Goal: Task Accomplishment & Management: Use online tool/utility

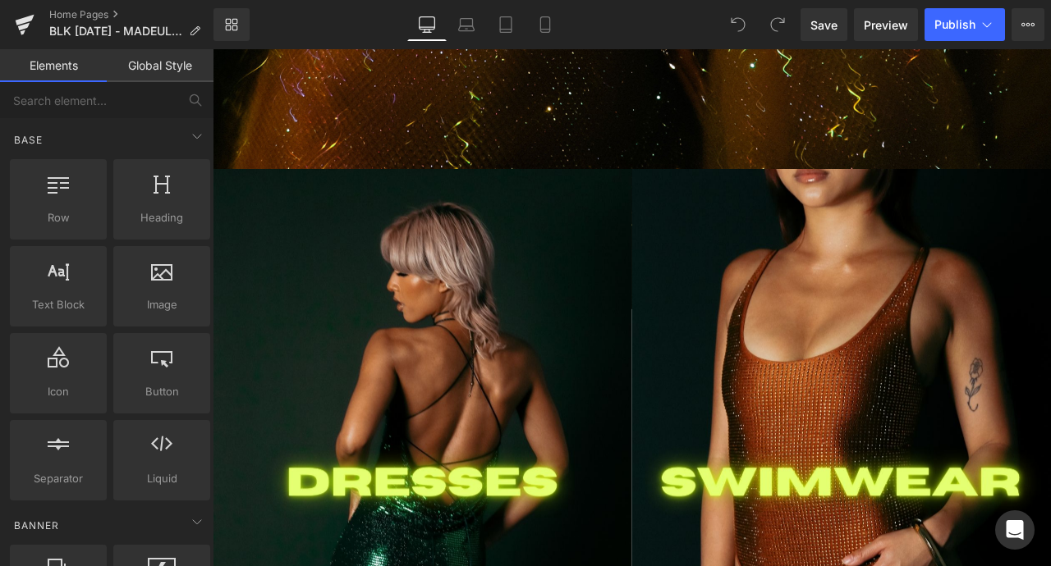
scroll to position [1147, 0]
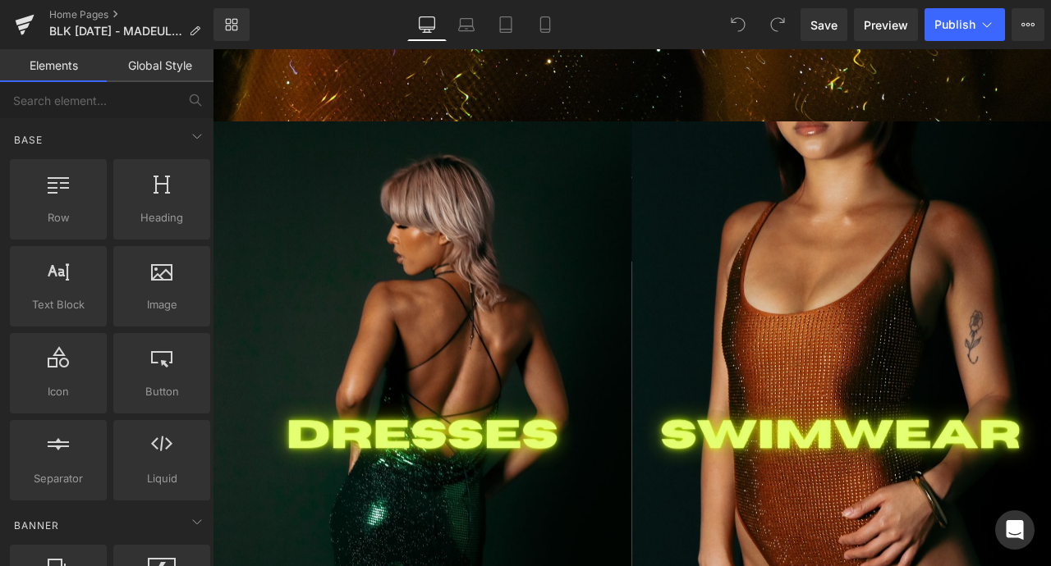
click at [496, 424] on img at bounding box center [461, 507] width 497 height 745
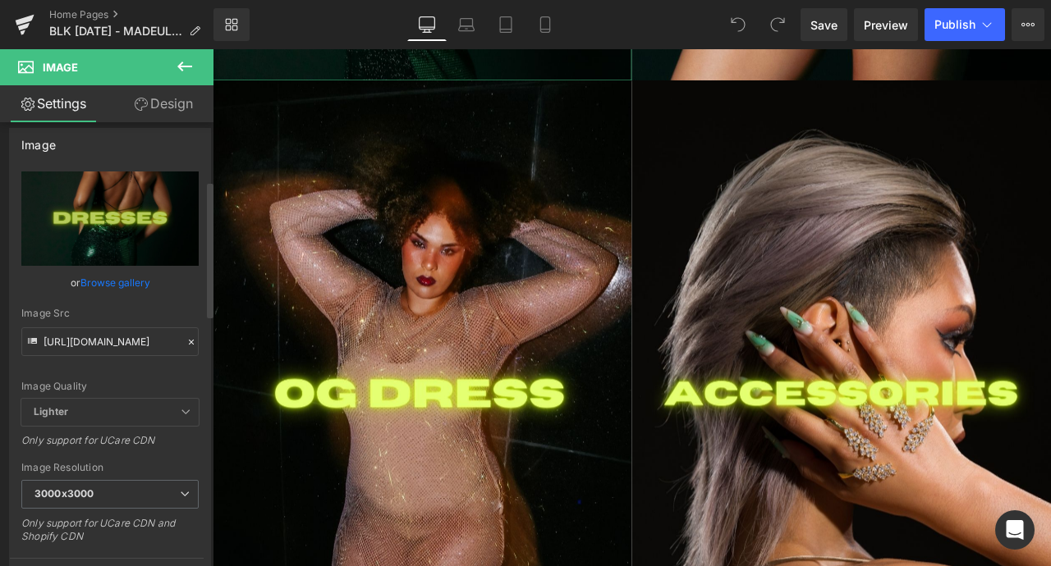
scroll to position [0, 0]
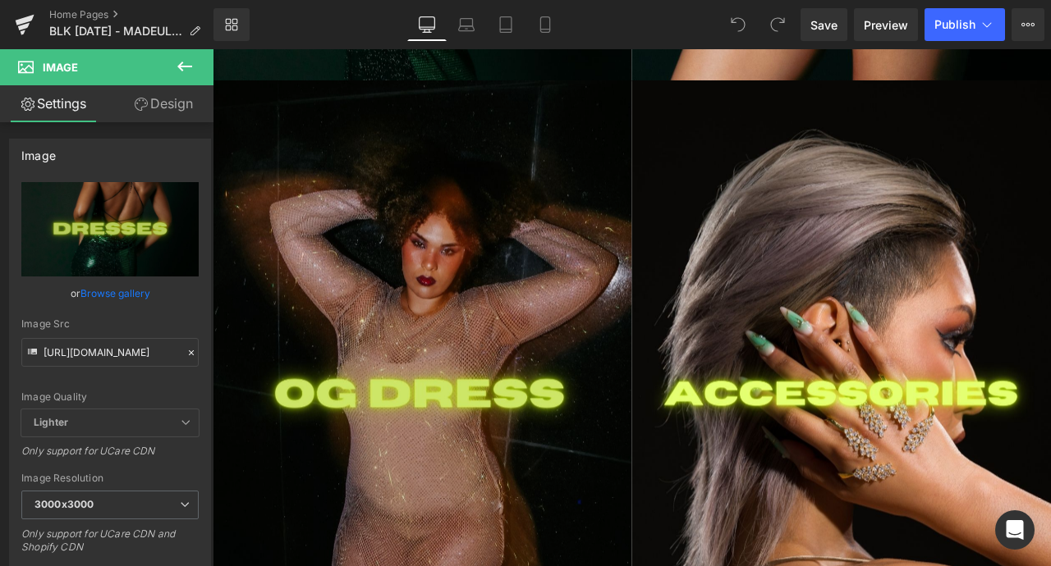
click at [369, 250] on img at bounding box center [461, 458] width 497 height 745
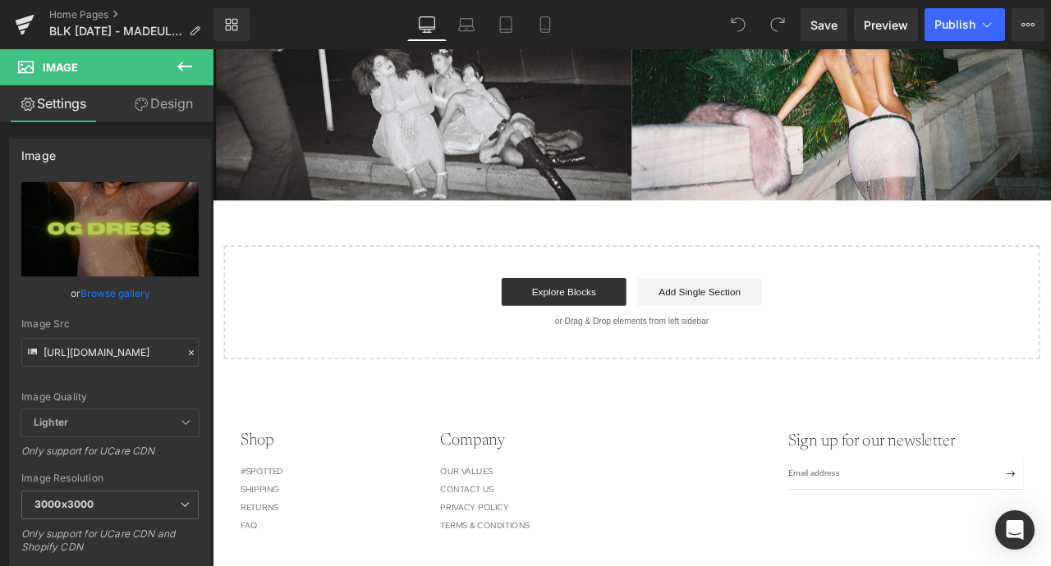
scroll to position [2706, 0]
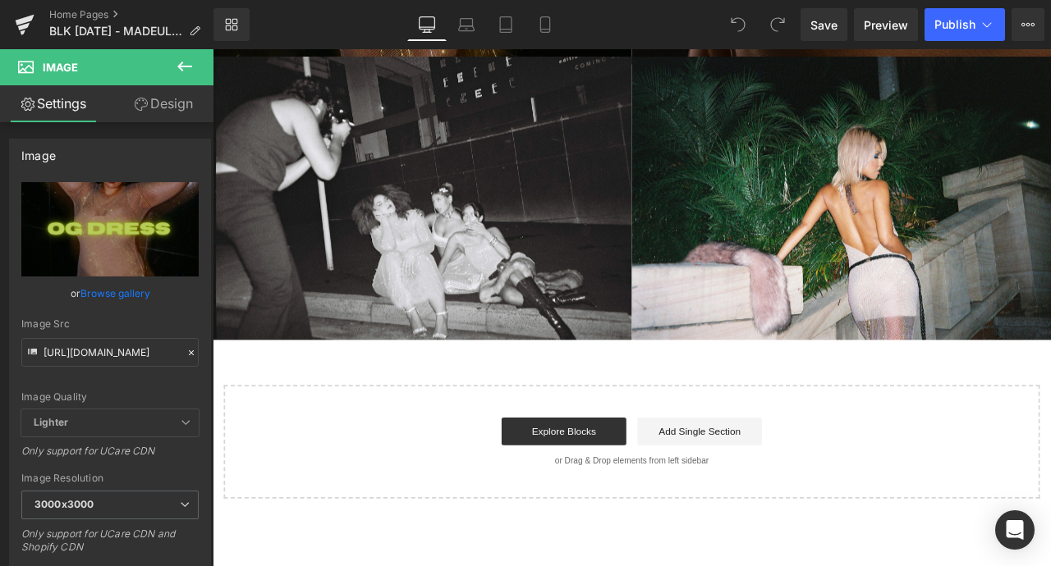
click at [365, 245] on img at bounding box center [461, 226] width 497 height 336
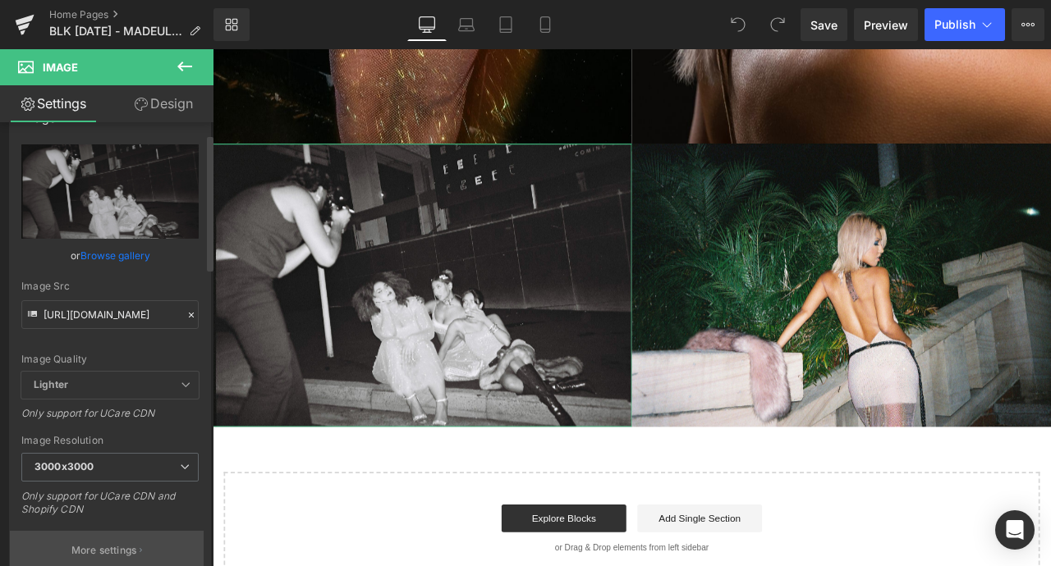
scroll to position [0, 0]
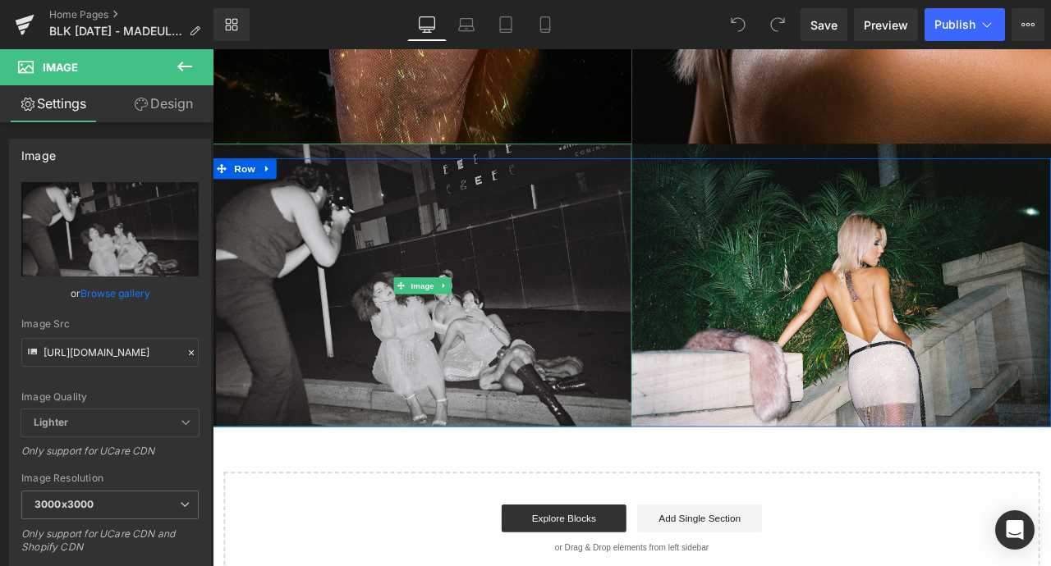
click at [364, 302] on img at bounding box center [461, 330] width 497 height 336
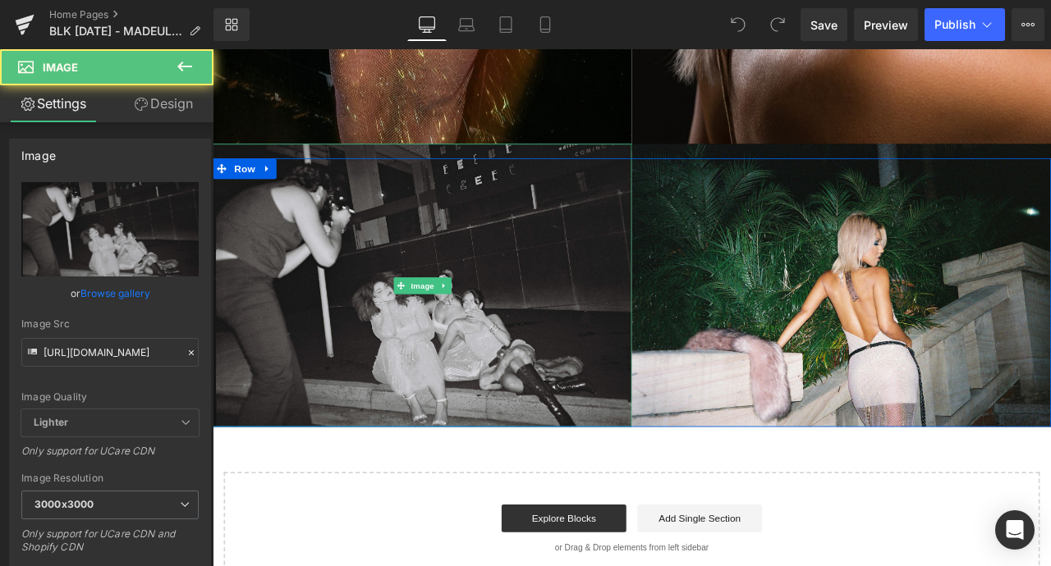
click at [364, 302] on img at bounding box center [461, 330] width 497 height 336
click at [341, 344] on img at bounding box center [461, 330] width 497 height 336
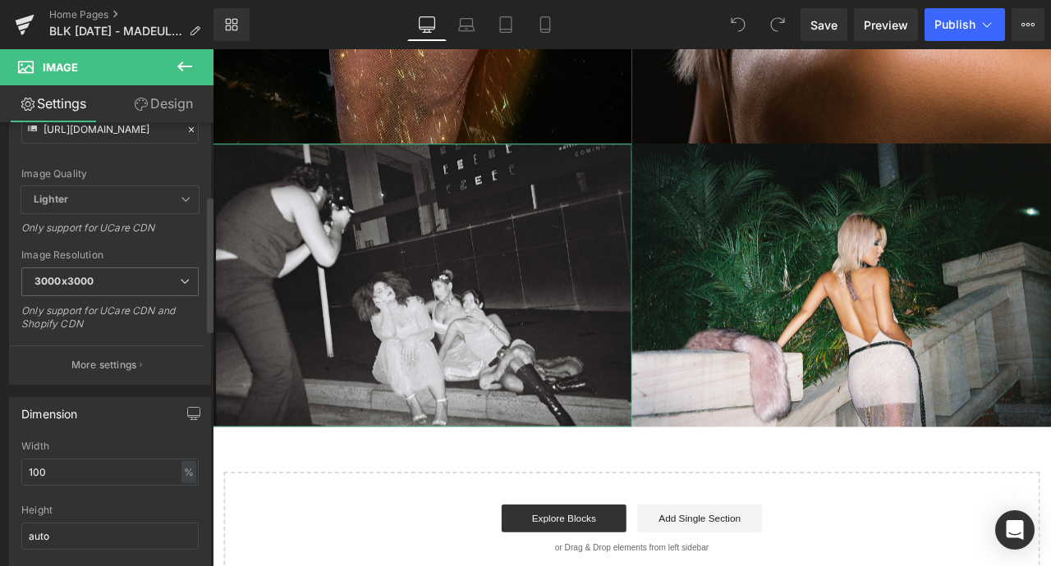
scroll to position [277, 0]
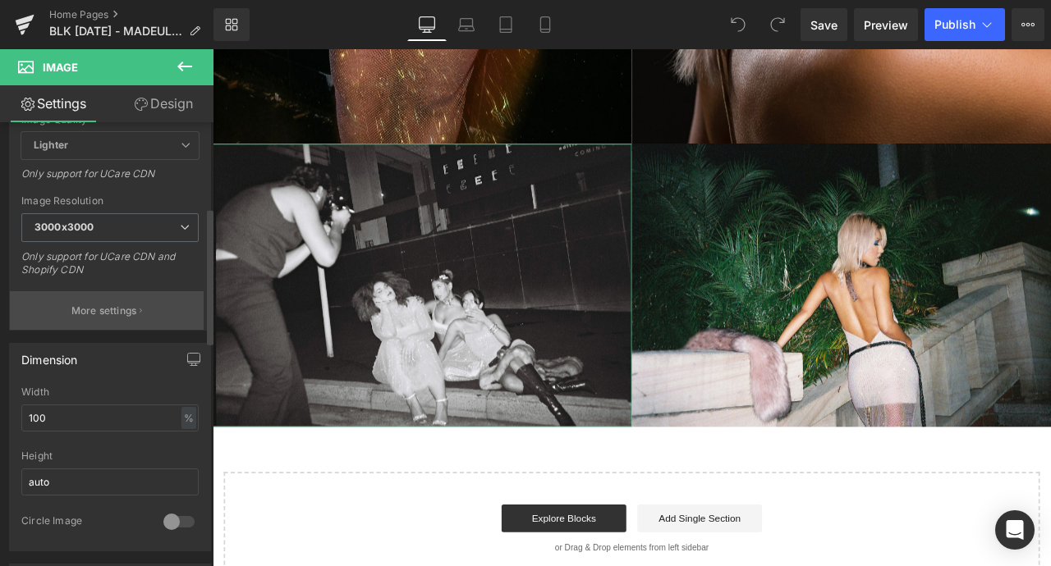
click at [97, 329] on button "More settings" at bounding box center [107, 310] width 194 height 39
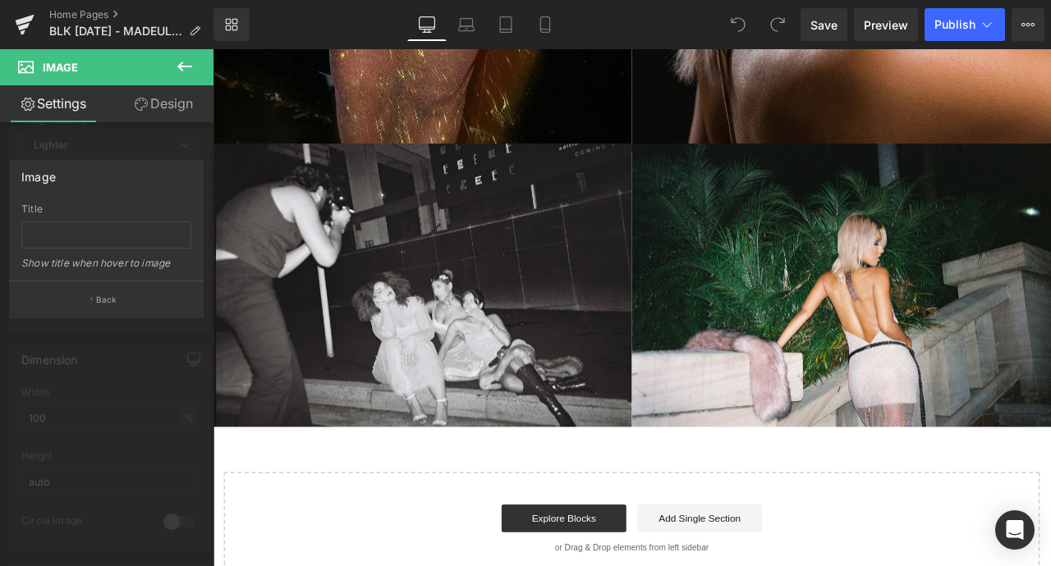
click at [190, 57] on icon at bounding box center [185, 67] width 20 height 20
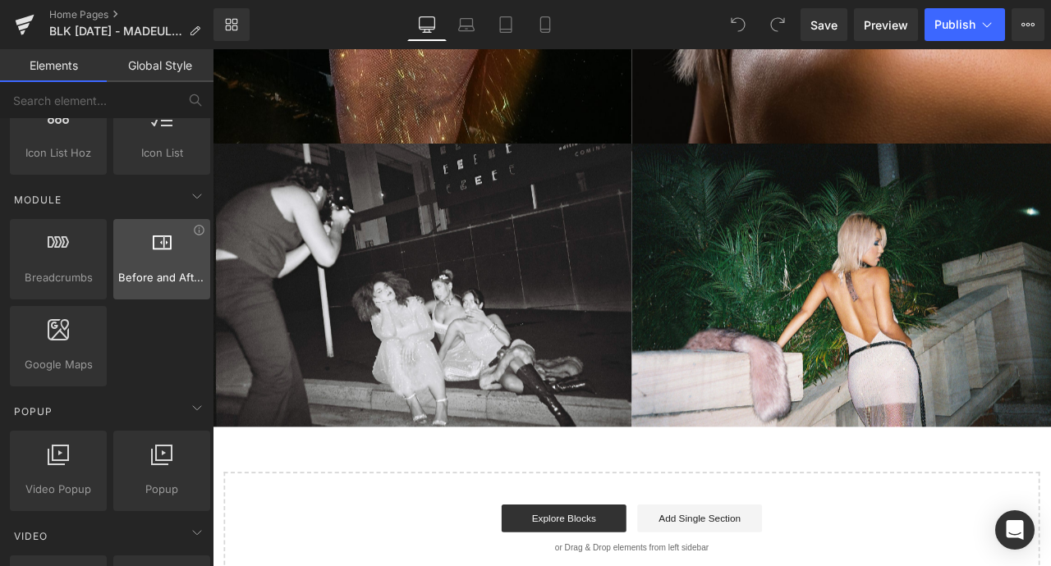
scroll to position [833, 0]
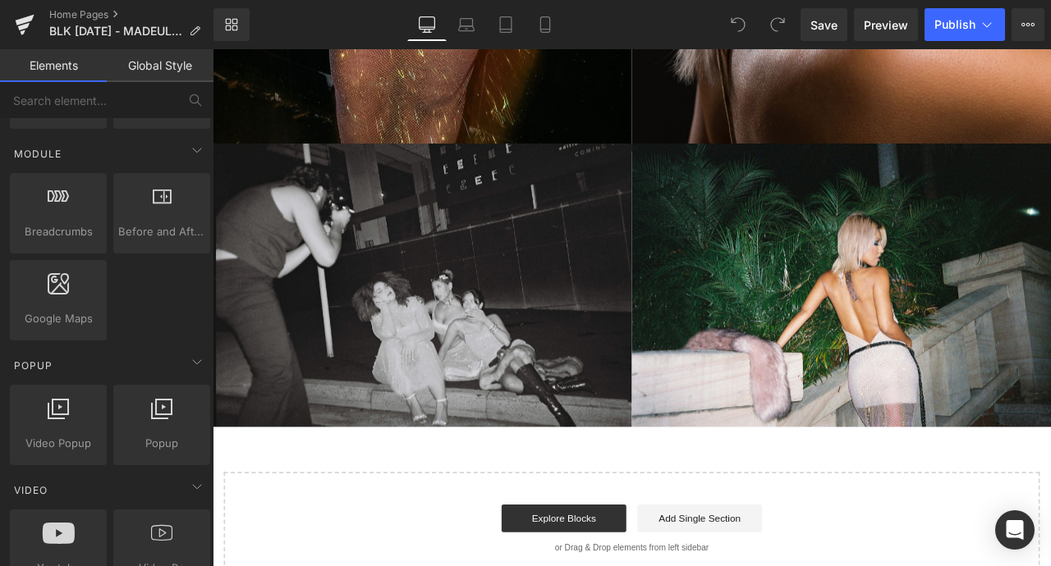
click at [459, 268] on img at bounding box center [461, 330] width 497 height 336
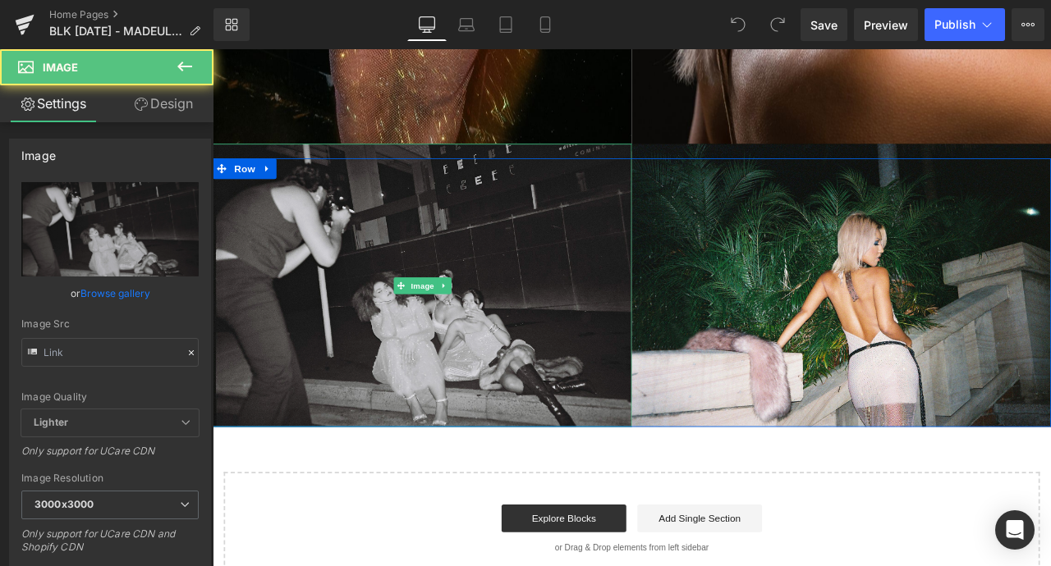
type input "[URL][DOMAIN_NAME]"
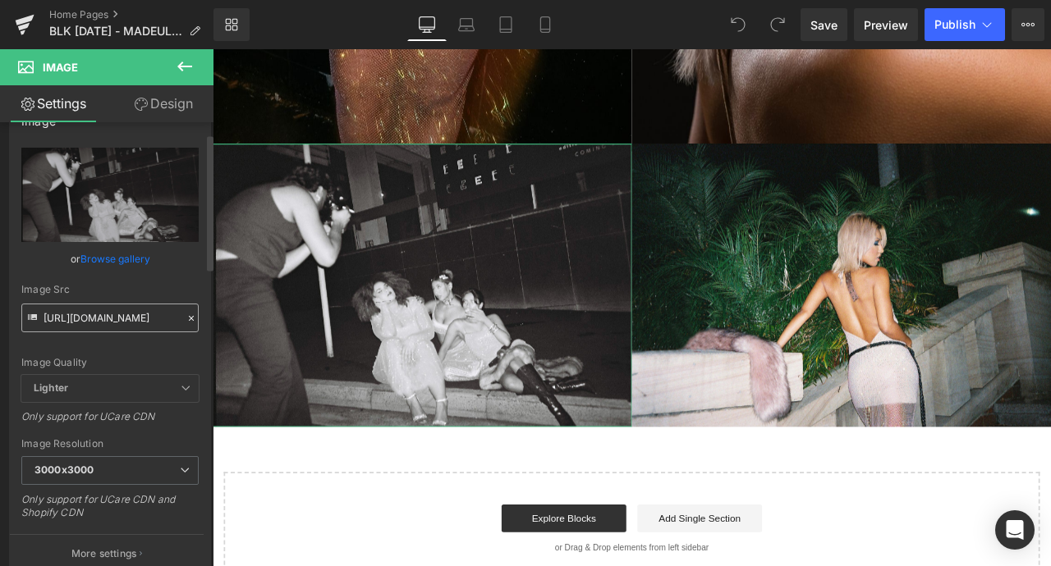
scroll to position [32, 0]
click at [186, 321] on icon at bounding box center [191, 320] width 11 height 11
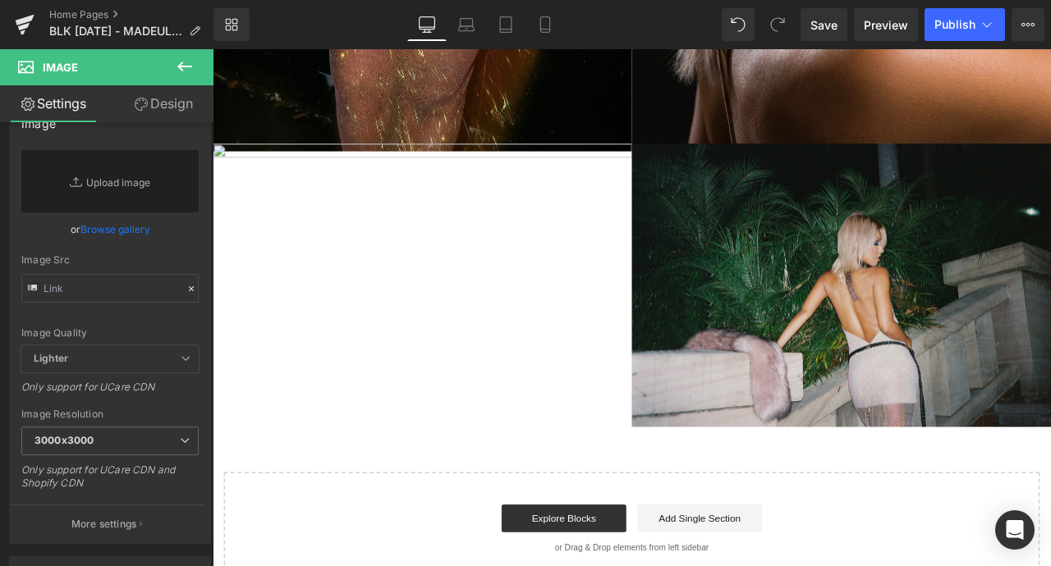
click at [926, 347] on img at bounding box center [957, 330] width 497 height 336
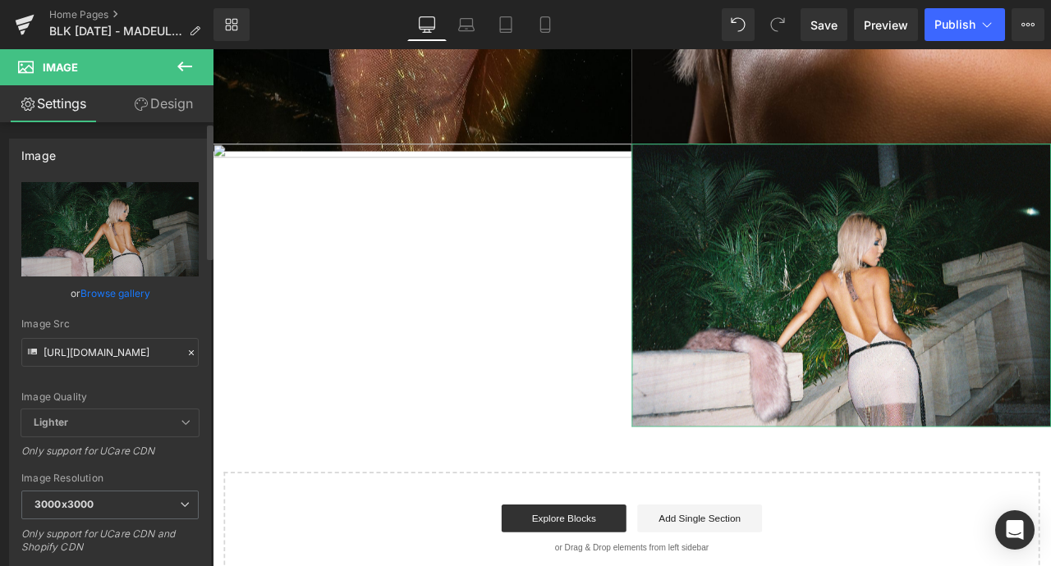
click at [186, 353] on icon at bounding box center [191, 352] width 11 height 11
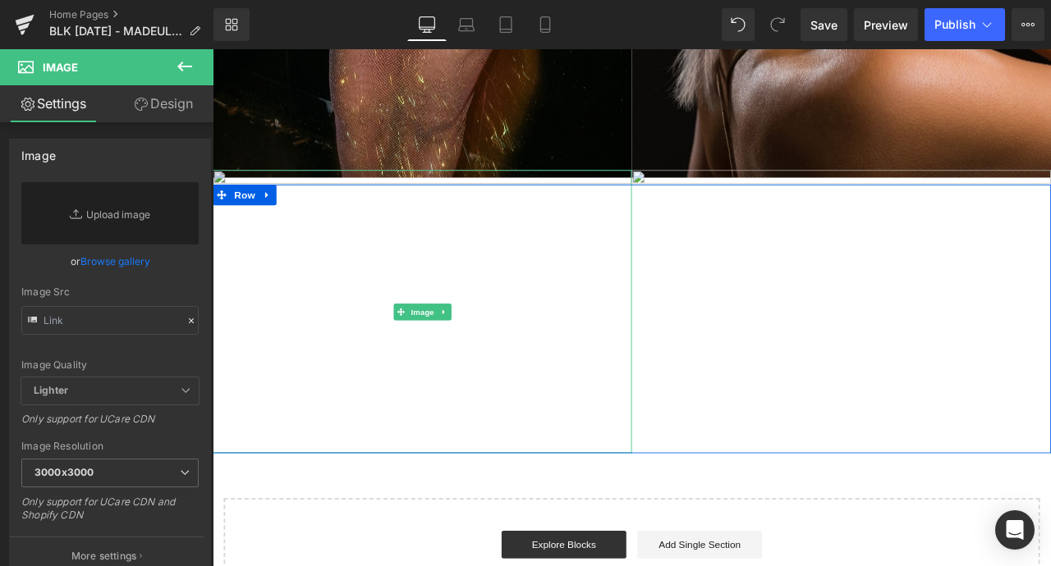
scroll to position [2571, 0]
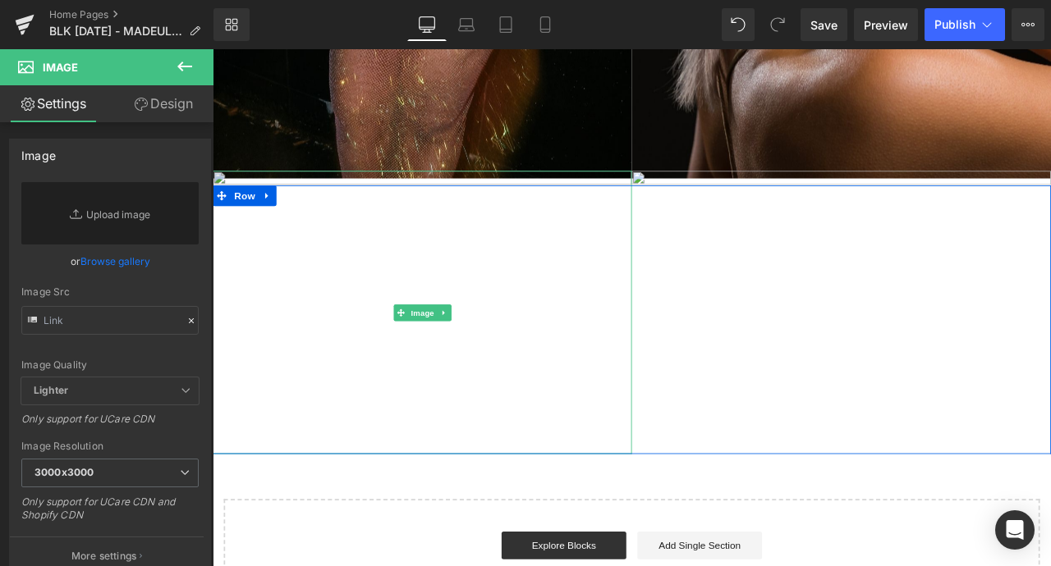
click at [263, 423] on img at bounding box center [461, 362] width 497 height 336
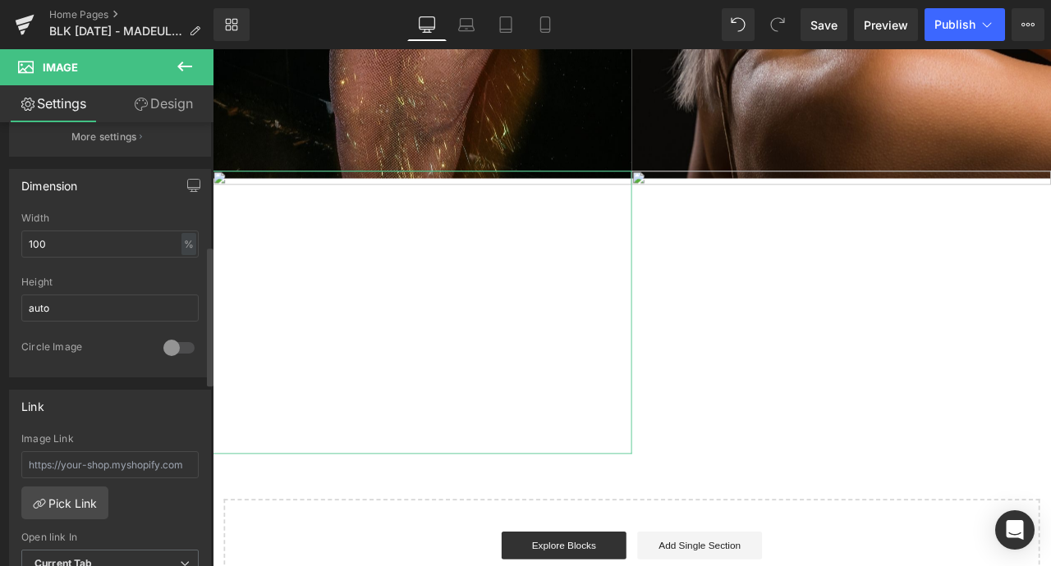
scroll to position [307, 0]
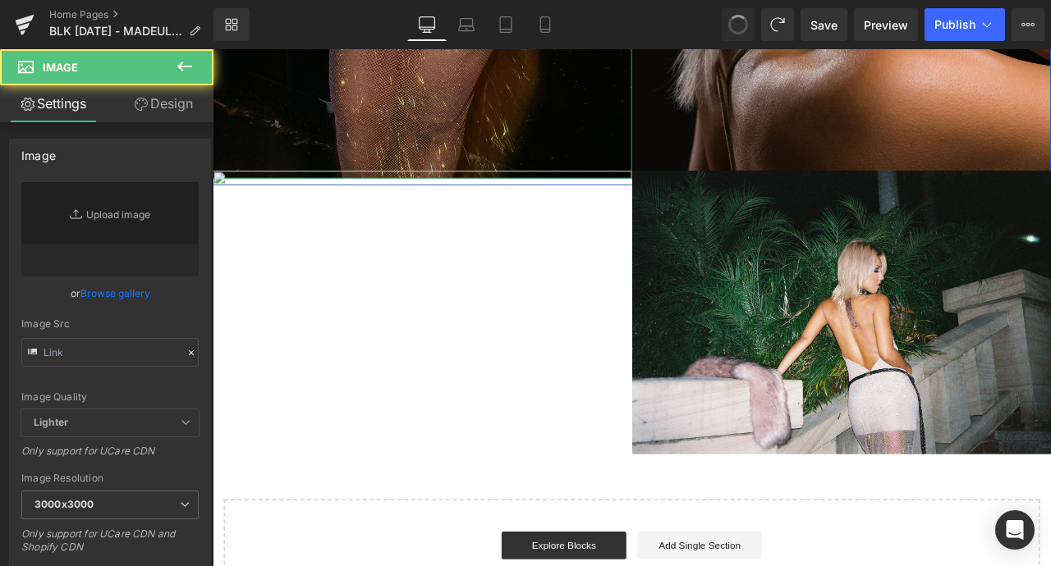
type input "[URL][DOMAIN_NAME]"
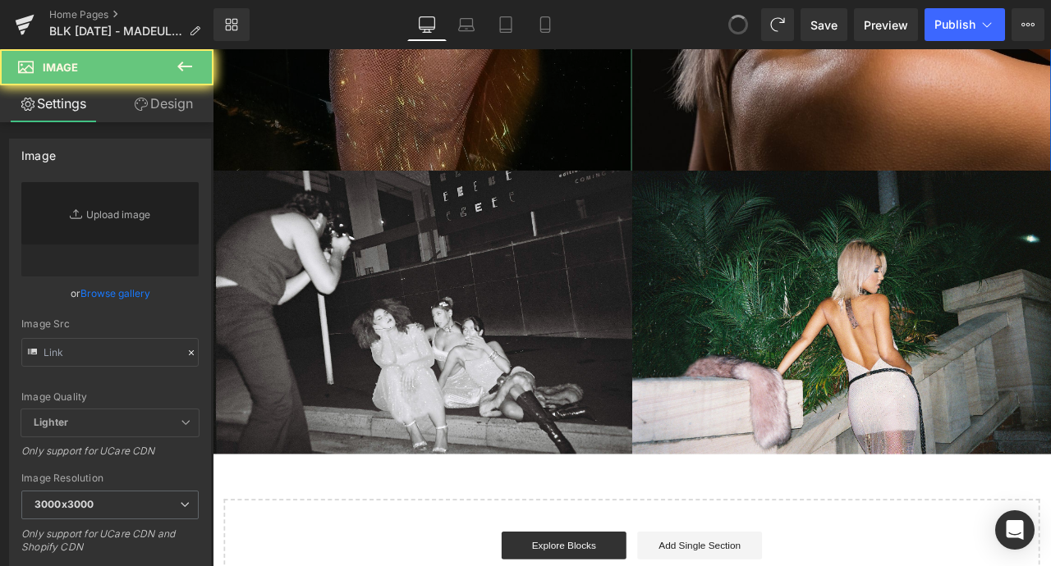
type input "[URL][DOMAIN_NAME]"
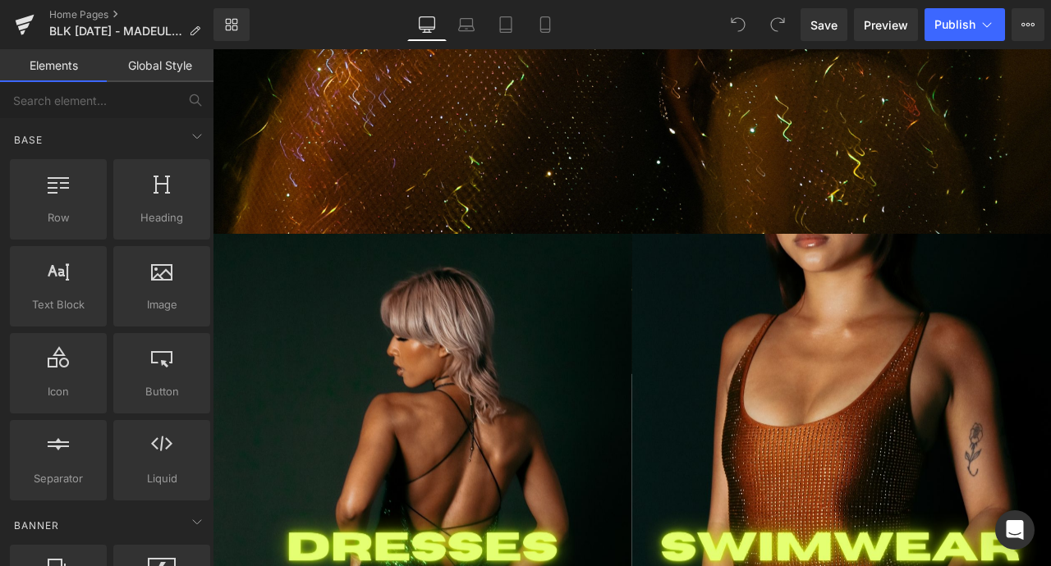
scroll to position [1129, 0]
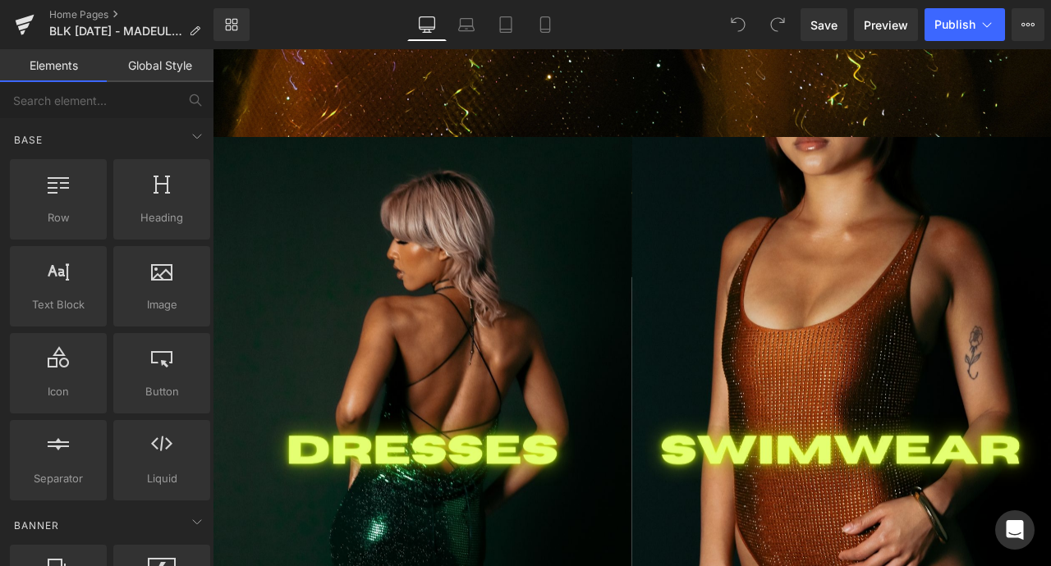
click at [323, 367] on img at bounding box center [461, 525] width 497 height 745
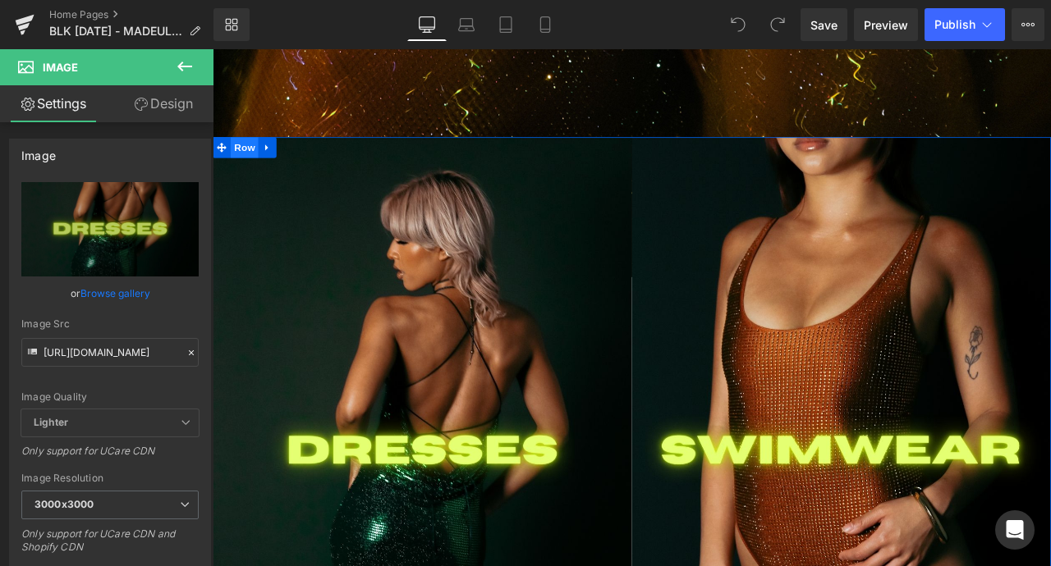
click at [242, 167] on span "Row" at bounding box center [250, 165] width 33 height 25
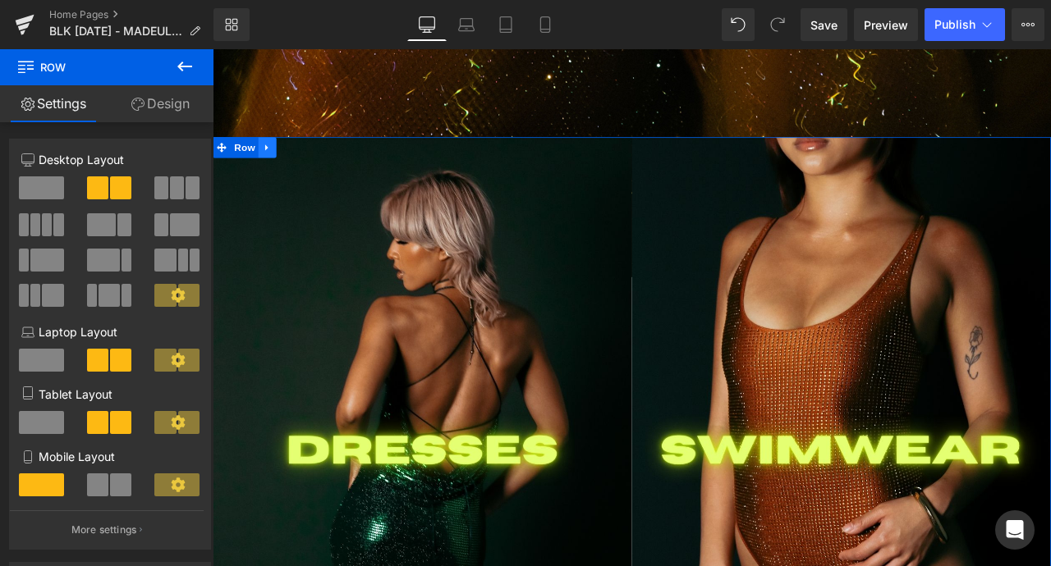
click at [282, 167] on icon at bounding box center [277, 166] width 11 height 12
click at [319, 167] on icon at bounding box center [319, 166] width 11 height 12
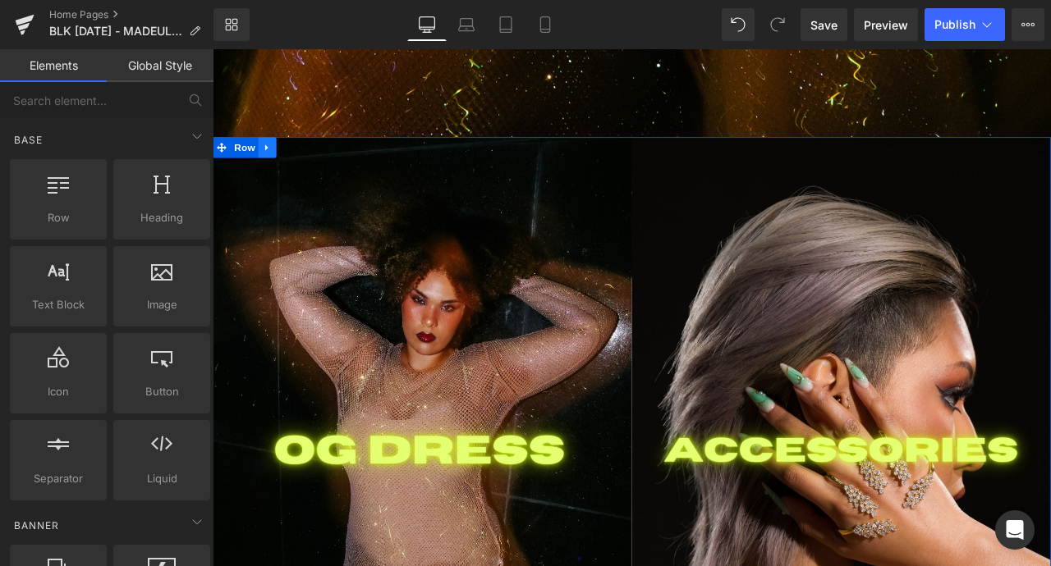
click at [279, 166] on icon at bounding box center [277, 166] width 11 height 12
click at [325, 166] on icon at bounding box center [319, 165] width 11 height 11
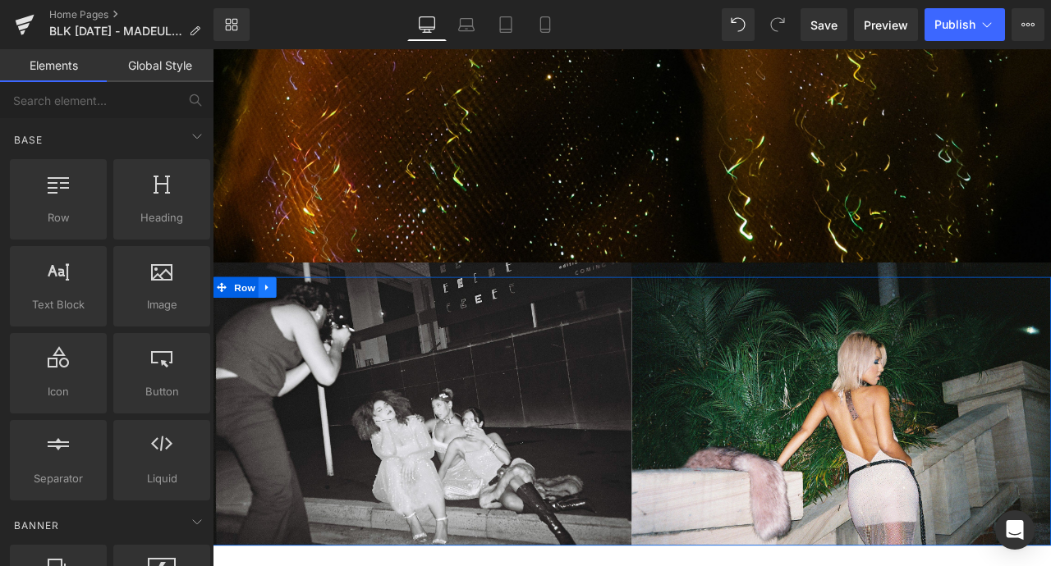
click at [277, 329] on icon at bounding box center [277, 332] width 11 height 12
click at [321, 326] on icon at bounding box center [319, 331] width 11 height 11
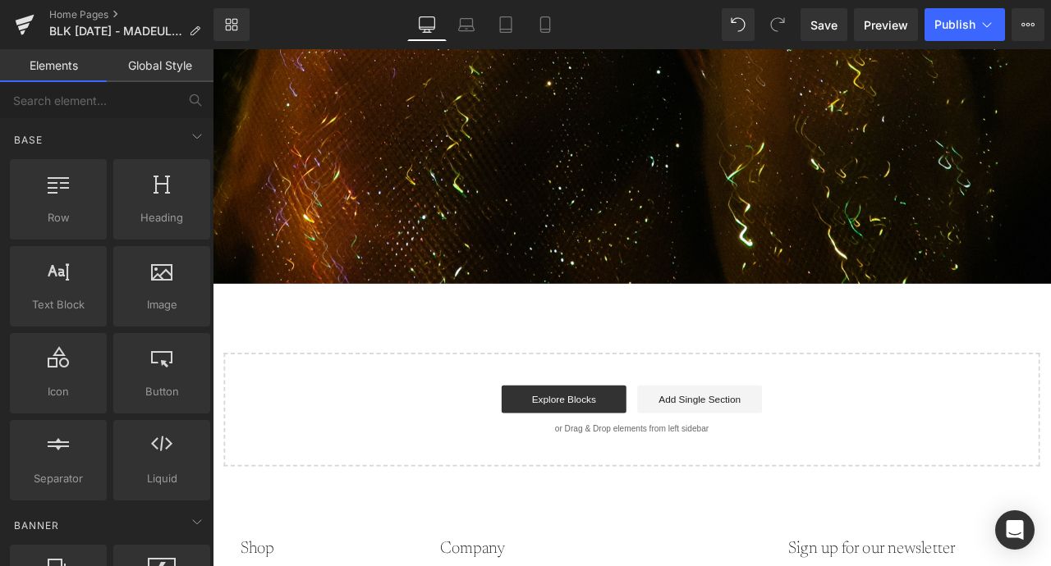
scroll to position [1378, 0]
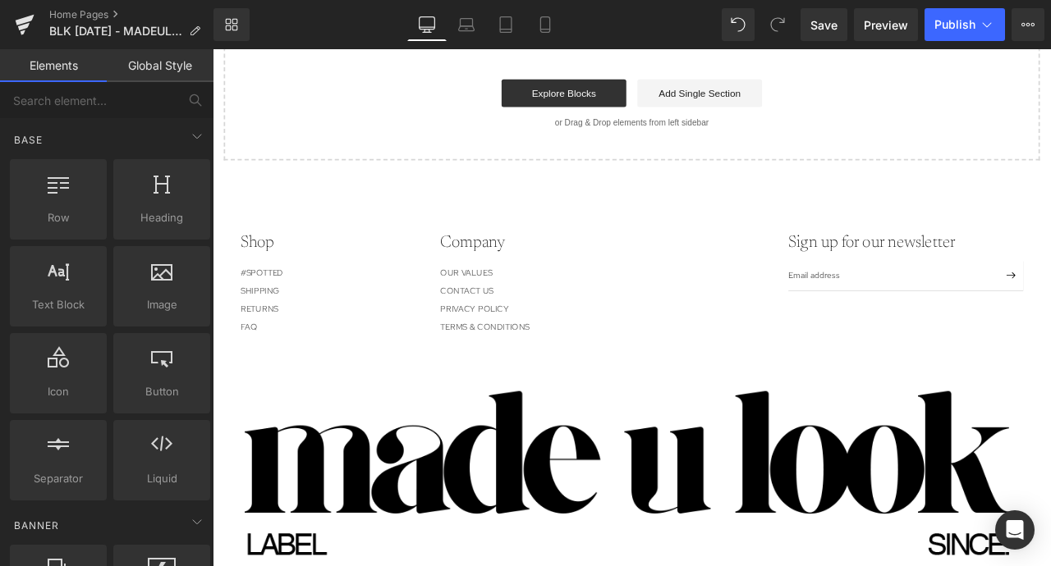
scroll to position [1134, 0]
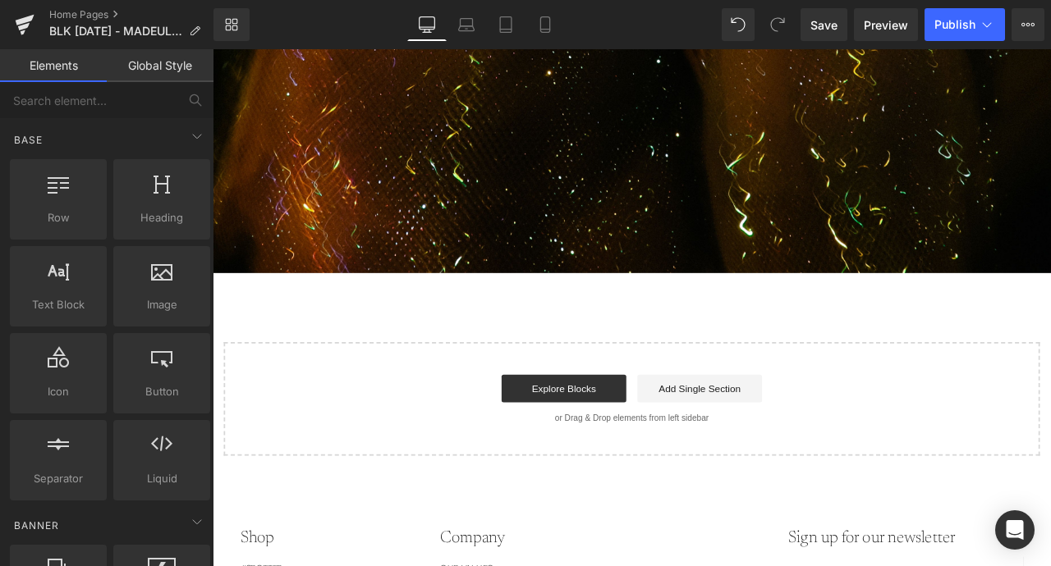
click at [426, 452] on div "Explore Blocks Add Single Section" at bounding box center [709, 451] width 914 height 33
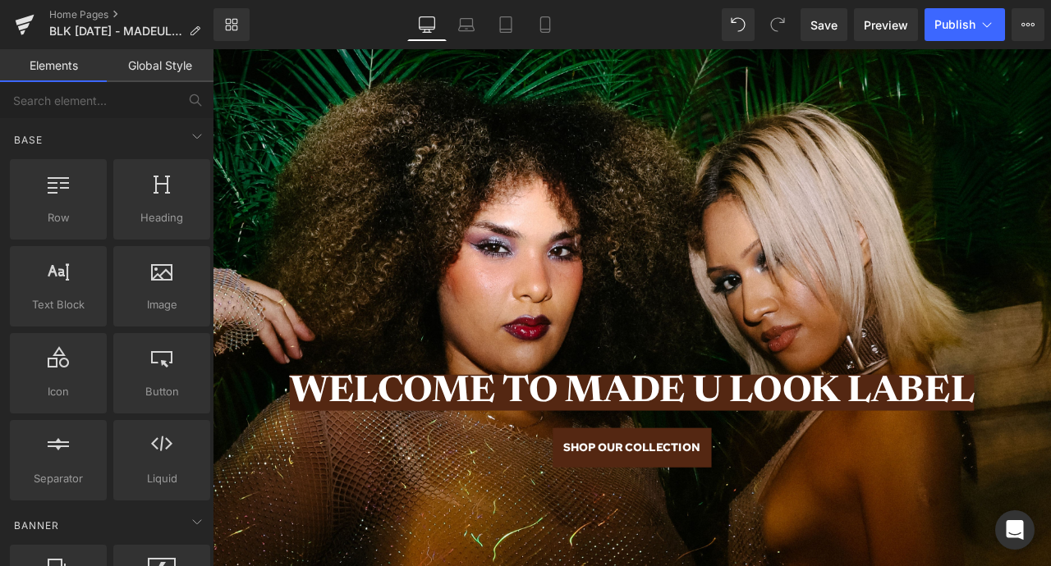
scroll to position [314, 0]
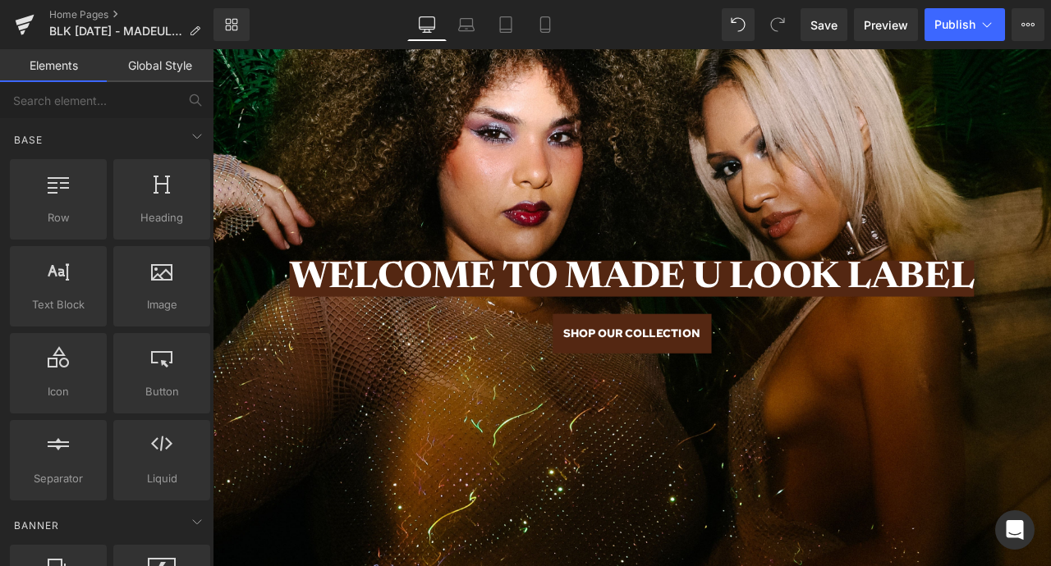
click at [728, 409] on div "SHOP OUR COLLECTION Button" at bounding box center [709, 387] width 993 height 48
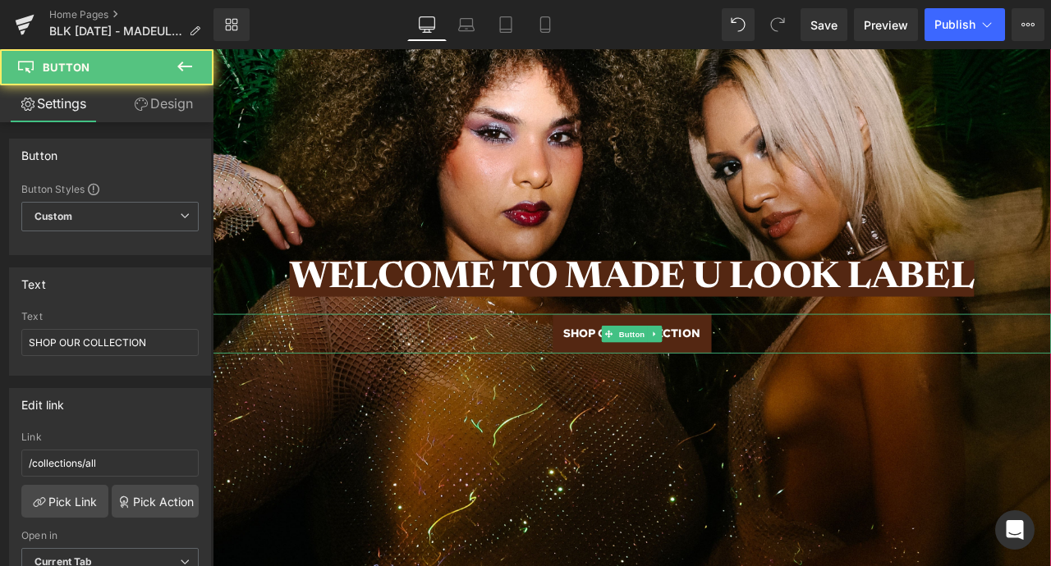
click at [728, 396] on span "SHOP OUR COLLECTION" at bounding box center [710, 386] width 162 height 21
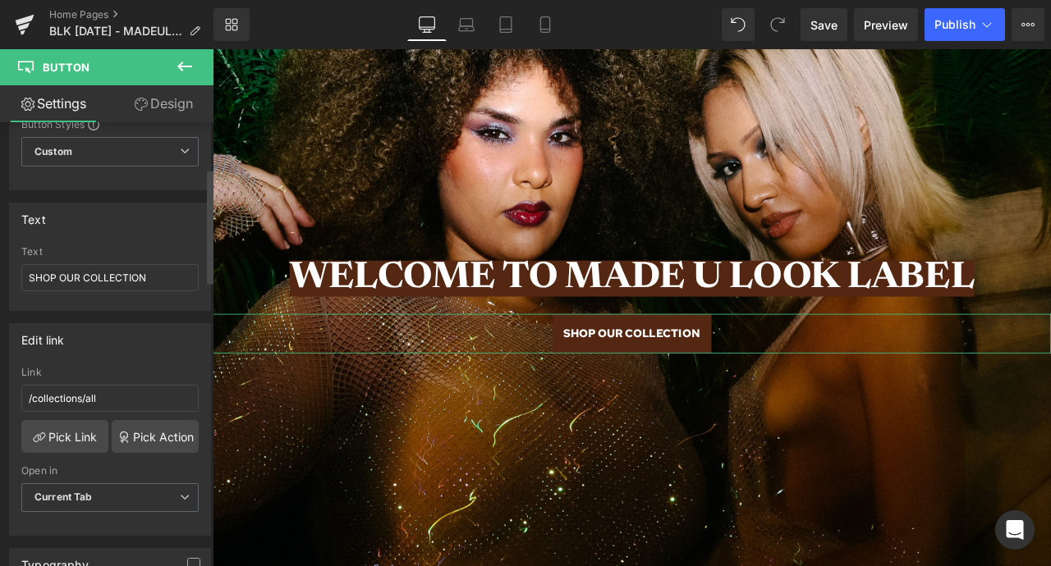
scroll to position [199, 0]
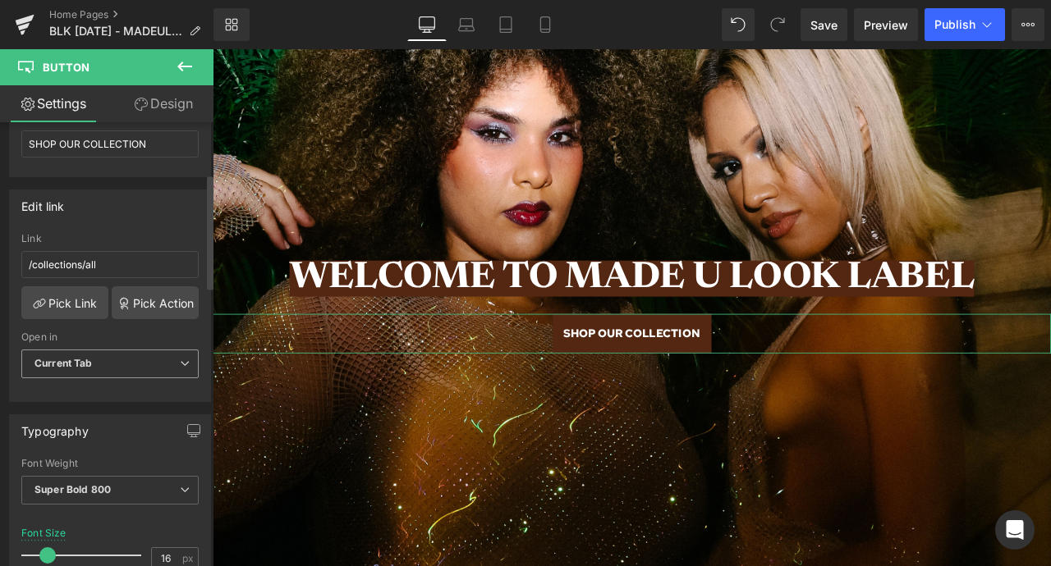
click at [70, 373] on span "Current Tab" at bounding box center [109, 364] width 177 height 29
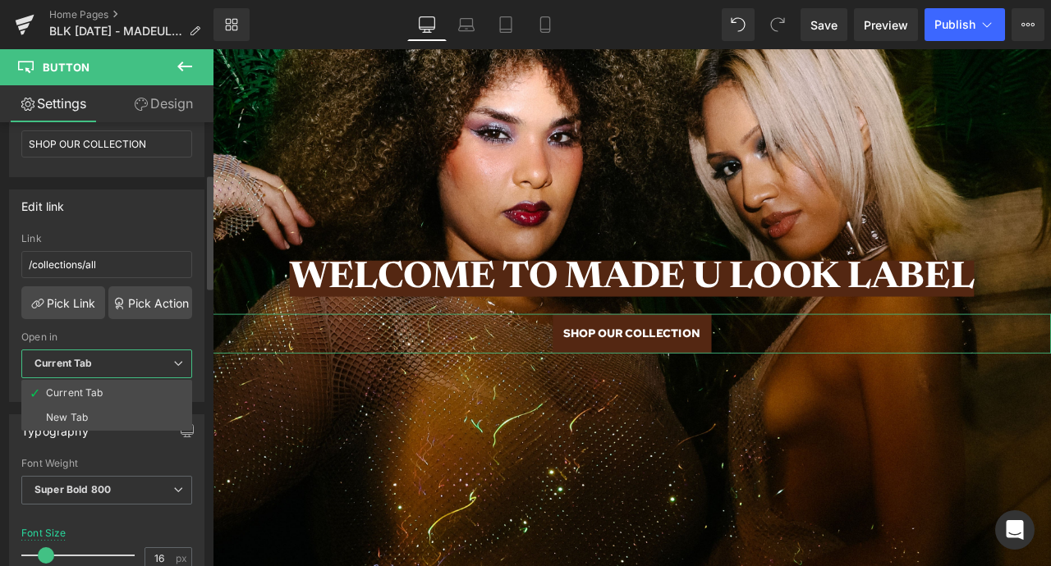
click at [94, 227] on div "Edit link /collections/all Link /collections/all Pick Link Pick Action Current …" at bounding box center [106, 296] width 195 height 213
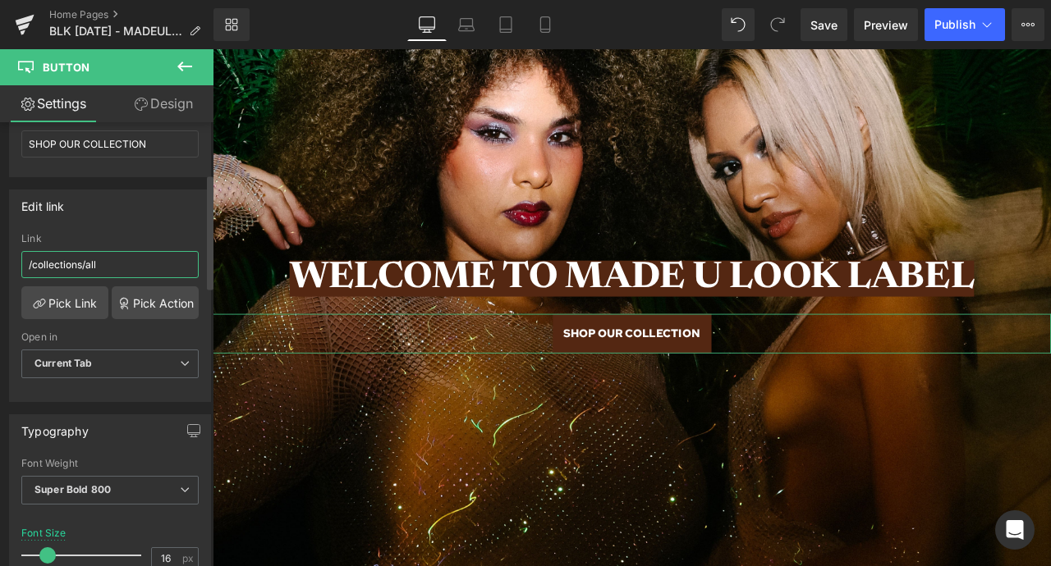
click at [94, 251] on input "/collections/all" at bounding box center [109, 264] width 177 height 27
click at [97, 263] on input "/collections/all" at bounding box center [109, 264] width 177 height 27
click at [98, 253] on input "/collections/all" at bounding box center [109, 264] width 177 height 27
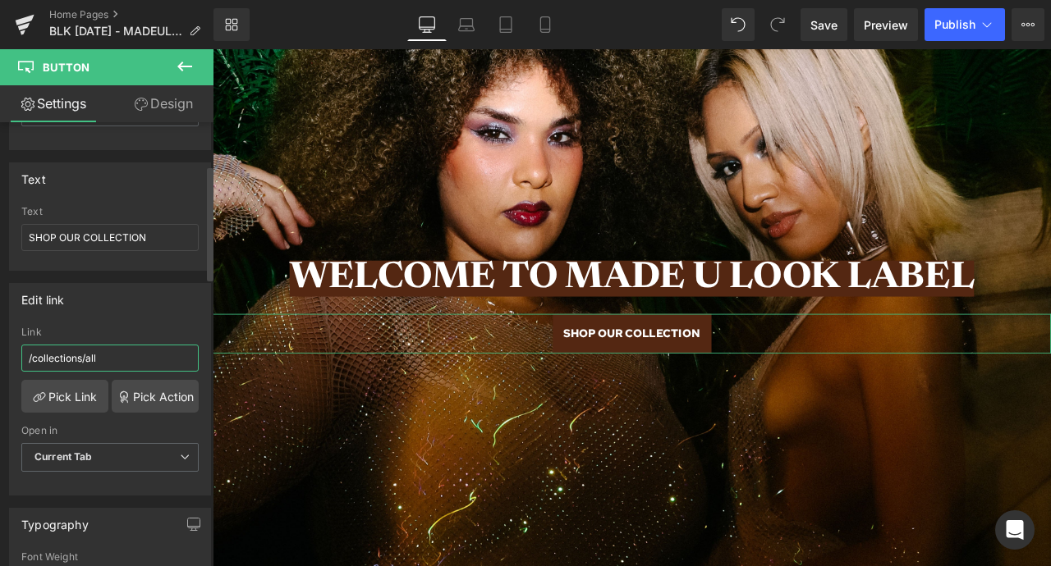
scroll to position [65, 0]
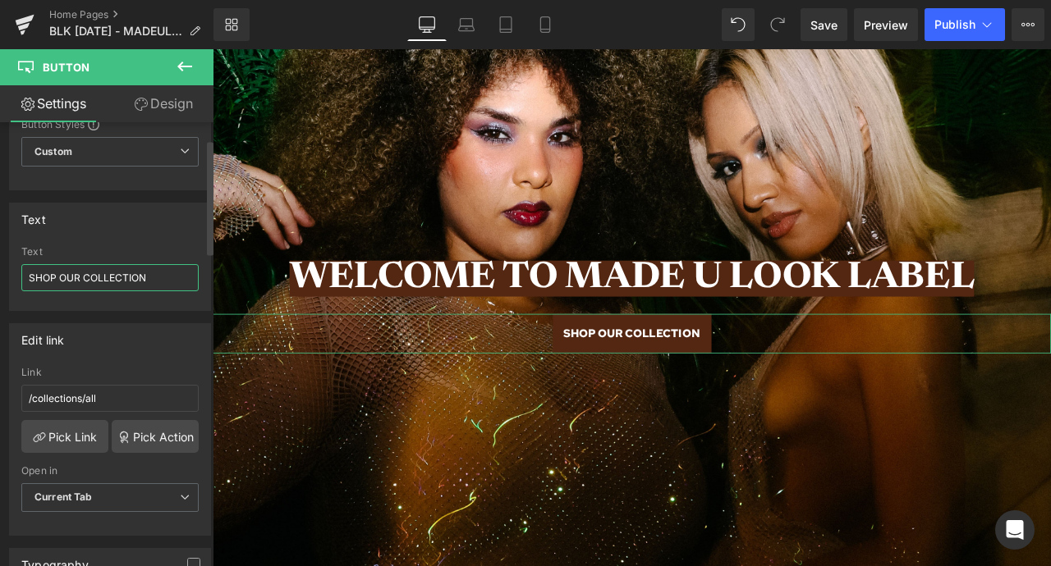
click at [95, 273] on input "SHOP OUR COLLECTION" at bounding box center [109, 277] width 177 height 27
click at [121, 238] on div "Text SHOP OUR COLLECTION Text SHOP OUR COLLECTION" at bounding box center [110, 257] width 202 height 108
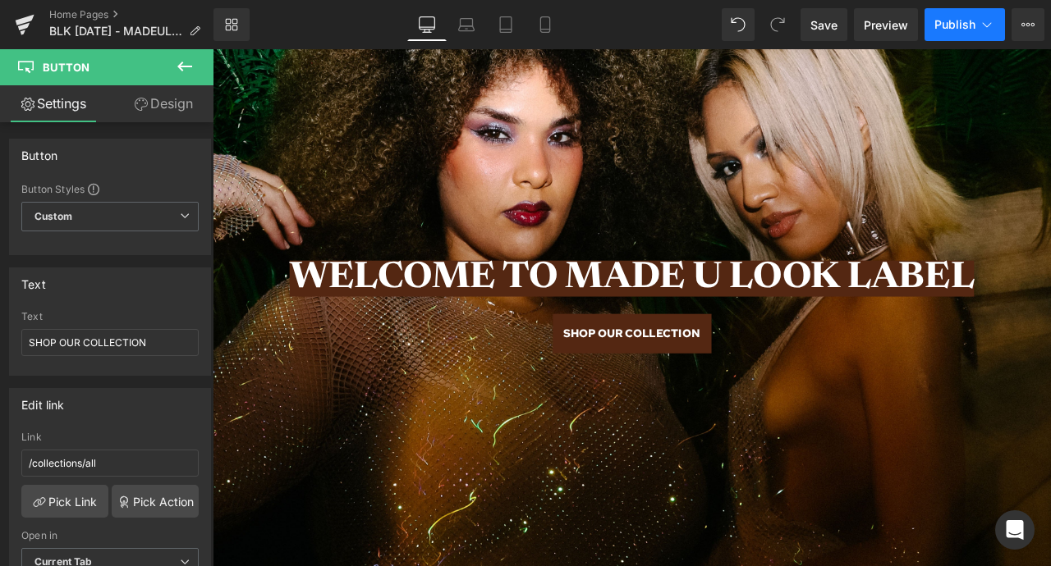
click at [944, 33] on button "Publish" at bounding box center [964, 24] width 80 height 33
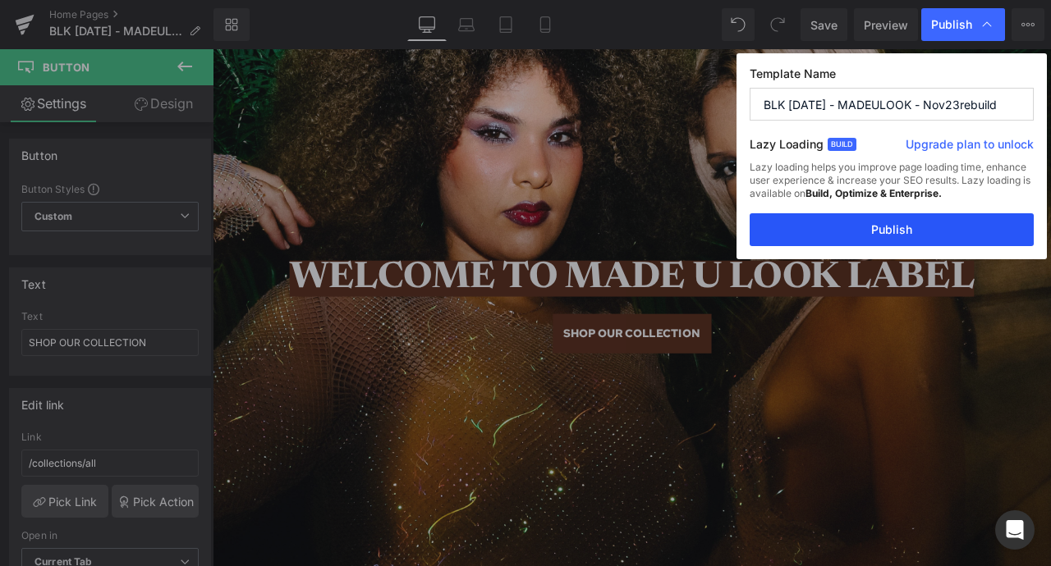
click at [865, 231] on button "Publish" at bounding box center [891, 229] width 284 height 33
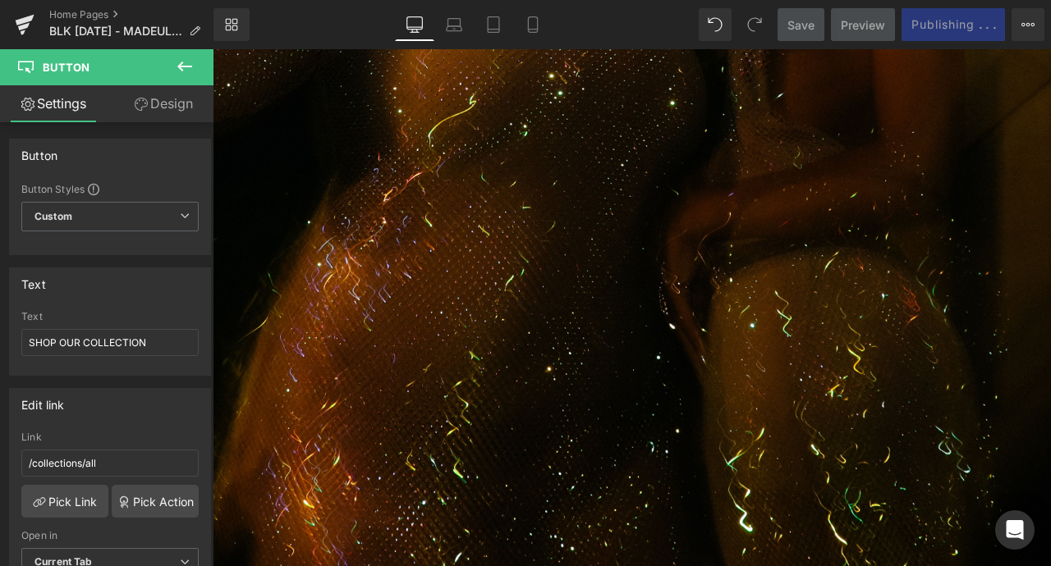
scroll to position [567, 0]
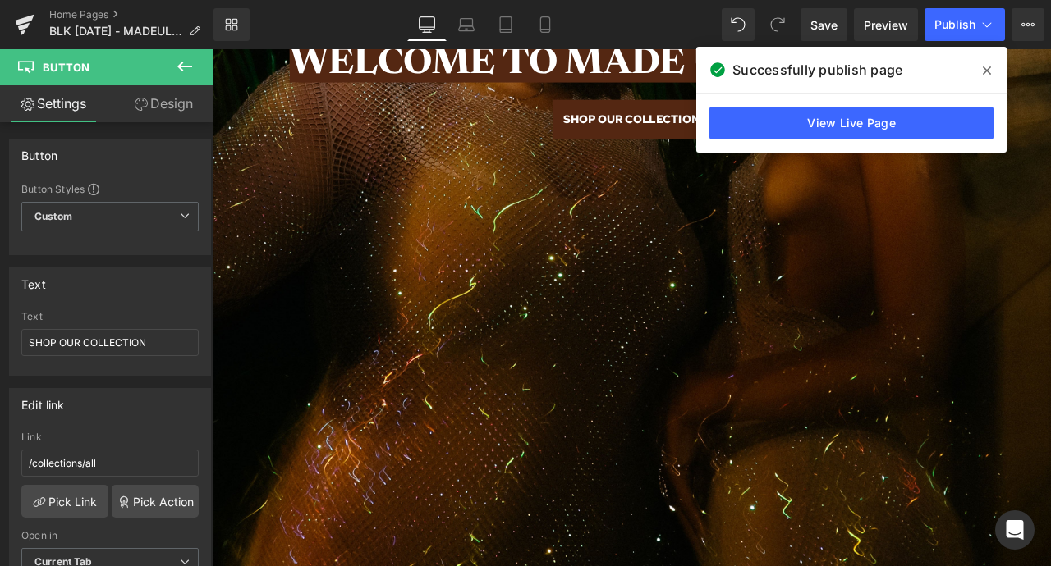
drag, startPoint x: 989, startPoint y: 66, endPoint x: 843, endPoint y: 47, distance: 147.4
click at [989, 66] on icon at bounding box center [986, 70] width 8 height 13
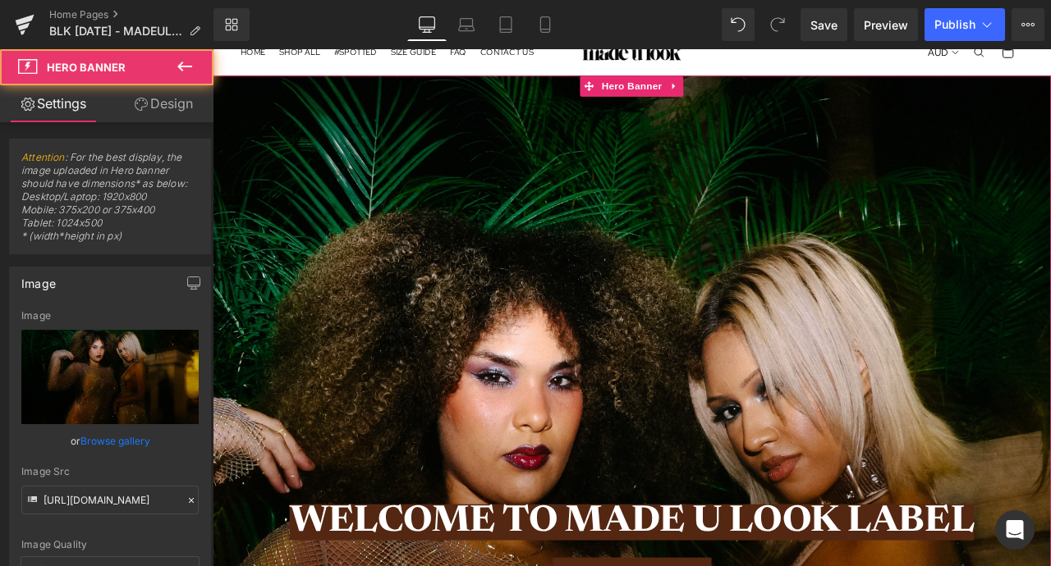
scroll to position [199, 0]
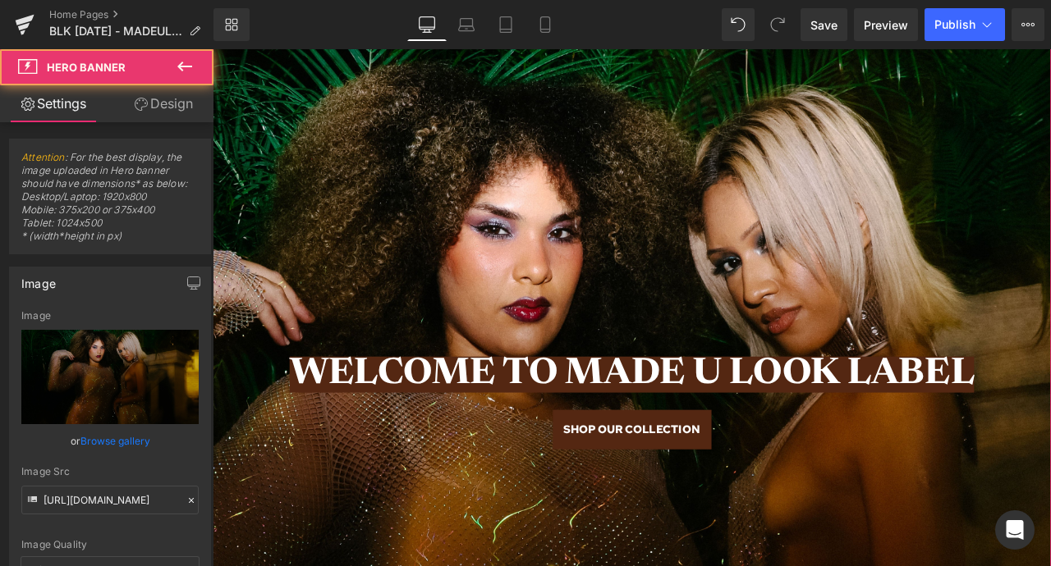
click at [677, 491] on span at bounding box center [681, 501] width 17 height 20
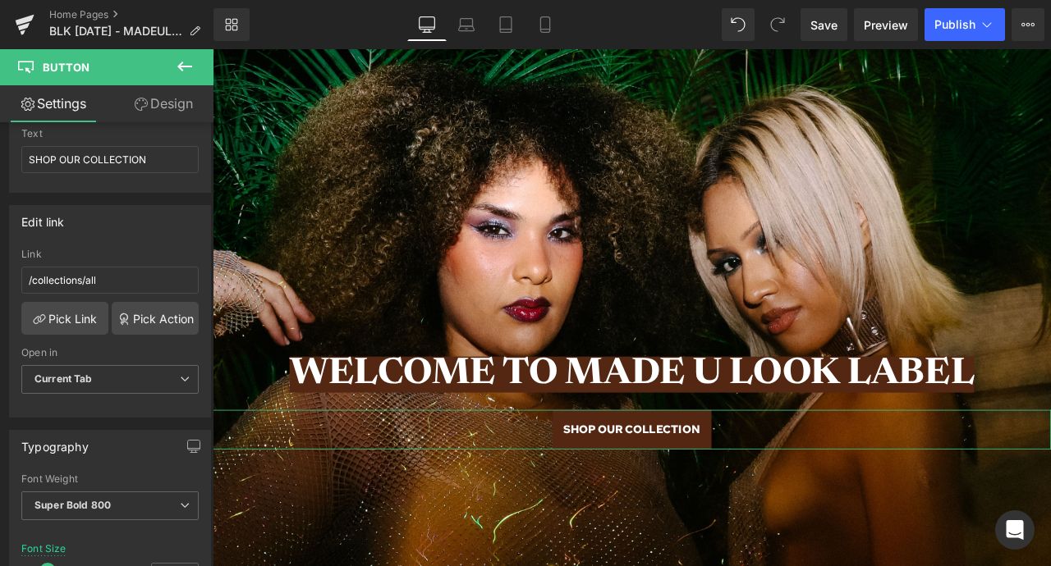
scroll to position [154, 0]
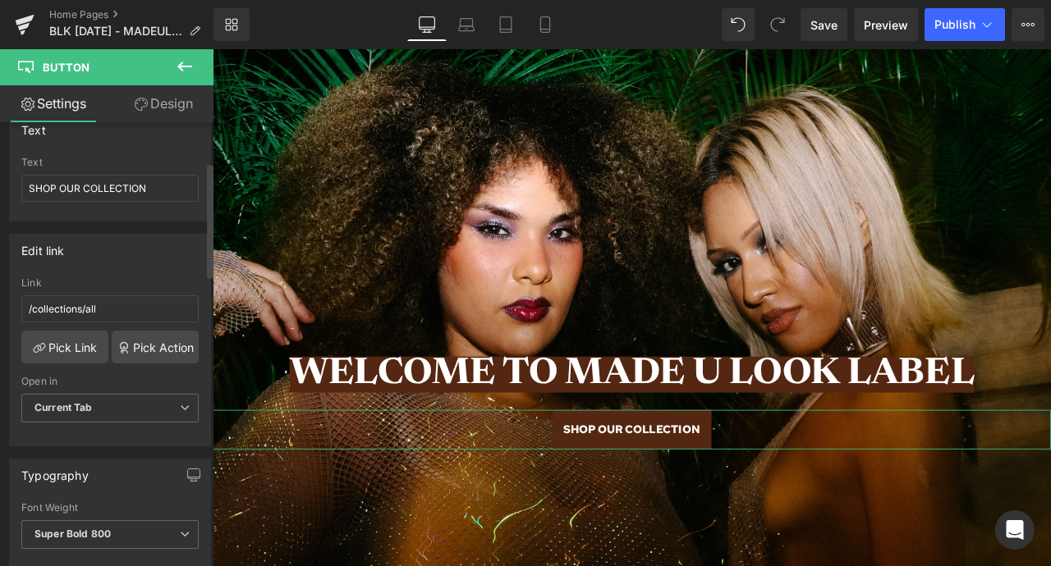
click at [132, 279] on div "Link" at bounding box center [109, 282] width 177 height 11
click at [107, 314] on input "/collections/all" at bounding box center [109, 308] width 177 height 27
click at [70, 350] on link "Pick Link" at bounding box center [64, 347] width 87 height 33
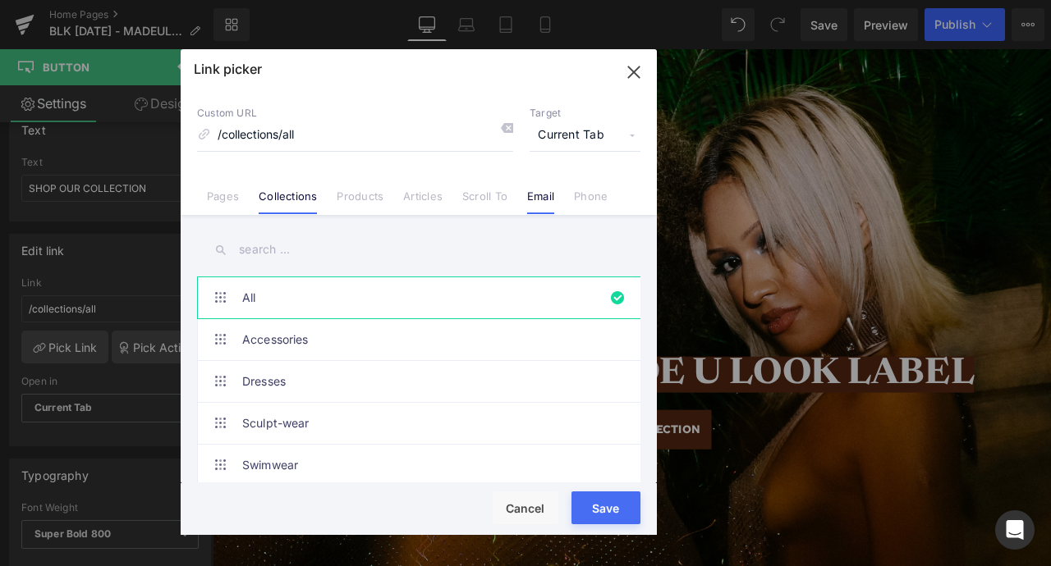
click at [548, 186] on li "Email" at bounding box center [540, 190] width 47 height 29
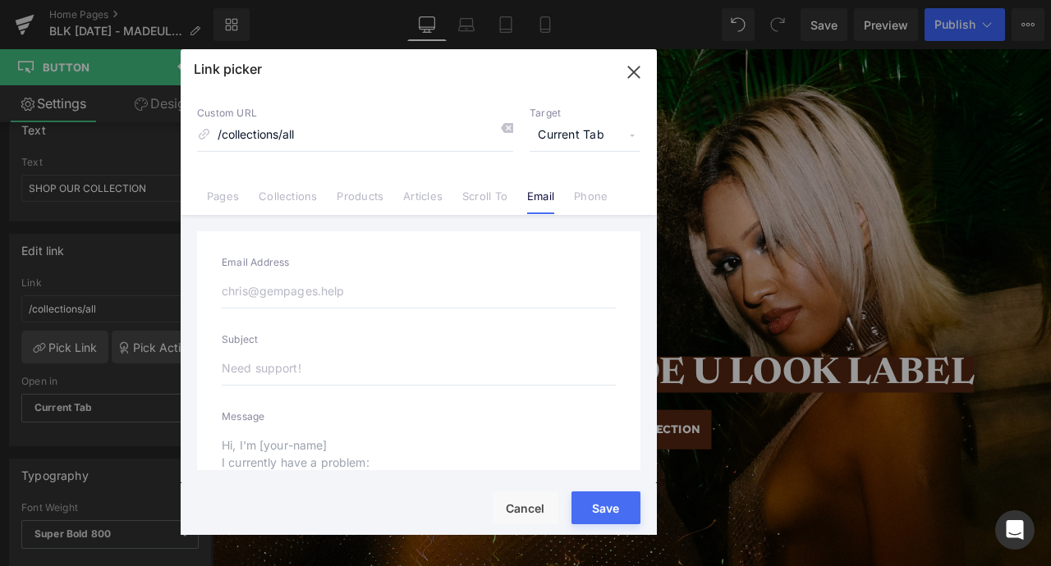
click at [417, 307] on input "email" at bounding box center [419, 291] width 394 height 34
click at [284, 273] on label "Email Address" at bounding box center [419, 265] width 394 height 18
click at [291, 325] on div "Email Address Subject Message" at bounding box center [418, 310] width 443 height 320
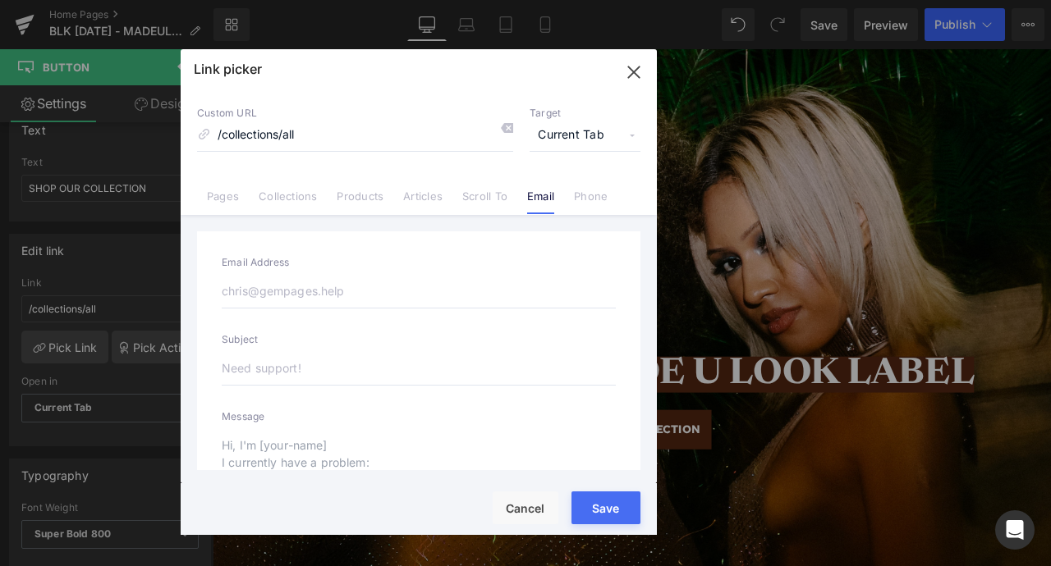
click at [350, 283] on input "email" at bounding box center [419, 291] width 394 height 34
click at [269, 338] on label "Subject" at bounding box center [419, 342] width 394 height 18
click at [266, 374] on input "text" at bounding box center [419, 368] width 394 height 34
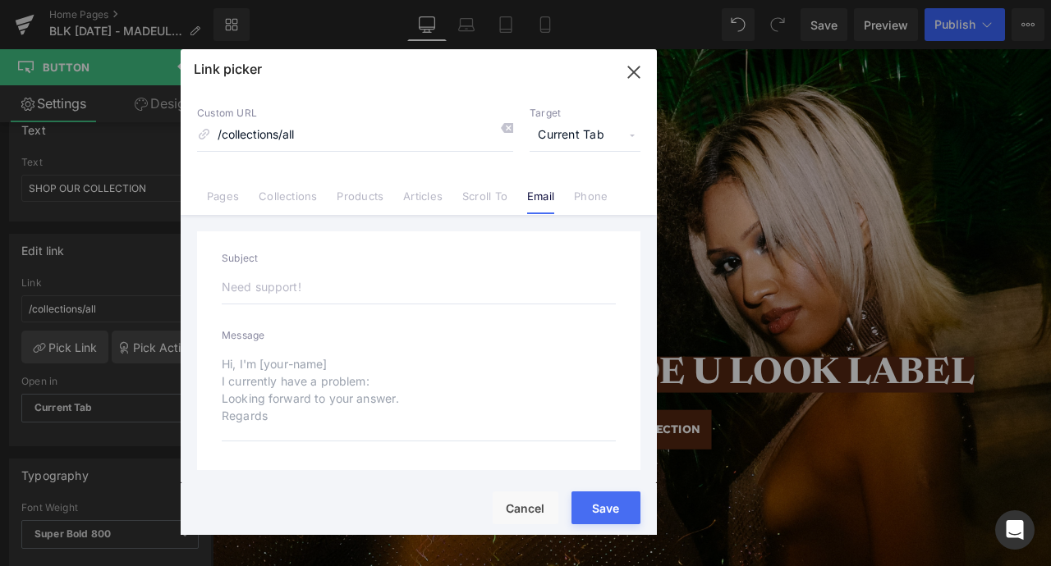
click at [263, 376] on textarea at bounding box center [419, 394] width 394 height 94
drag, startPoint x: 270, startPoint y: 403, endPoint x: 228, endPoint y: 336, distance: 79.3
click at [228, 336] on div "Email Address Subject Message" at bounding box center [418, 310] width 443 height 320
click at [490, 189] on li "Scroll To" at bounding box center [484, 190] width 65 height 29
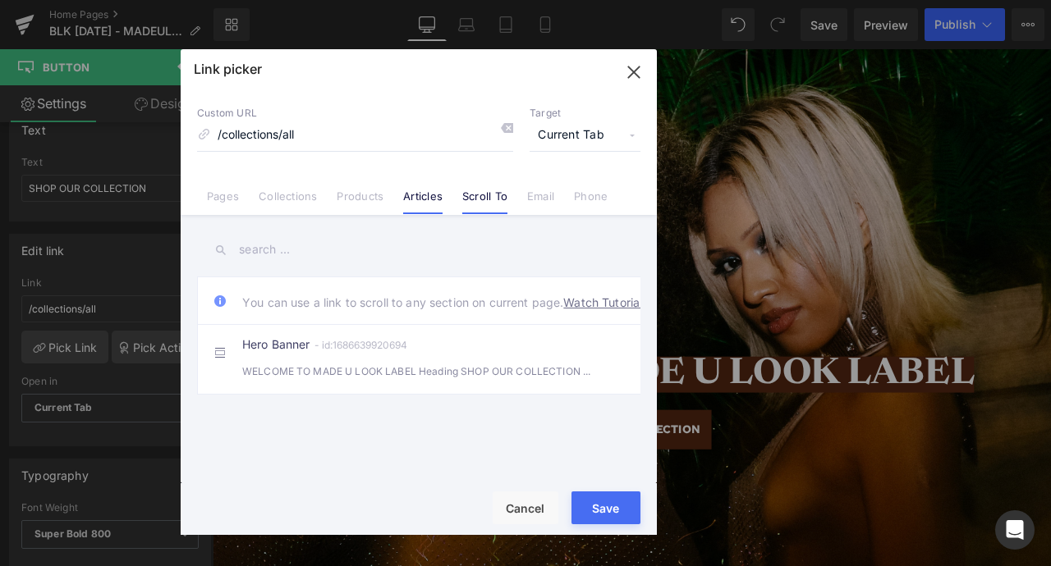
click at [431, 191] on link "Articles" at bounding box center [422, 202] width 39 height 25
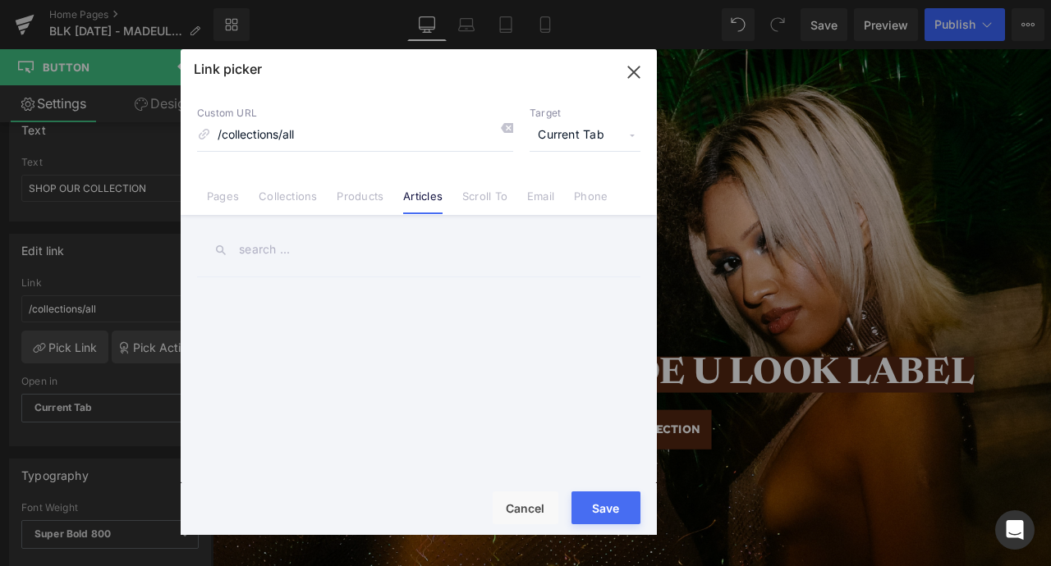
click at [353, 203] on div "Link picker Back to Library Insert Custom URL /collections/all Target Current T…" at bounding box center [419, 292] width 476 height 486
click at [359, 211] on link "Products" at bounding box center [360, 202] width 47 height 25
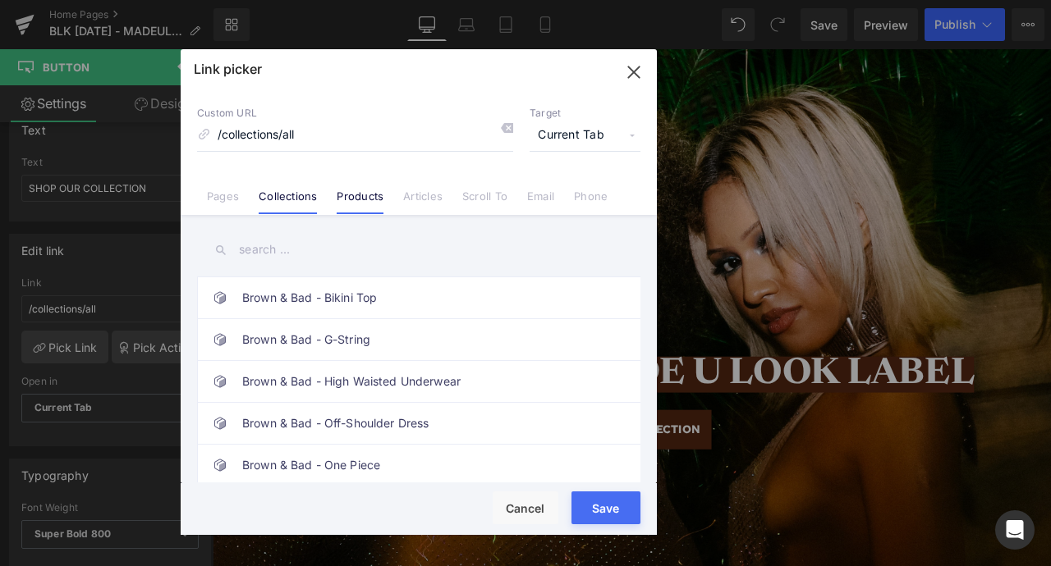
click at [286, 195] on link "Collections" at bounding box center [288, 202] width 58 height 25
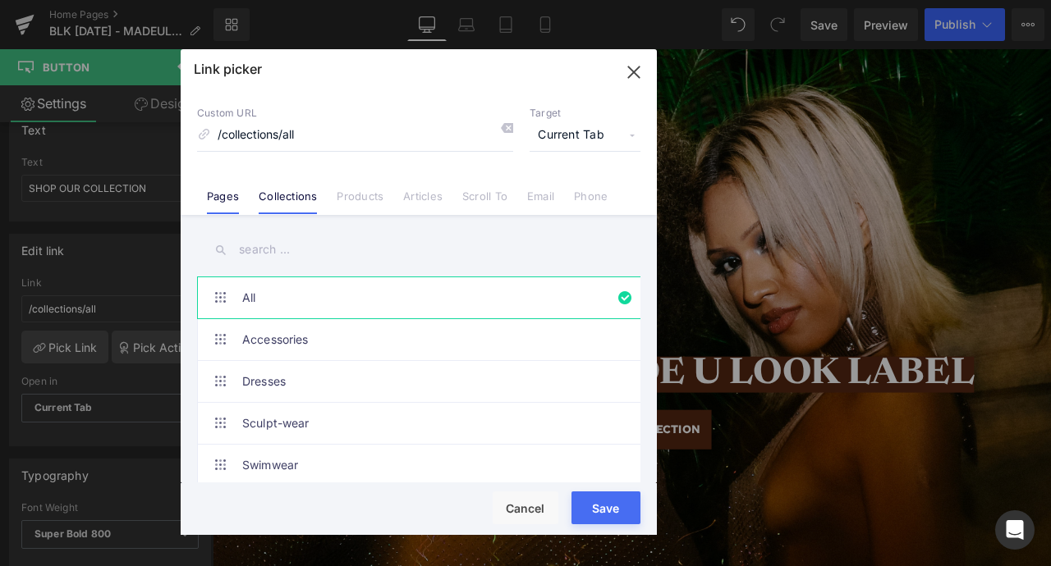
click at [226, 199] on link "Pages" at bounding box center [223, 202] width 32 height 25
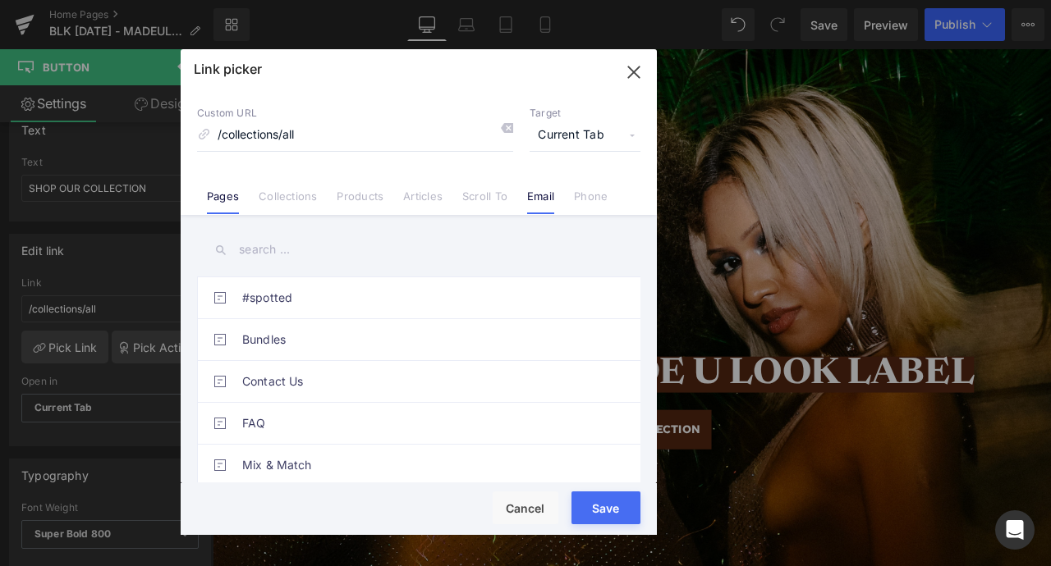
click at [538, 196] on link "Email" at bounding box center [540, 202] width 27 height 25
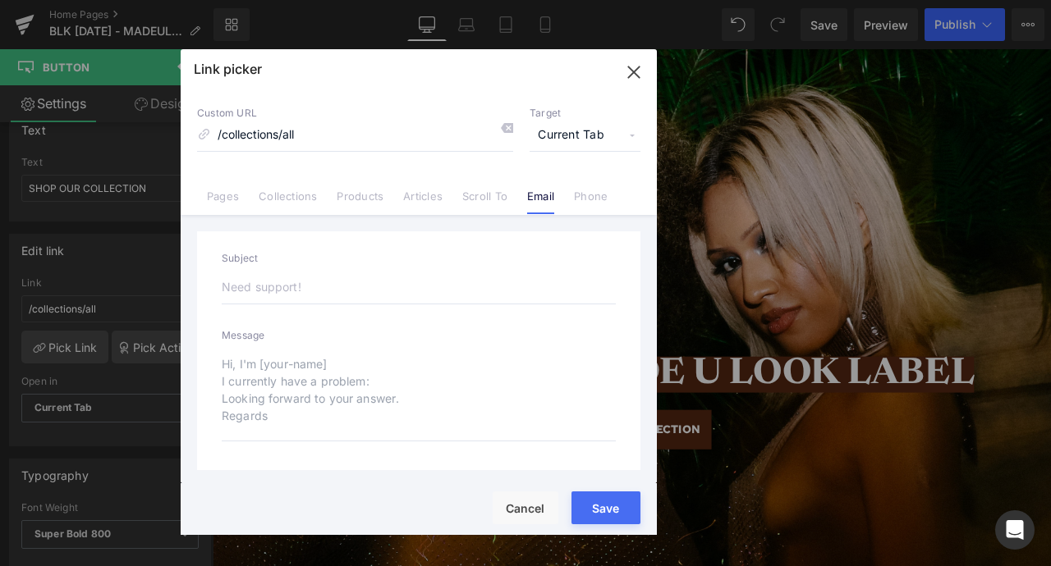
click at [405, 363] on textarea at bounding box center [419, 394] width 394 height 94
click at [382, 360] on input "text" at bounding box center [419, 368] width 394 height 34
click at [337, 291] on input "email" at bounding box center [419, 291] width 394 height 34
click at [346, 282] on input "email" at bounding box center [419, 291] width 394 height 34
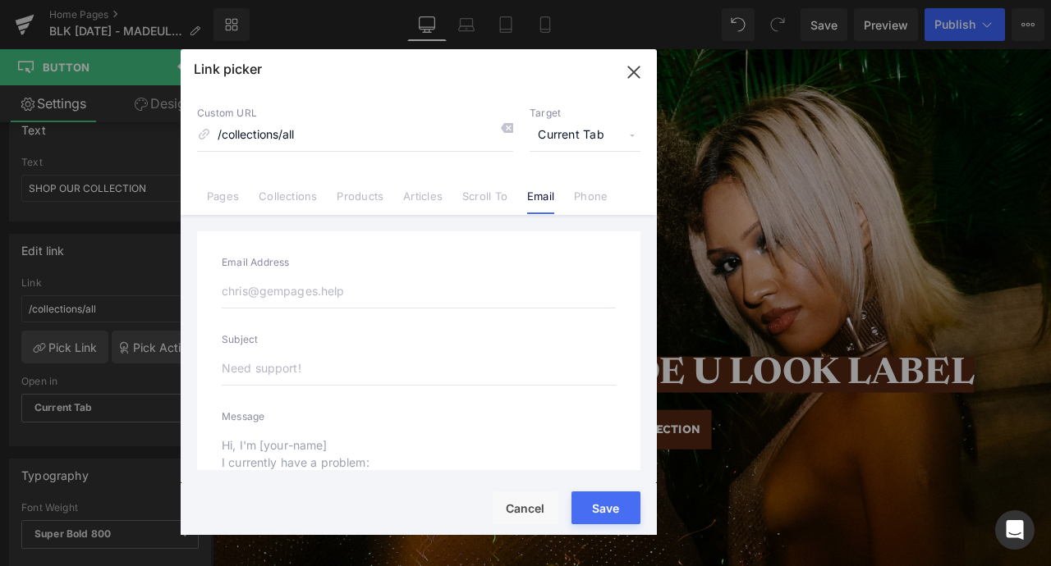
click at [574, 137] on span "Current Tab" at bounding box center [584, 135] width 111 height 31
click at [555, 189] on li "New Tab" at bounding box center [584, 194] width 127 height 29
click at [589, 201] on link "Phone" at bounding box center [591, 202] width 34 height 25
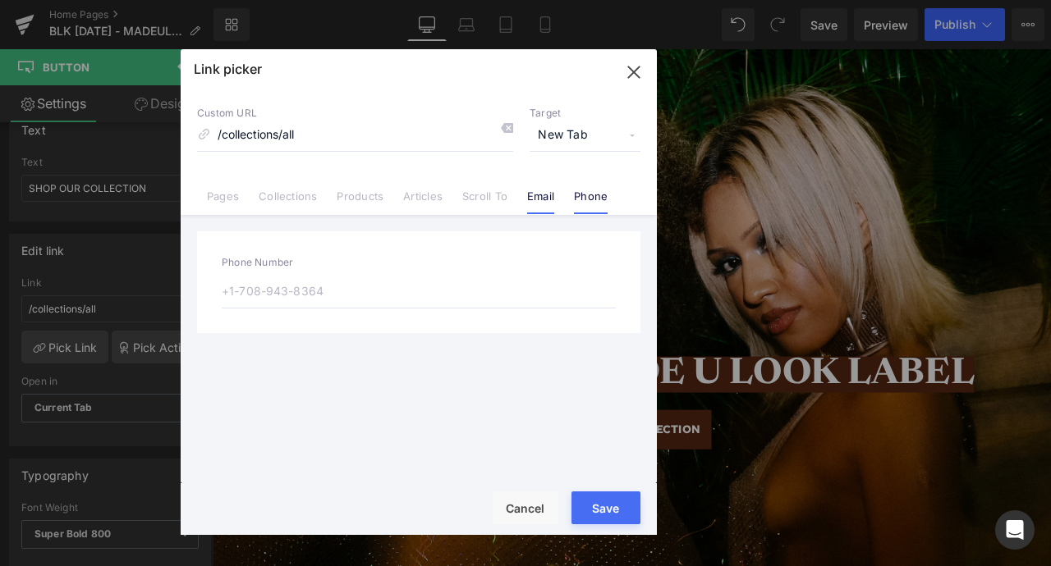
click at [543, 190] on link "Email" at bounding box center [540, 202] width 27 height 25
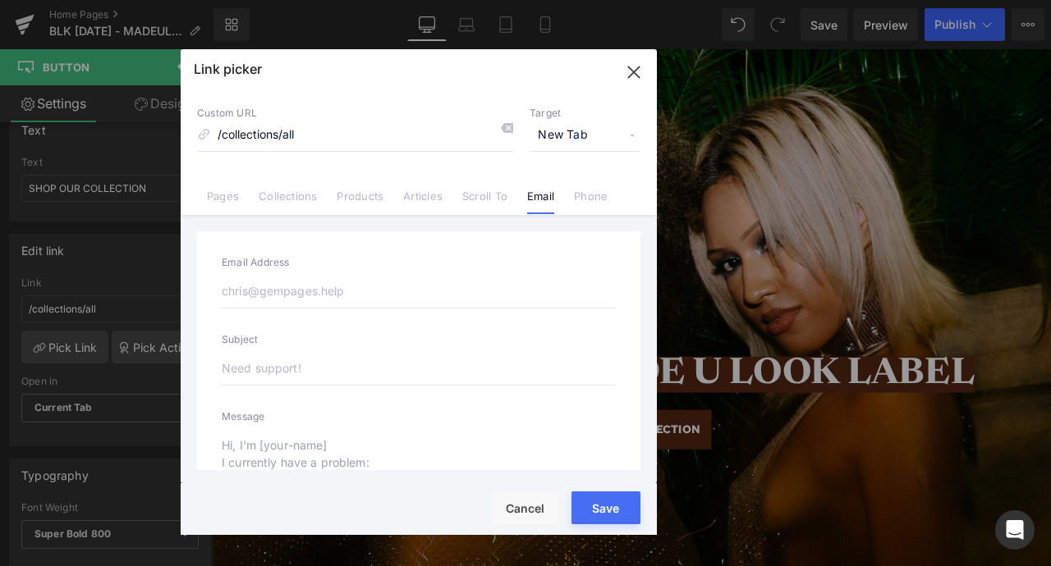
click at [456, 315] on div "Email Address Subject Message" at bounding box center [418, 391] width 443 height 320
click at [452, 297] on input "email" at bounding box center [419, 291] width 394 height 34
click at [539, 351] on input "text" at bounding box center [419, 368] width 394 height 34
drag, startPoint x: 240, startPoint y: 334, endPoint x: 273, endPoint y: 366, distance: 45.3
click at [273, 366] on div "Email Address Subject Message" at bounding box center [418, 391] width 443 height 320
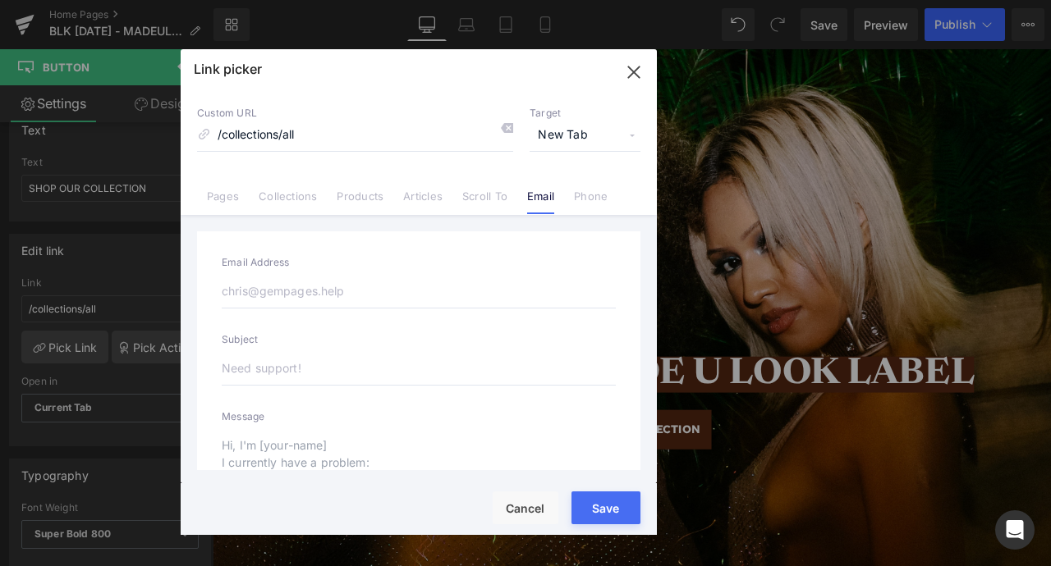
click at [273, 366] on input "text" at bounding box center [419, 368] width 394 height 34
type input "Black Collection Waitlist"
click at [268, 388] on div "Email Address Subject Black Collection Waitlist Message" at bounding box center [418, 391] width 443 height 320
click at [276, 303] on input "email" at bounding box center [419, 291] width 394 height 34
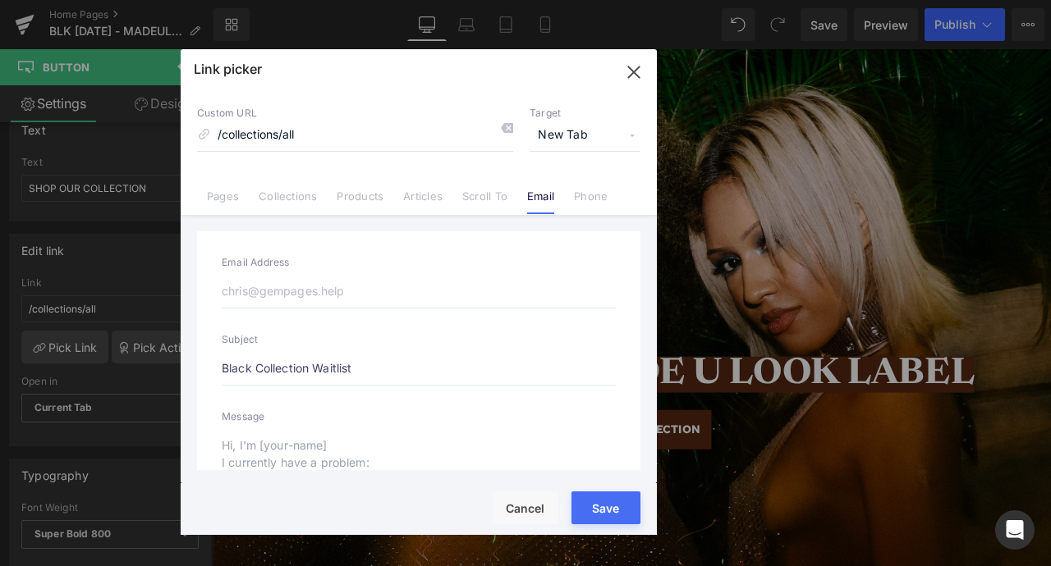
click at [273, 388] on div "Email Address Subject Black Collection Waitlist Message" at bounding box center [418, 391] width 443 height 320
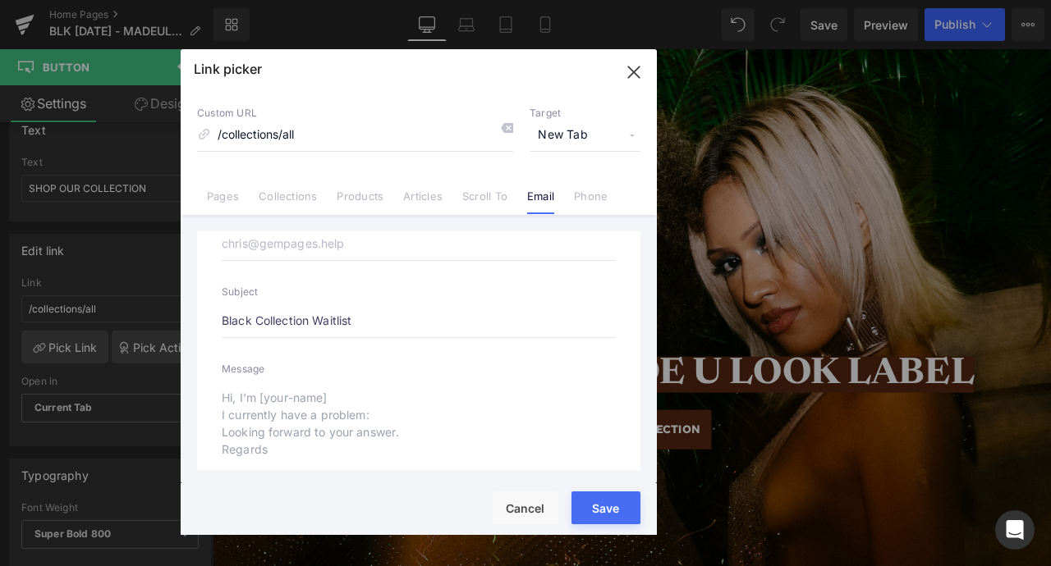
scroll to position [81, 0]
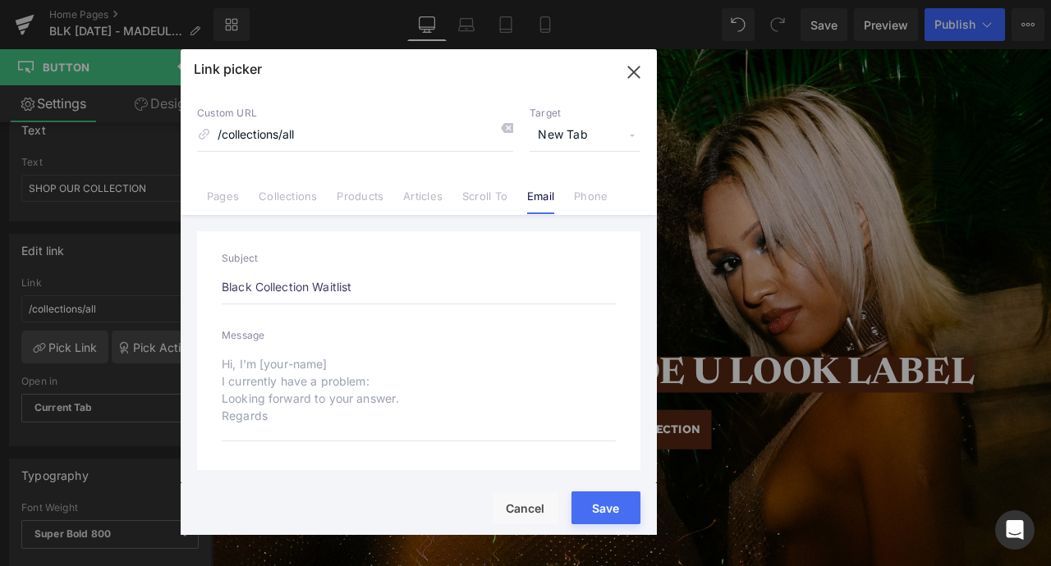
click at [611, 504] on button "Save" at bounding box center [605, 508] width 69 height 33
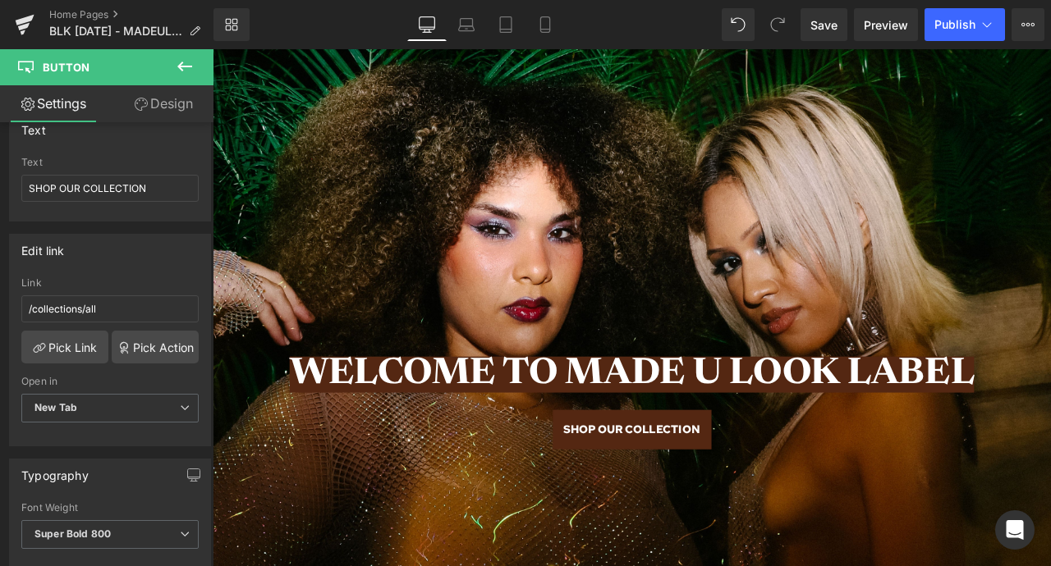
click at [951, 43] on div "Library Desktop Desktop Laptop Tablet Mobile Save Preview Publish Scheduled Upg…" at bounding box center [631, 24] width 837 height 49
click at [951, 28] on span "Publish" at bounding box center [954, 24] width 41 height 13
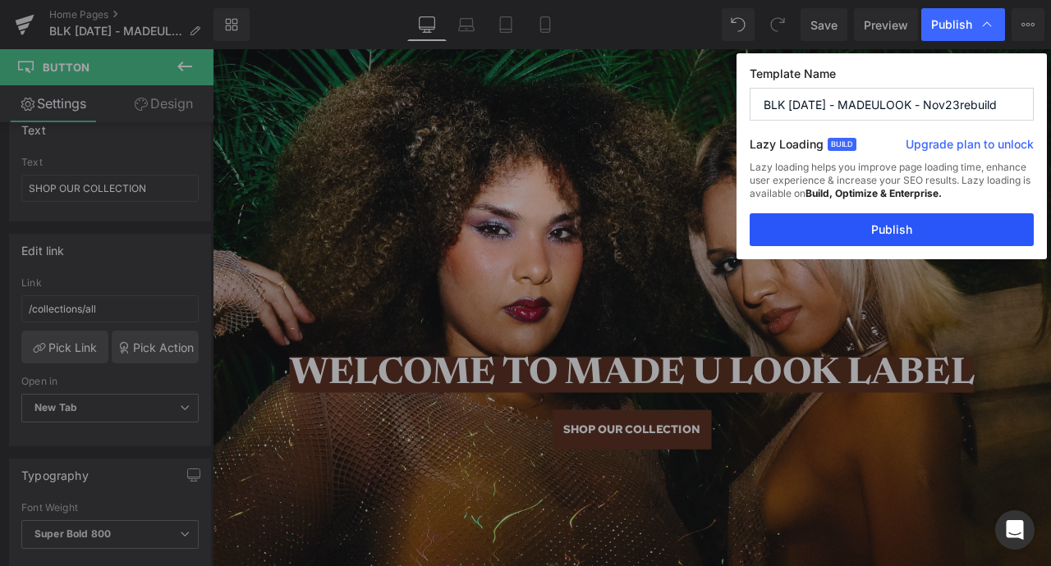
click at [882, 213] on div "Template Name BLK FRIDAY - MADEULOOK - Nov23rebuild Lazy Loading Build Upgrade …" at bounding box center [891, 156] width 310 height 206
click at [882, 219] on button "Publish" at bounding box center [891, 229] width 284 height 33
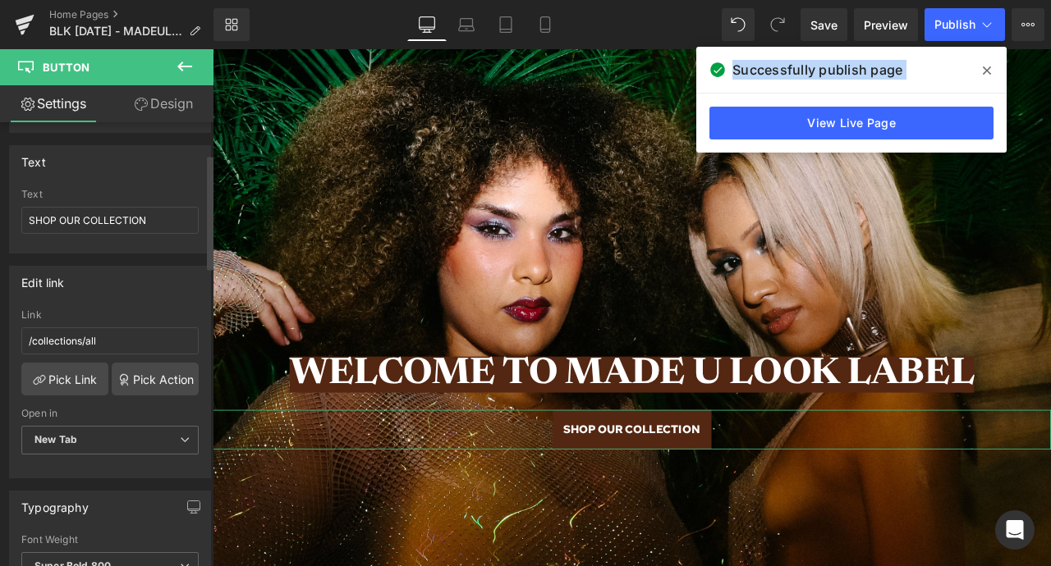
scroll to position [146, 0]
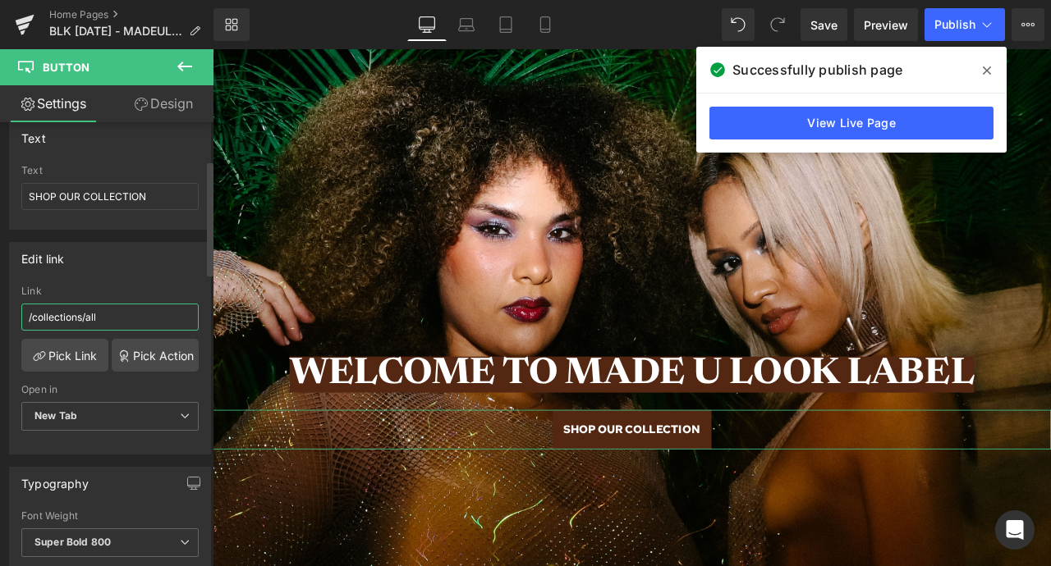
click at [76, 310] on input "/collections/all" at bounding box center [109, 317] width 177 height 27
click at [99, 319] on input "/collections/all" at bounding box center [109, 317] width 177 height 27
click at [134, 355] on link "Pick Action" at bounding box center [155, 355] width 87 height 33
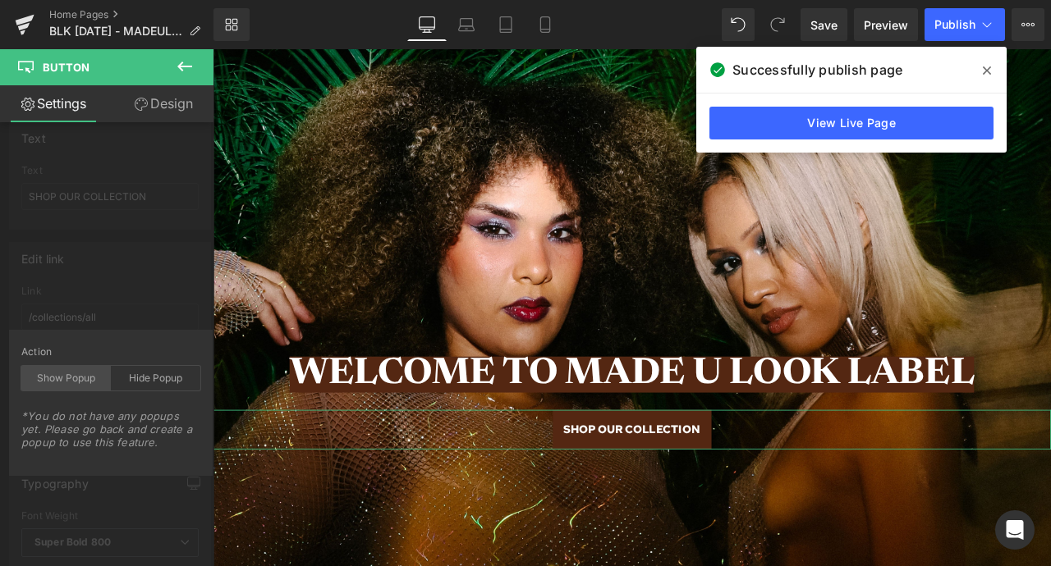
click at [80, 374] on div "Show Popup" at bounding box center [65, 378] width 89 height 25
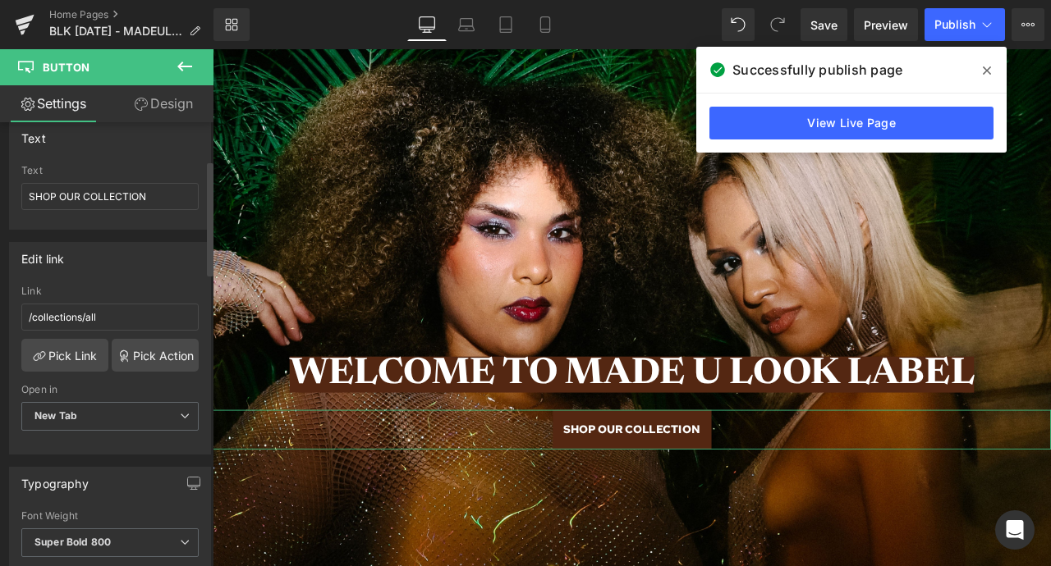
click at [140, 345] on link "Pick Action" at bounding box center [155, 355] width 87 height 33
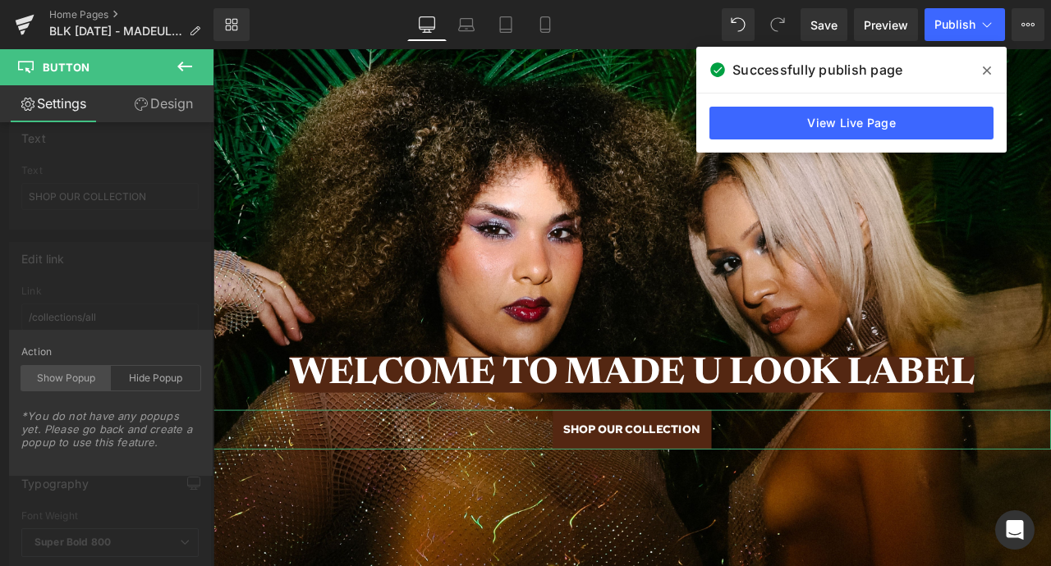
click at [71, 376] on div "Show Popup" at bounding box center [65, 378] width 89 height 25
click at [76, 377] on div "Show Popup" at bounding box center [65, 378] width 89 height 25
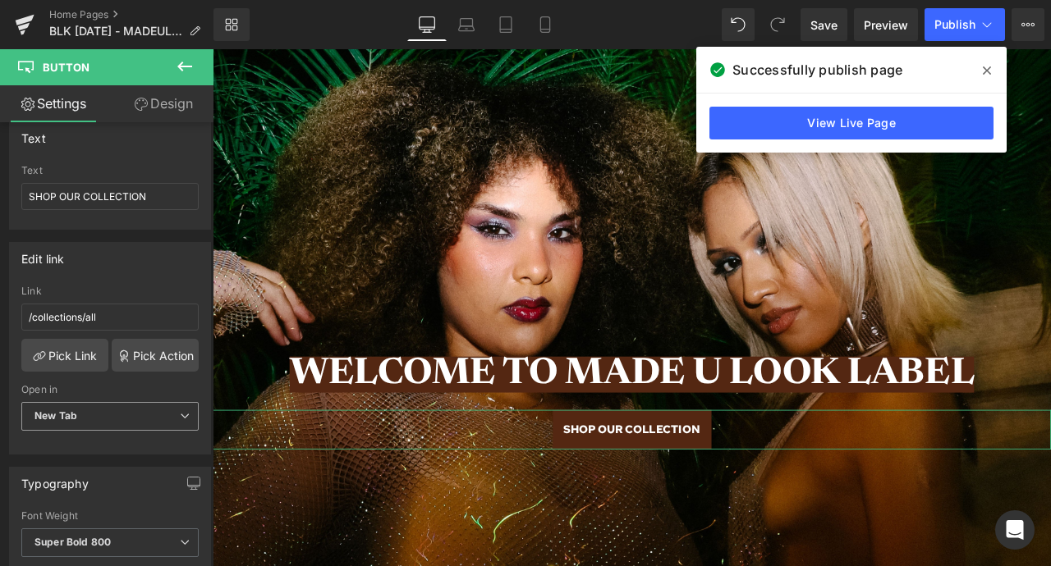
click at [100, 403] on span "New Tab" at bounding box center [109, 416] width 177 height 29
click at [103, 386] on div "Open in" at bounding box center [109, 389] width 177 height 11
click at [88, 309] on input "/collections/all" at bounding box center [109, 317] width 177 height 27
click at [108, 316] on input "/collections/all" at bounding box center [109, 317] width 177 height 27
click at [71, 366] on link "Pick Link" at bounding box center [64, 355] width 87 height 33
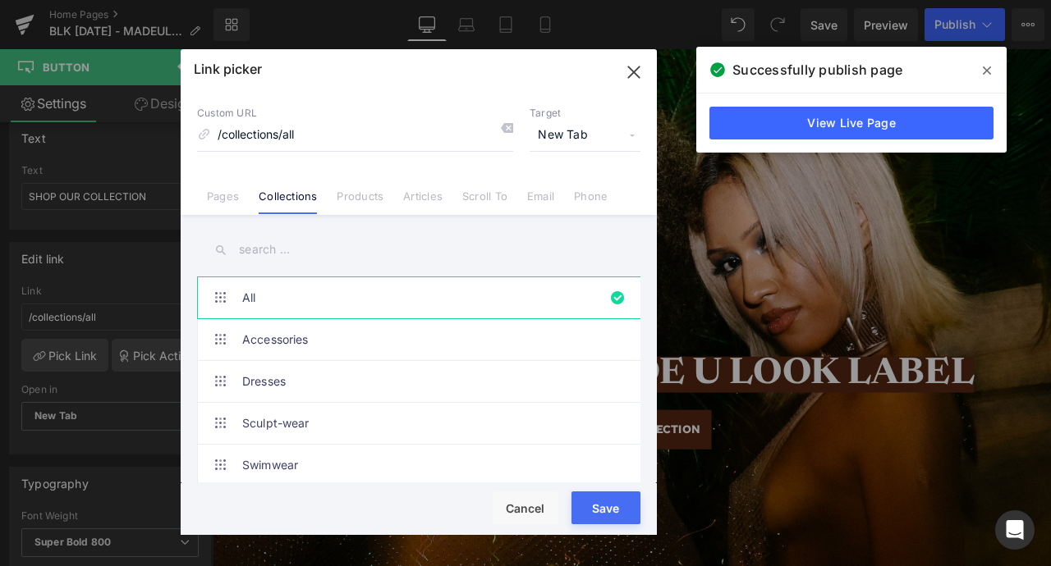
click at [547, 140] on span "New Tab" at bounding box center [584, 135] width 111 height 31
click at [464, 128] on input "/collections/all" at bounding box center [355, 135] width 316 height 31
click at [531, 199] on link "Email" at bounding box center [540, 202] width 27 height 25
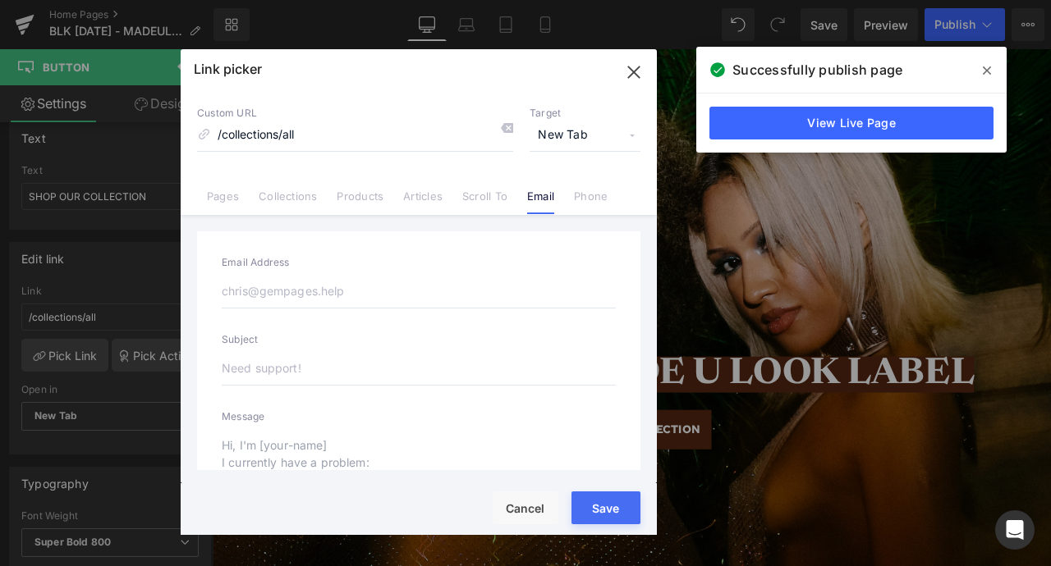
click at [593, 508] on button "Save" at bounding box center [605, 508] width 69 height 33
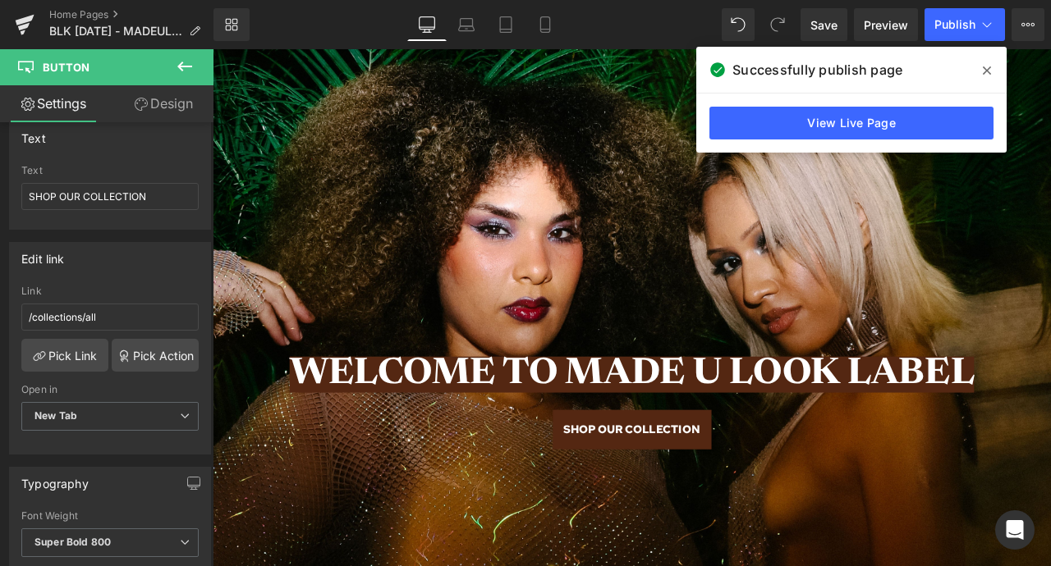
click at [996, 71] on span at bounding box center [986, 70] width 26 height 26
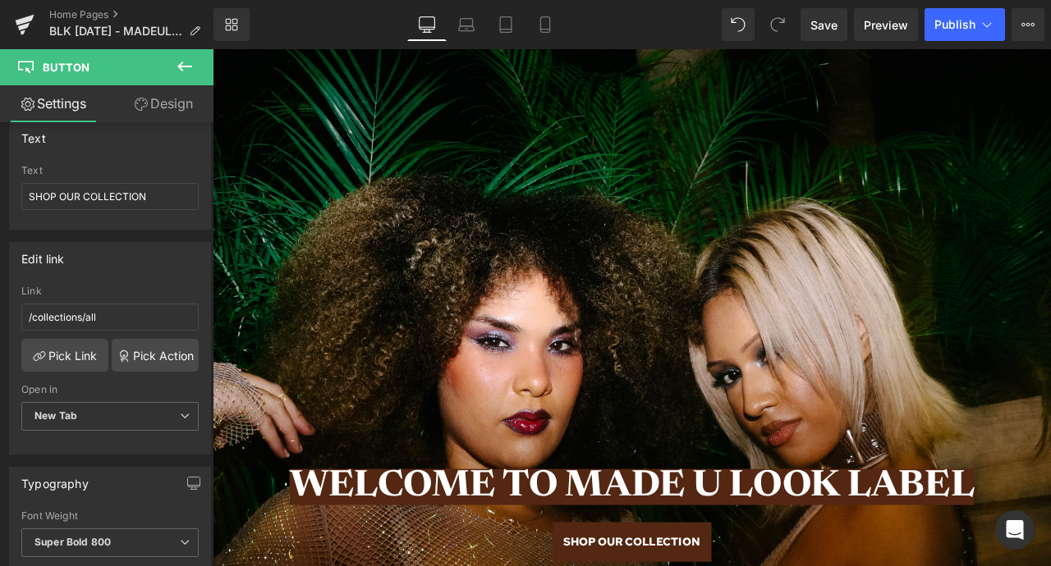
scroll to position [198, 0]
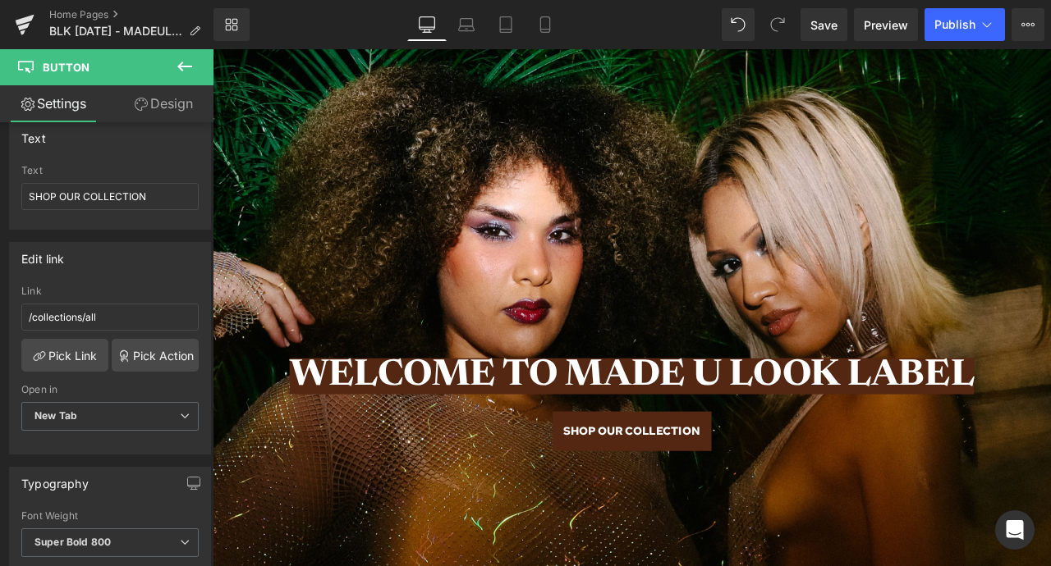
click at [405, 443] on span "WELCOME TO MADE U LOOK LABEL" at bounding box center [709, 436] width 811 height 43
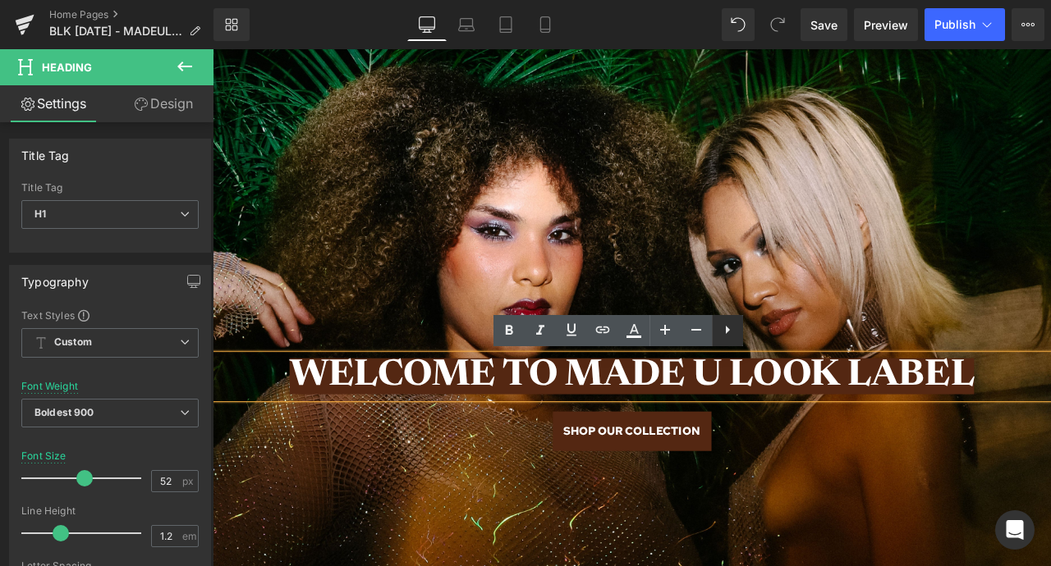
click at [720, 326] on icon at bounding box center [727, 330] width 20 height 20
click at [761, 340] on icon at bounding box center [759, 330] width 20 height 20
click at [725, 337] on icon at bounding box center [727, 330] width 20 height 20
click at [731, 332] on icon at bounding box center [727, 330] width 20 height 20
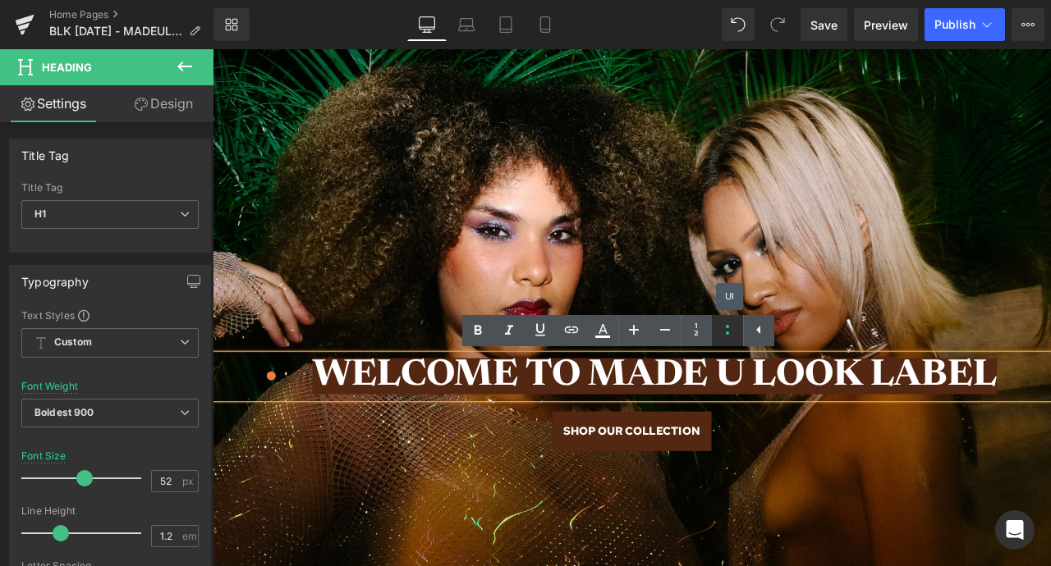
click at [731, 332] on icon at bounding box center [727, 330] width 20 height 20
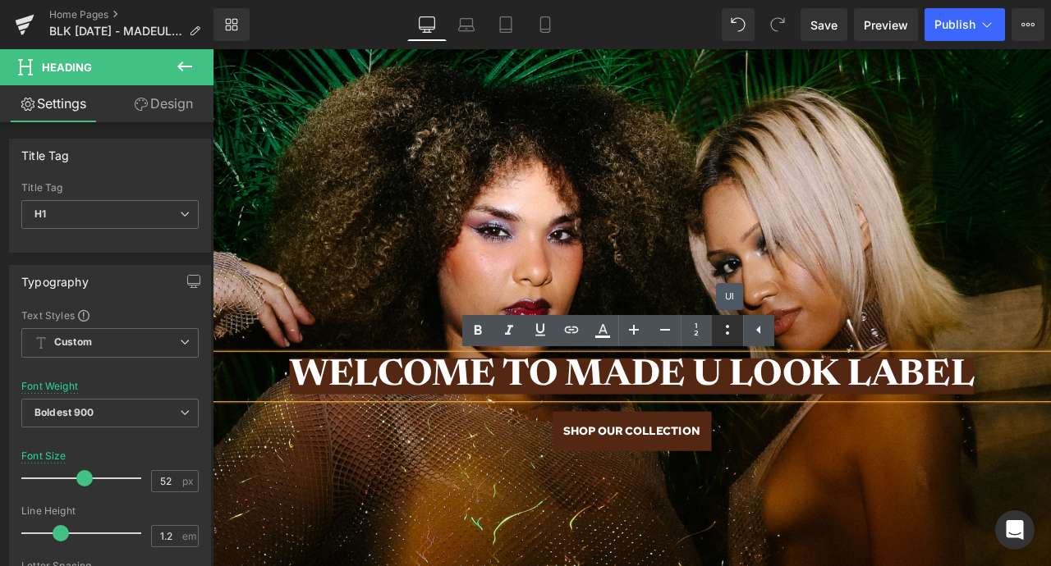
click at [731, 332] on icon at bounding box center [727, 330] width 20 height 20
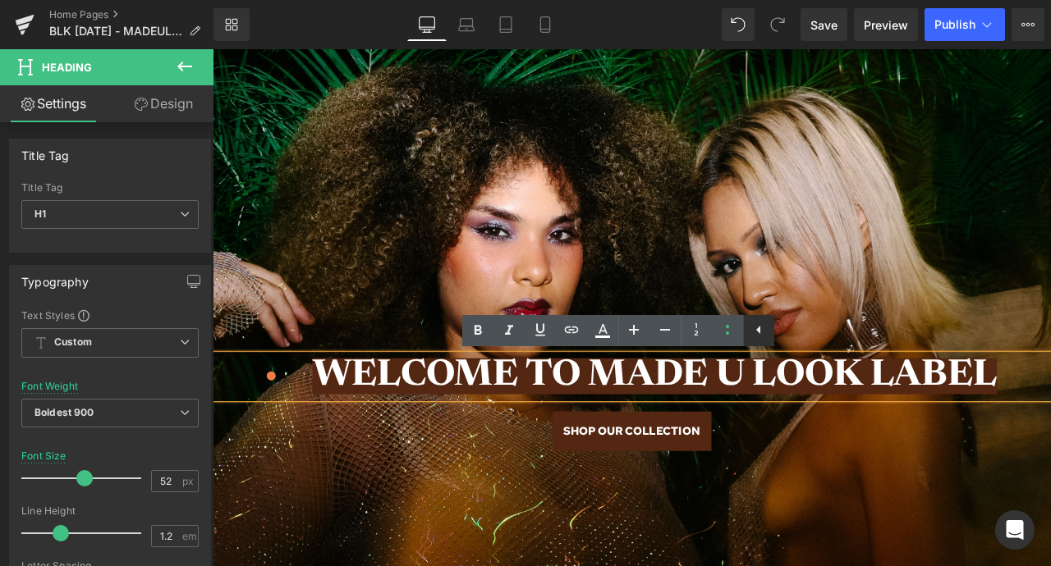
click at [757, 331] on icon at bounding box center [758, 330] width 4 height 8
click at [776, 423] on span "WELCOME TO MADE U LOOK LABEL" at bounding box center [736, 436] width 811 height 43
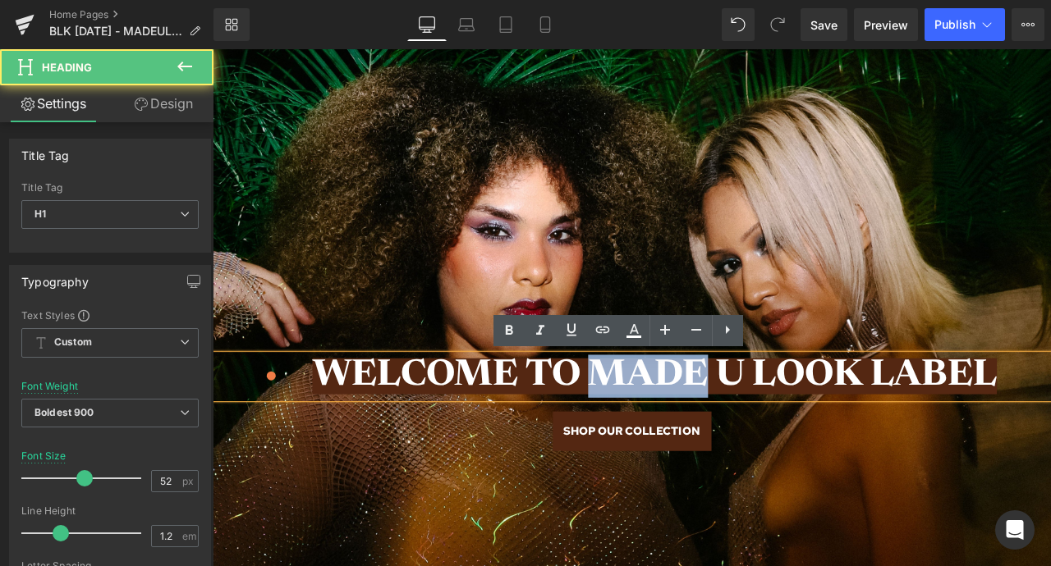
click at [776, 423] on span "WELCOME TO MADE U LOOK LABEL" at bounding box center [736, 436] width 811 height 43
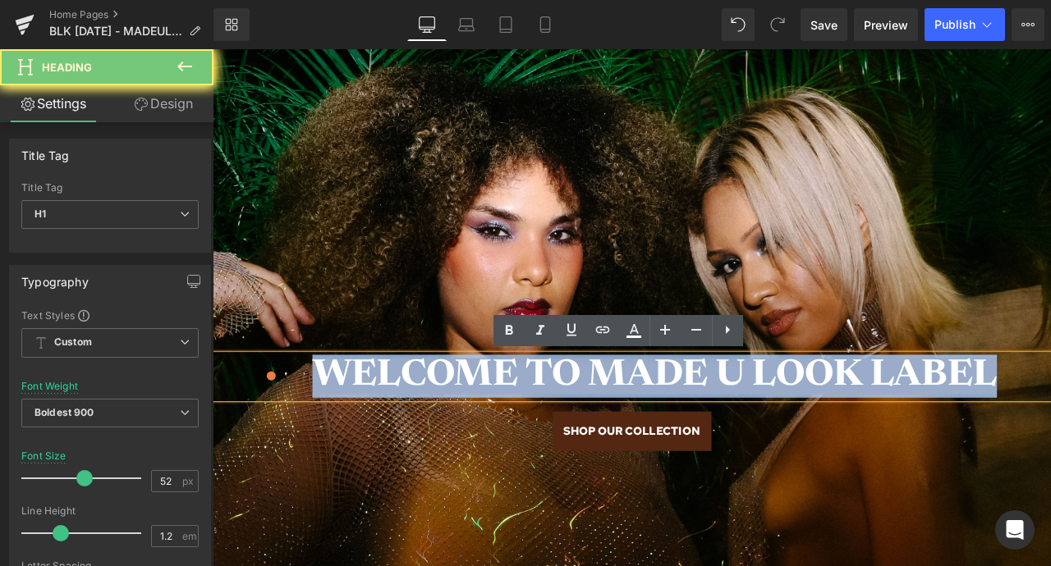
click at [776, 423] on span "WELCOME TO MADE U LOOK LABEL" at bounding box center [736, 436] width 811 height 43
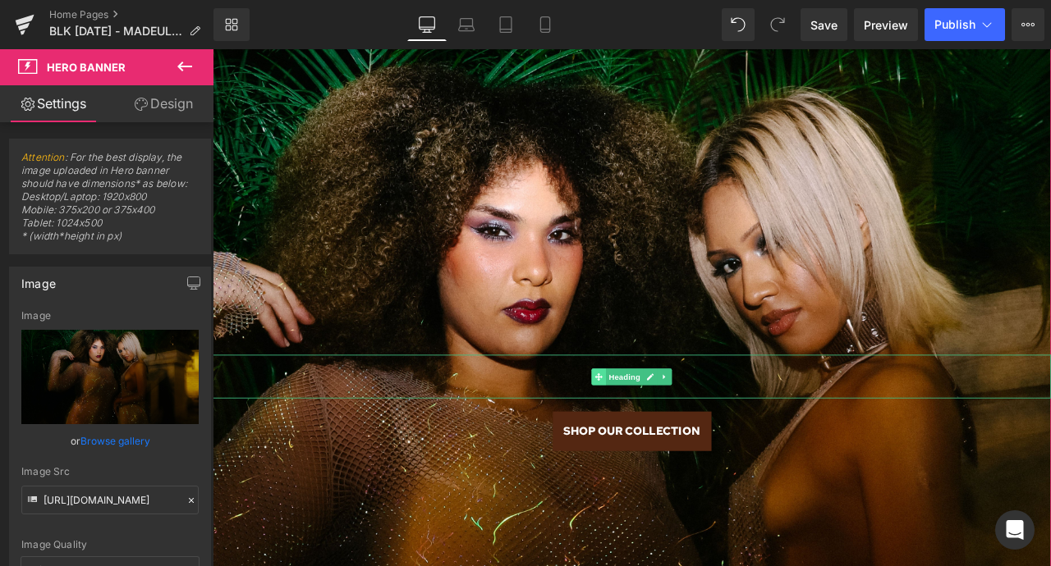
click at [662, 441] on span at bounding box center [670, 438] width 17 height 20
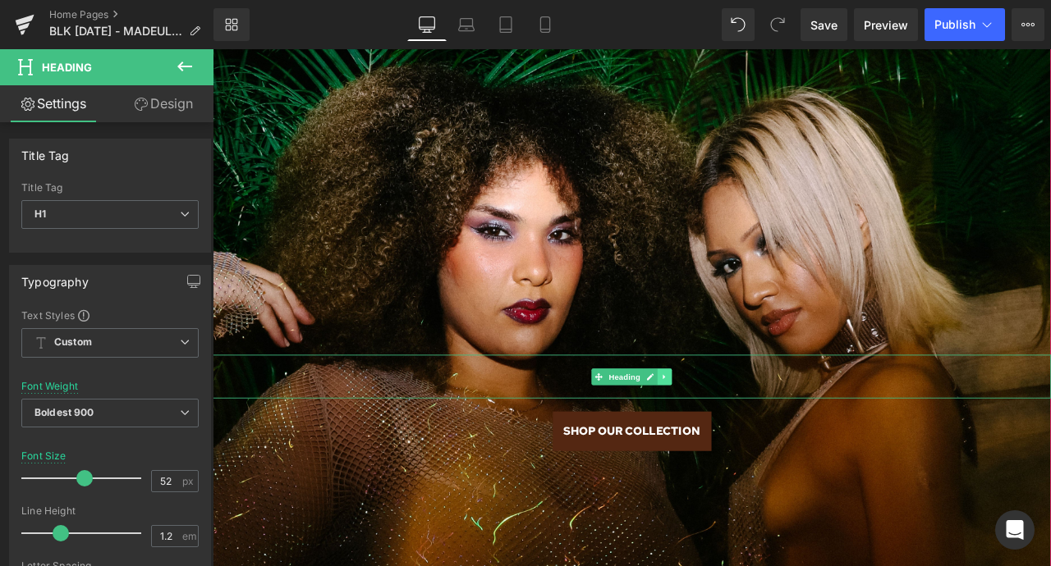
click at [749, 439] on icon at bounding box center [748, 438] width 9 height 10
click at [758, 439] on icon at bounding box center [757, 437] width 9 height 9
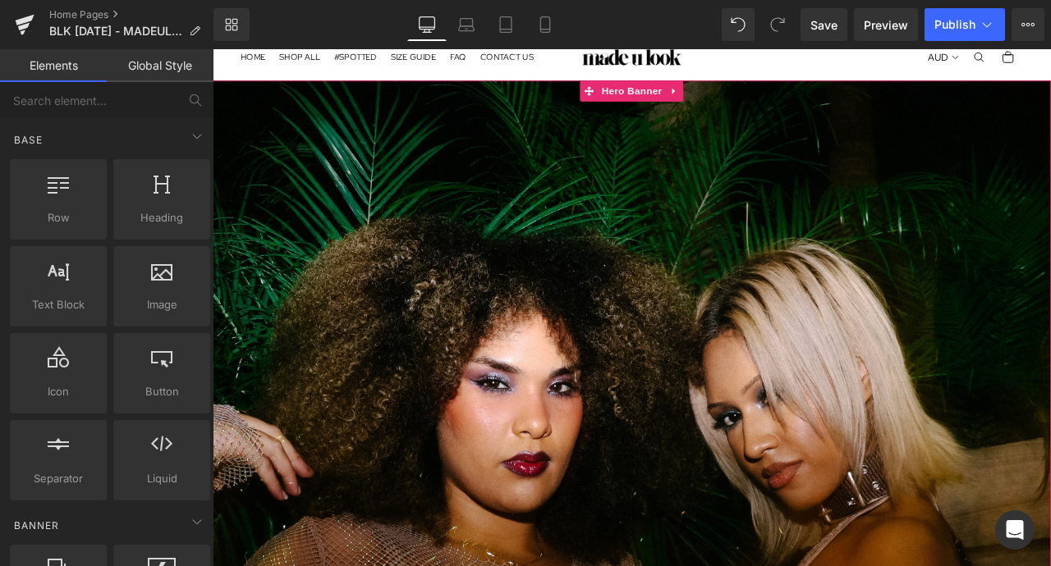
scroll to position [0, 0]
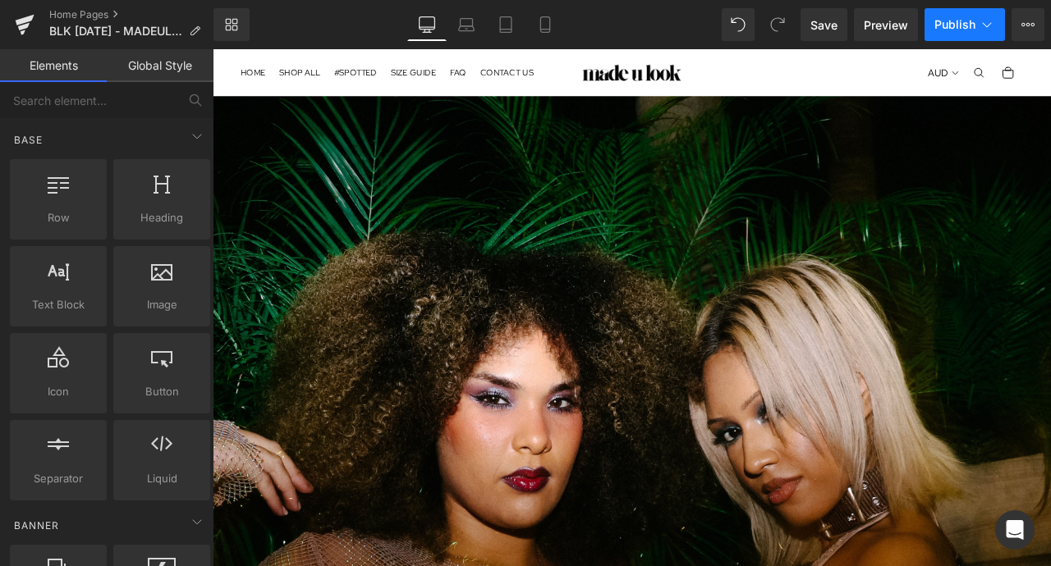
click at [951, 21] on span "Publish" at bounding box center [954, 24] width 41 height 13
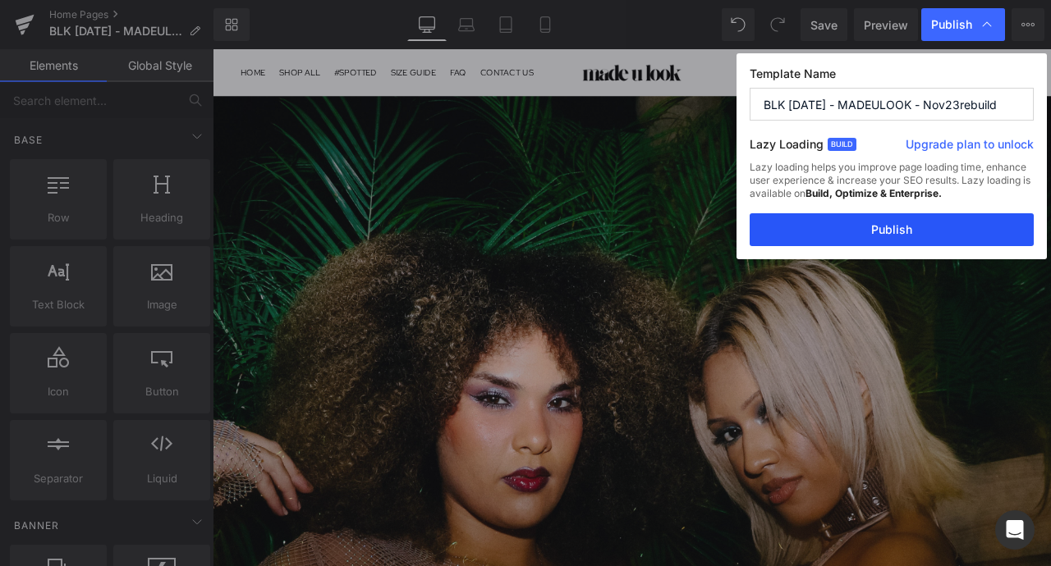
click at [838, 227] on button "Publish" at bounding box center [891, 229] width 284 height 33
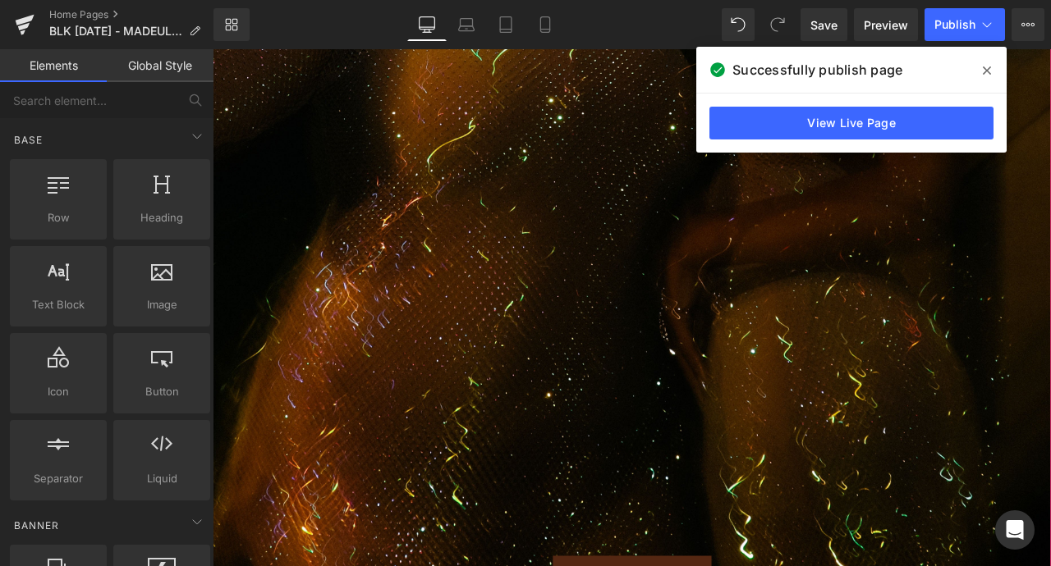
scroll to position [918, 0]
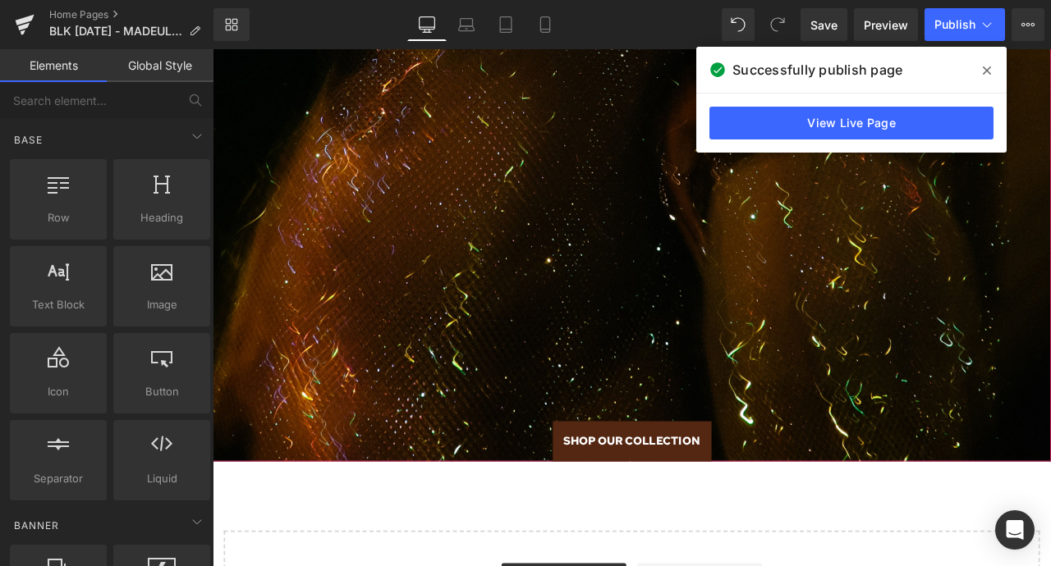
click at [432, 504] on div "SHOP OUR COLLECTION" at bounding box center [709, 514] width 993 height 48
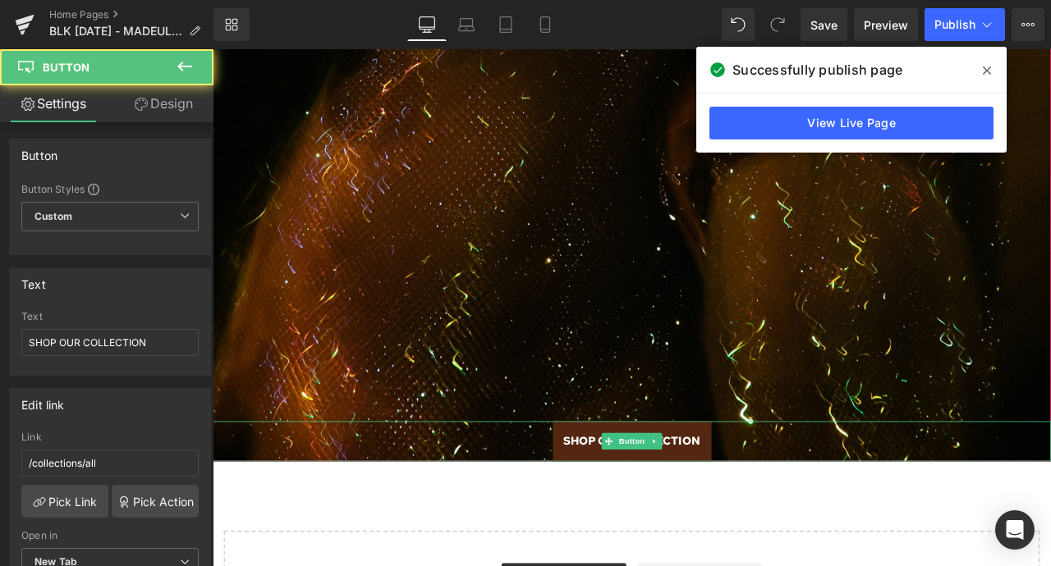
click at [561, 509] on div "SHOP OUR COLLECTION" at bounding box center [709, 514] width 993 height 48
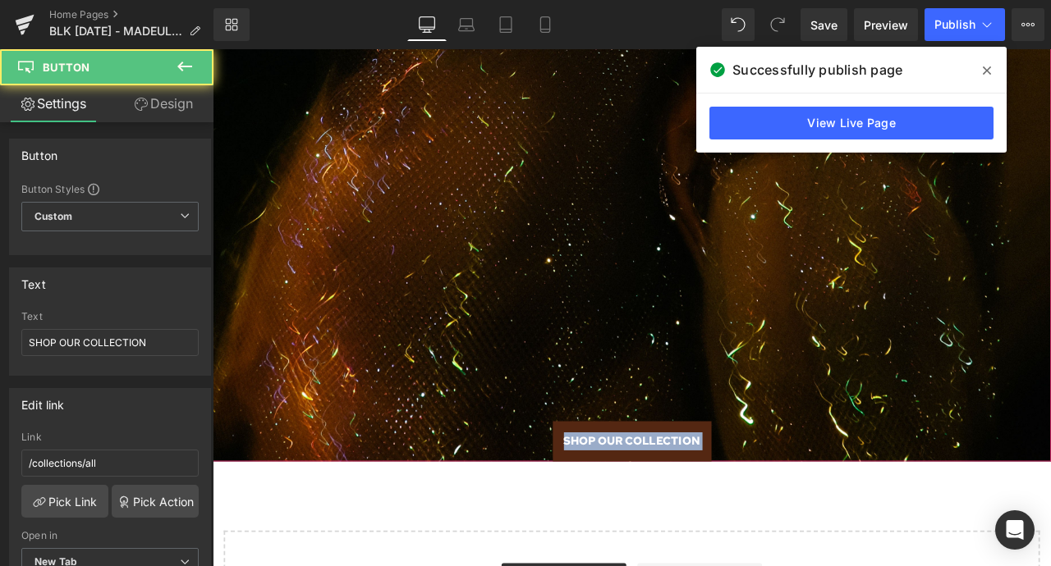
drag, startPoint x: 561, startPoint y: 508, endPoint x: 568, endPoint y: 396, distance: 112.7
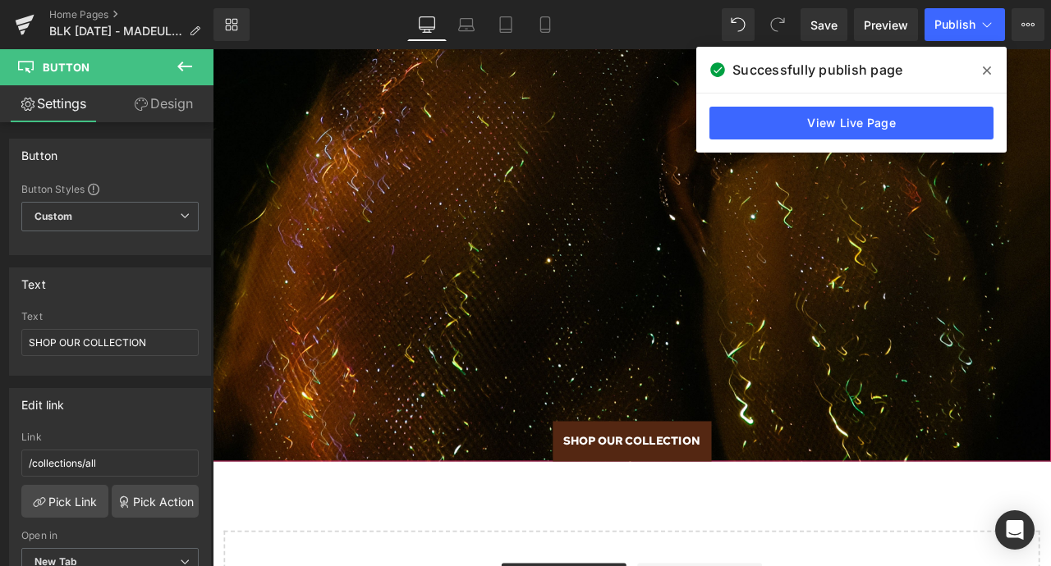
click at [586, 507] on div "SHOP OUR COLLECTION" at bounding box center [709, 514] width 993 height 48
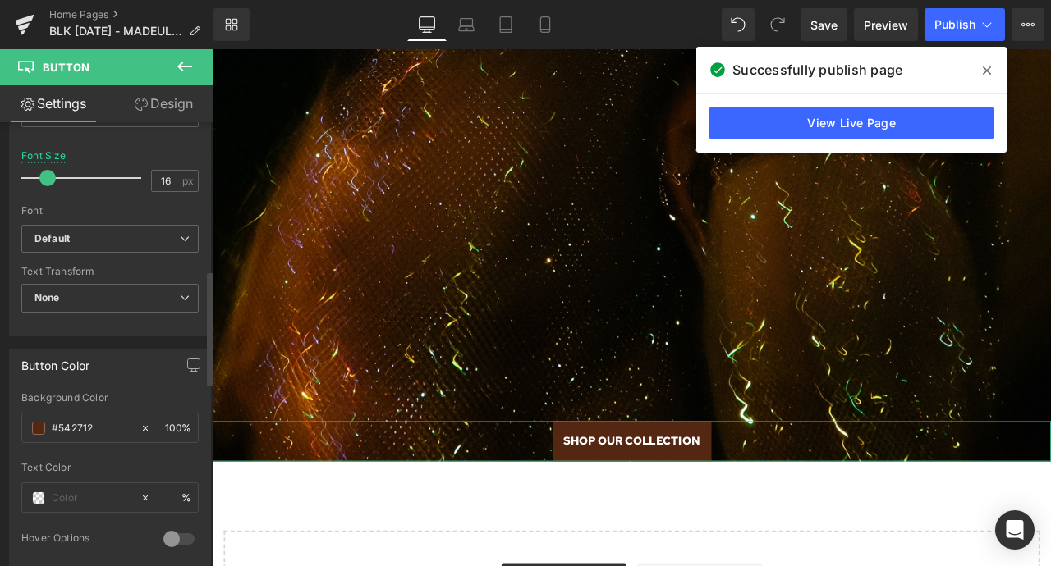
scroll to position [498, 0]
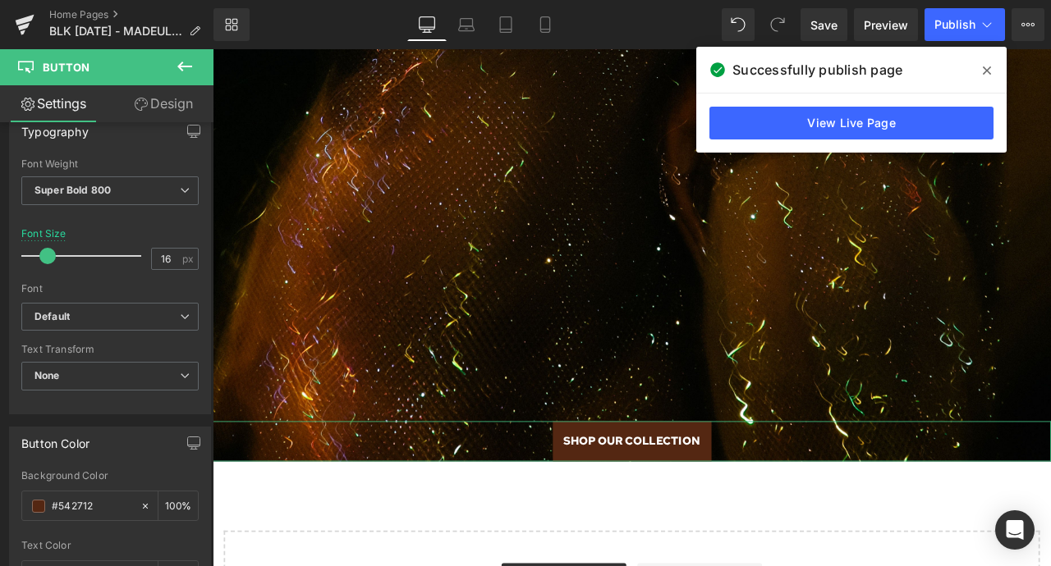
click at [172, 94] on link "Design" at bounding box center [163, 103] width 107 height 37
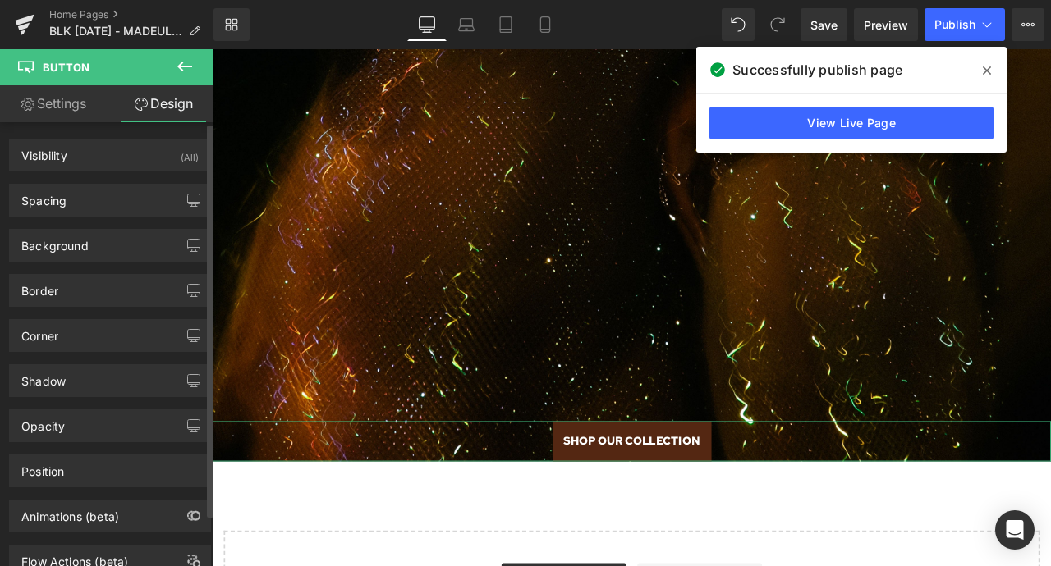
type input "0"
type input "16"
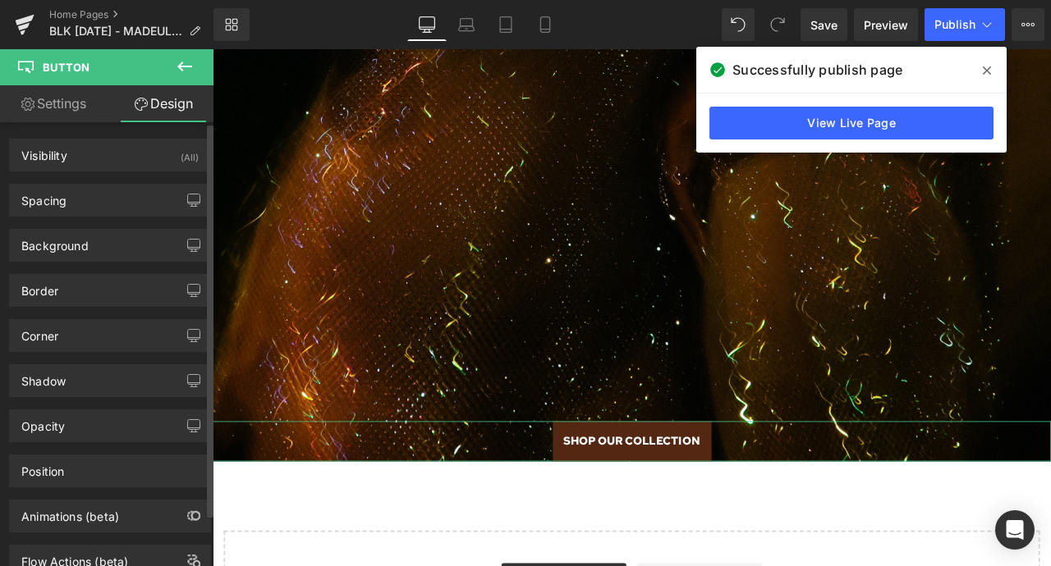
type input "16"
click at [127, 186] on div "Spacing" at bounding box center [110, 200] width 200 height 31
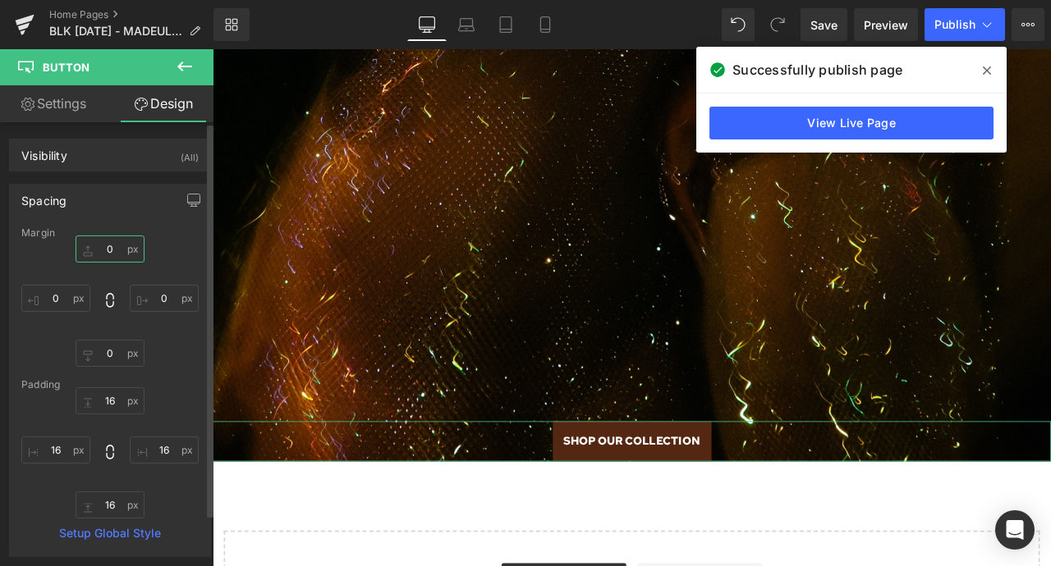
click at [84, 250] on input "0" at bounding box center [110, 249] width 69 height 27
click at [110, 250] on input "0" at bounding box center [110, 249] width 69 height 27
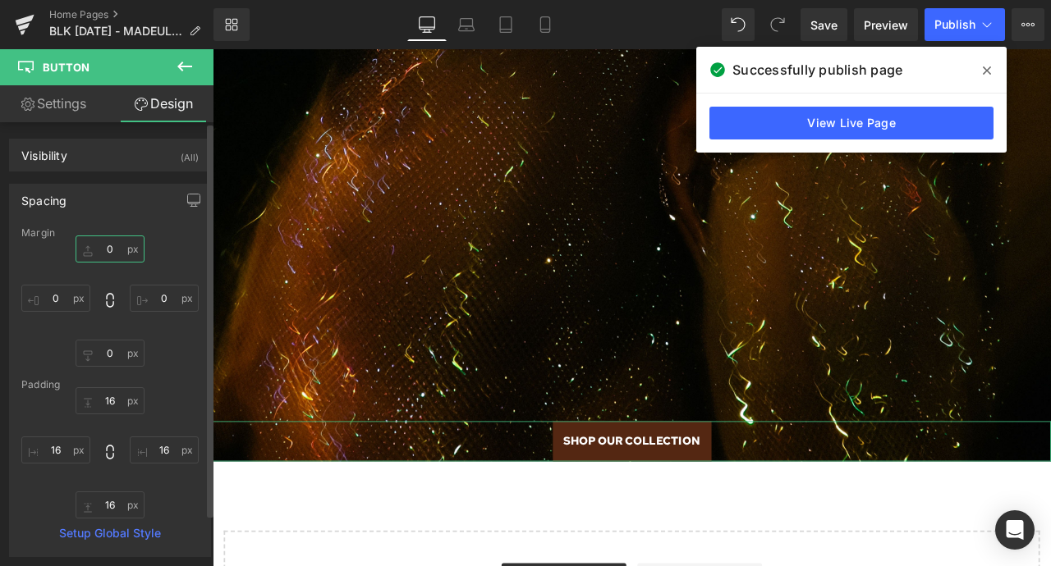
click at [107, 252] on input "0" at bounding box center [110, 249] width 69 height 27
click at [100, 247] on input "0" at bounding box center [110, 249] width 69 height 27
click at [109, 249] on input "0" at bounding box center [110, 249] width 69 height 27
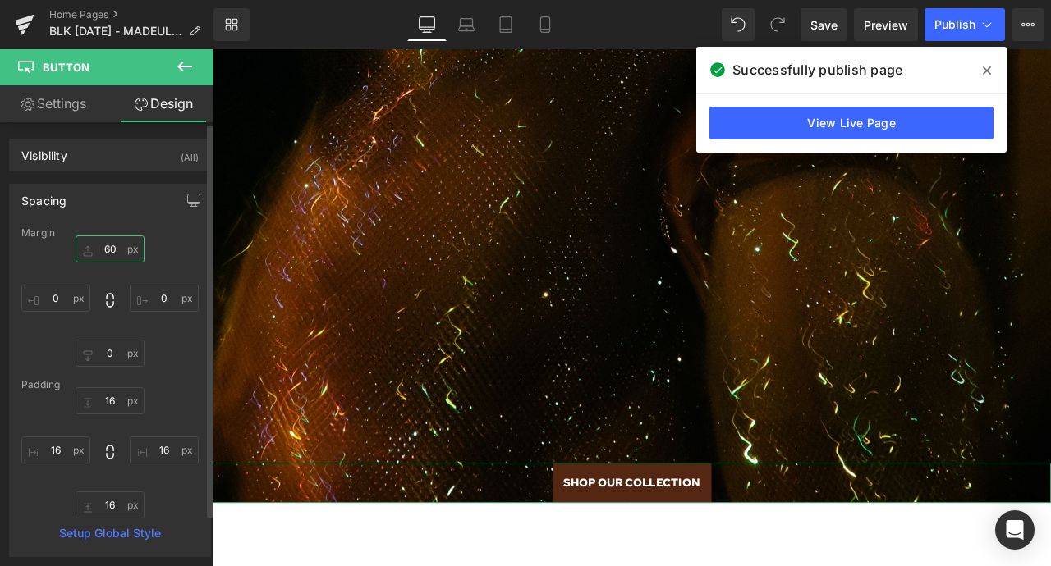
type input "6"
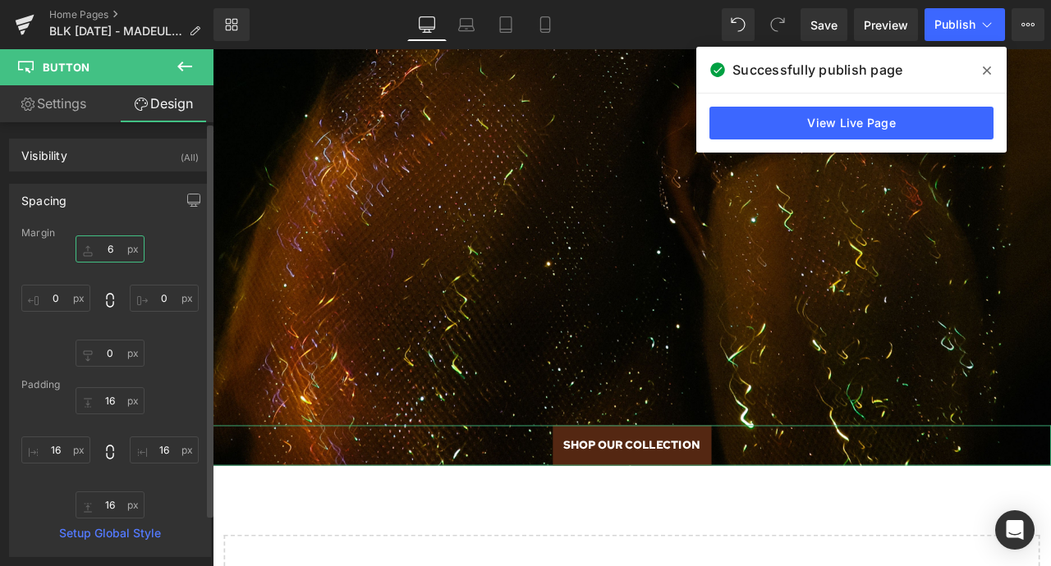
click at [110, 249] on input "6" at bounding box center [110, 249] width 69 height 27
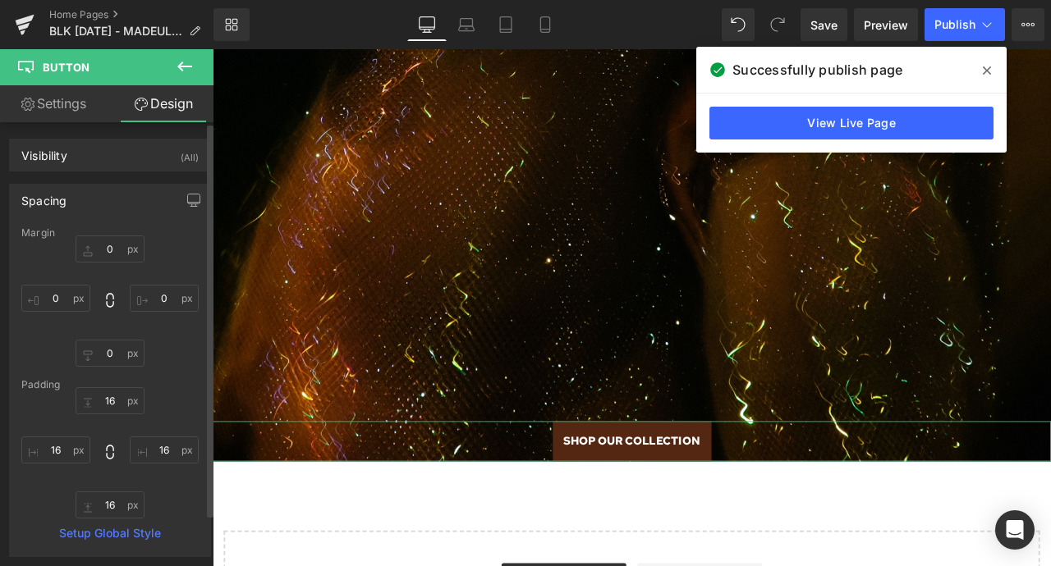
click at [181, 250] on div "0px 0 0px 0 0px 0" at bounding box center [109, 301] width 177 height 131
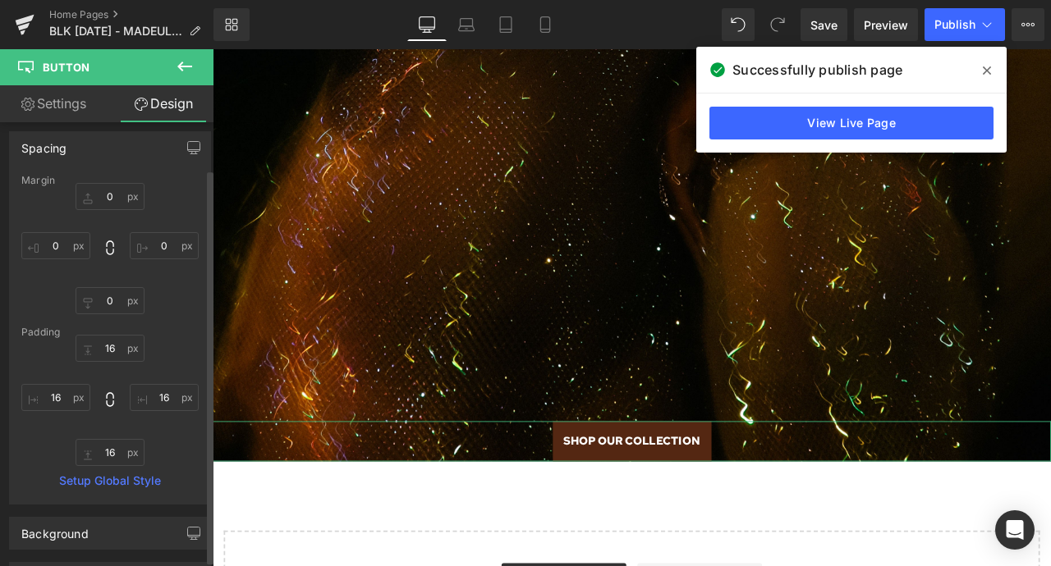
scroll to position [76, 0]
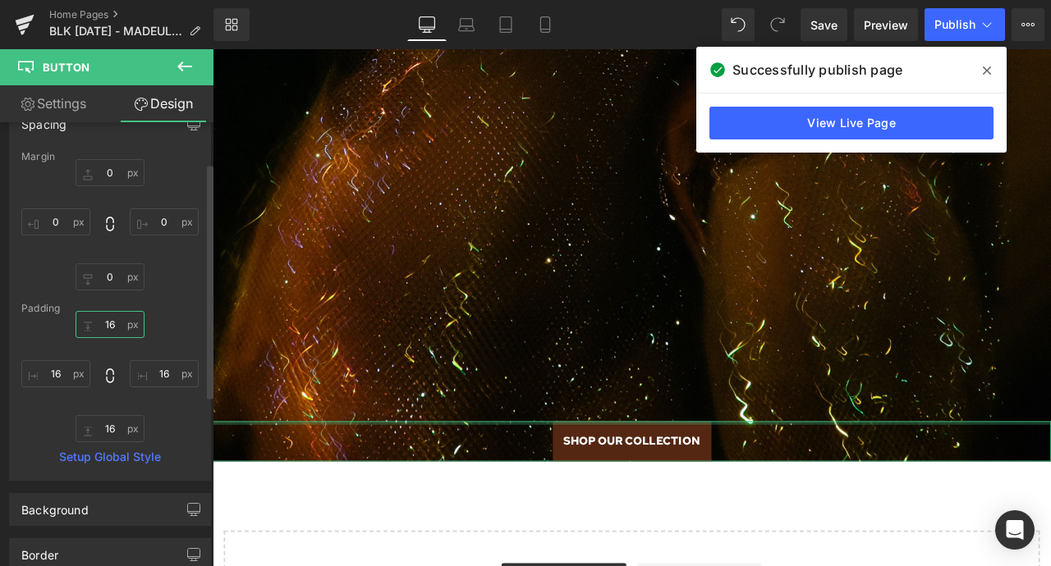
click at [85, 321] on input "16" at bounding box center [110, 324] width 69 height 27
drag, startPoint x: 85, startPoint y: 321, endPoint x: 85, endPoint y: 309, distance: 12.3
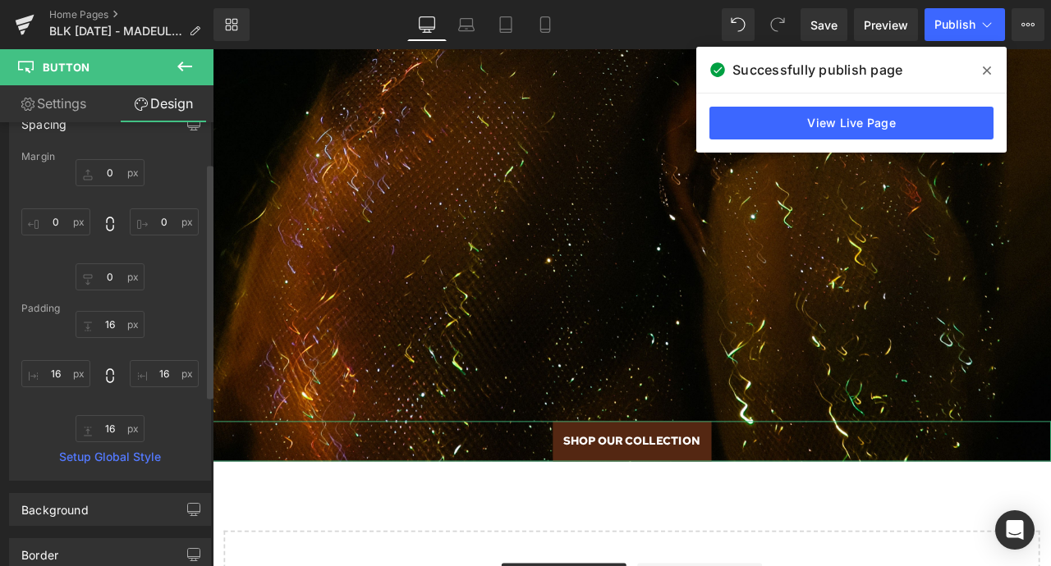
click at [85, 309] on div "Margin 0px 0 0px 0 0px 0 Padding 16px 16 16px 16 16px 16 16px 16 Setup Global S…" at bounding box center [110, 315] width 200 height 329
click at [78, 323] on input "16" at bounding box center [110, 324] width 69 height 27
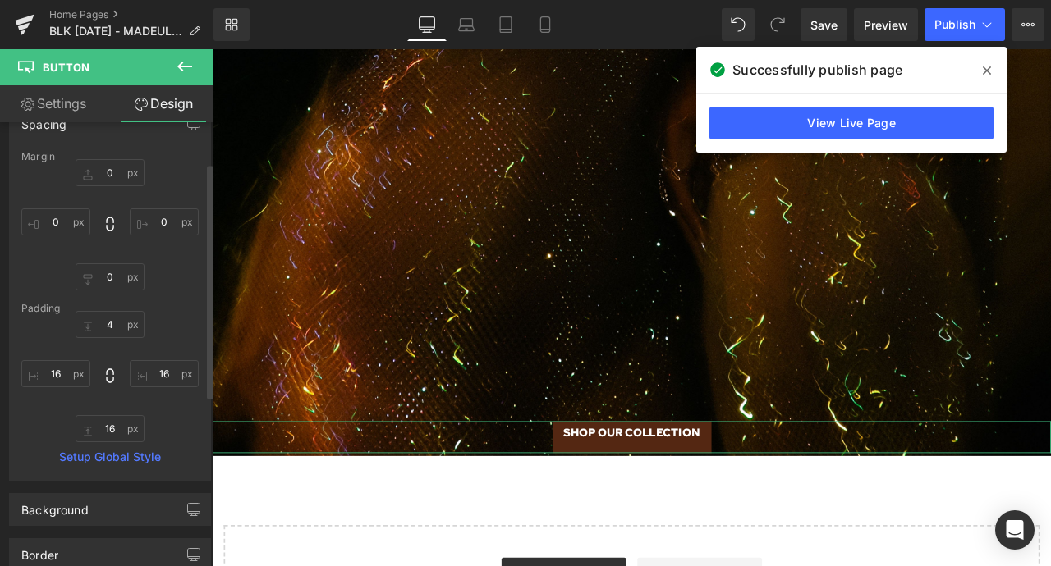
click at [160, 323] on div "4 4 16px 16 16px 16 16px 16" at bounding box center [109, 376] width 177 height 131
click at [183, 314] on div "4 4 16px 16 16px 16 16px 16" at bounding box center [109, 376] width 177 height 131
type input "16"
type input "0"
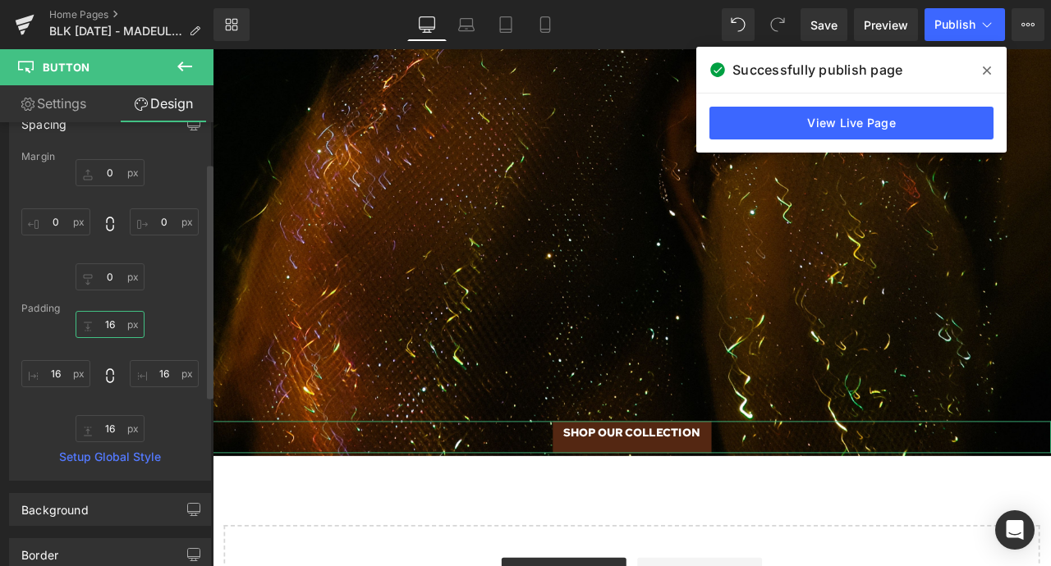
type input "0"
type input "16"
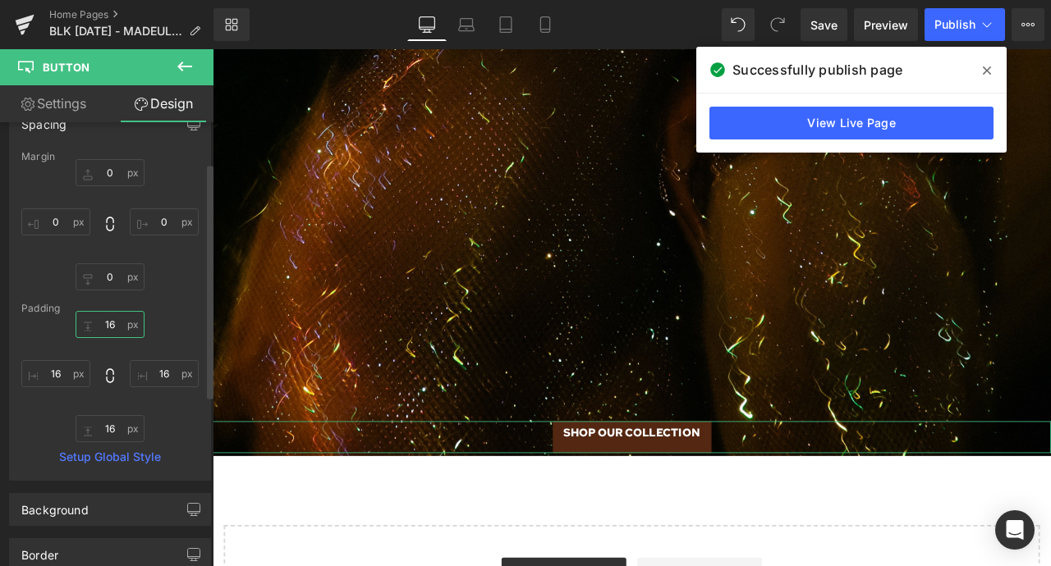
type input "16"
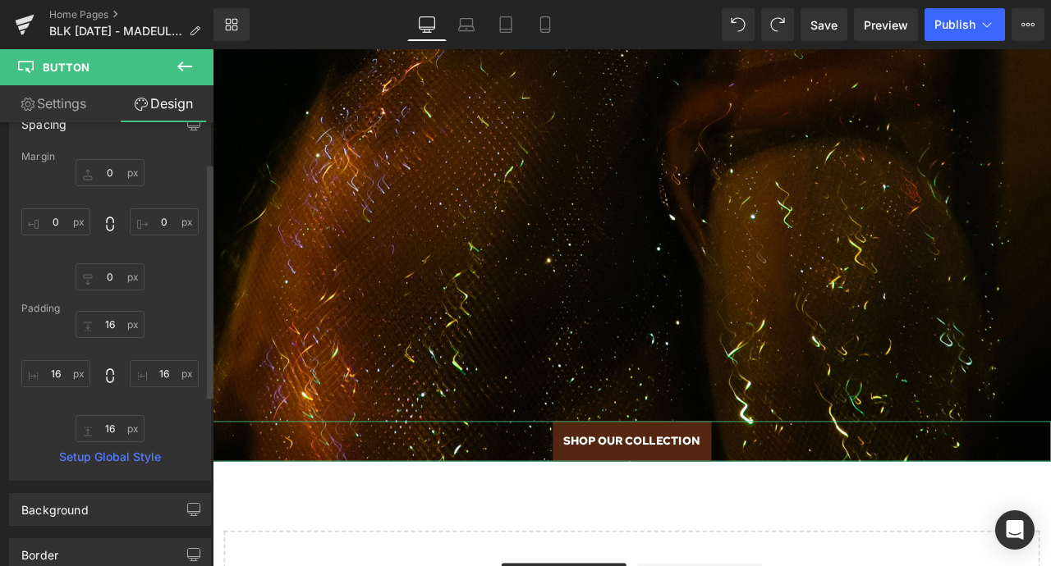
click at [183, 314] on div "16 16 16px 16 16px 16 16px 16" at bounding box center [109, 376] width 177 height 131
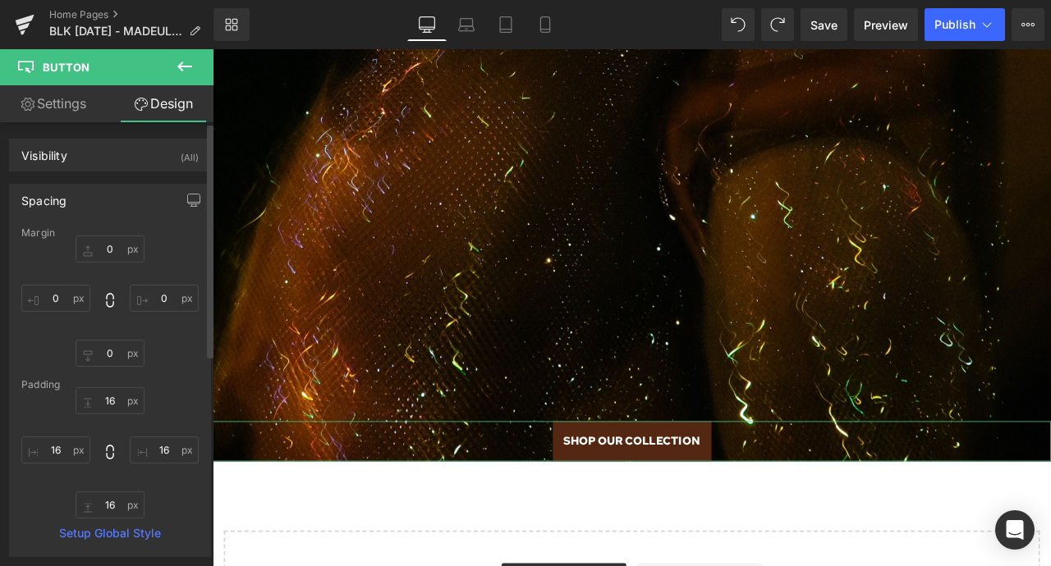
scroll to position [399, 0]
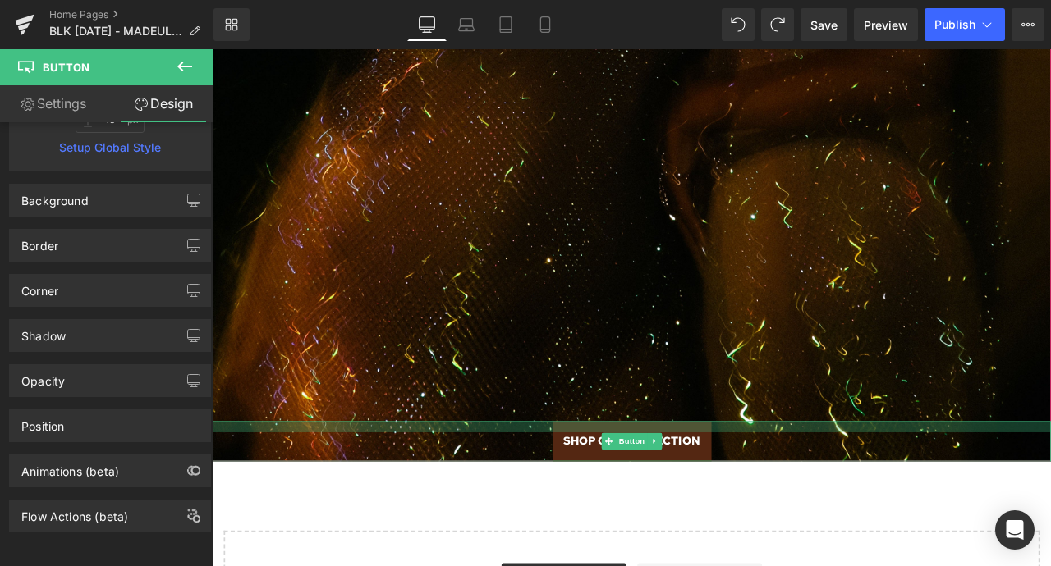
type input "16px"
click at [515, 502] on div at bounding box center [709, 496] width 993 height 13
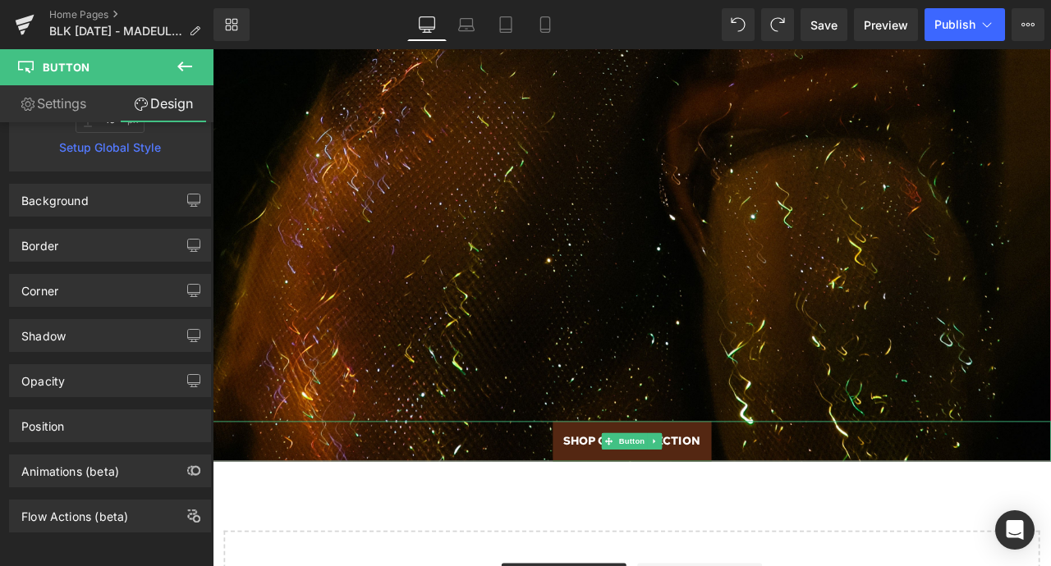
click at [504, 531] on div "SHOP OUR COLLECTION" at bounding box center [709, 514] width 993 height 48
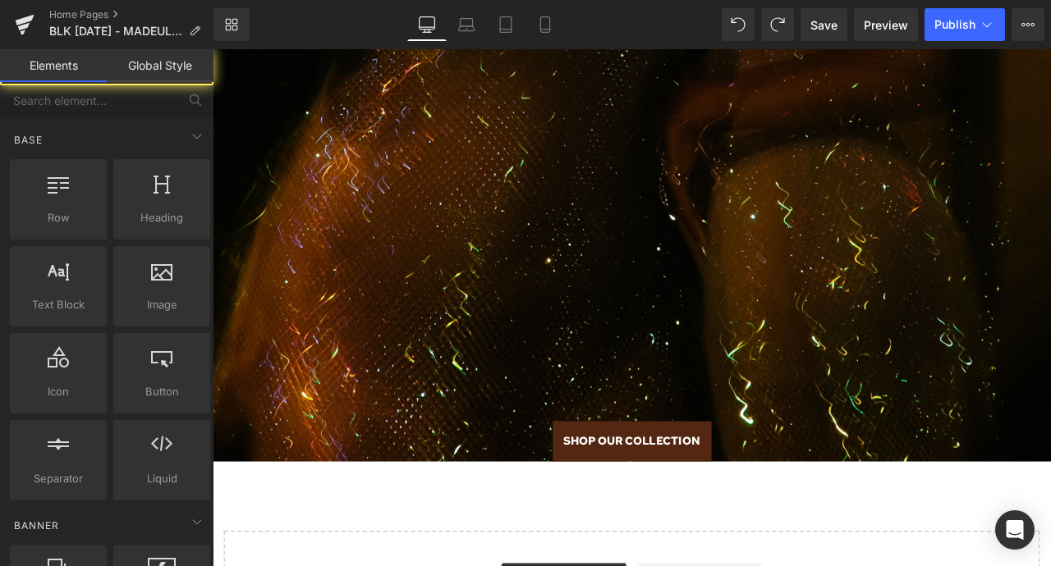
click at [689, 533] on div "SHOP OUR COLLECTION Button" at bounding box center [709, 514] width 993 height 48
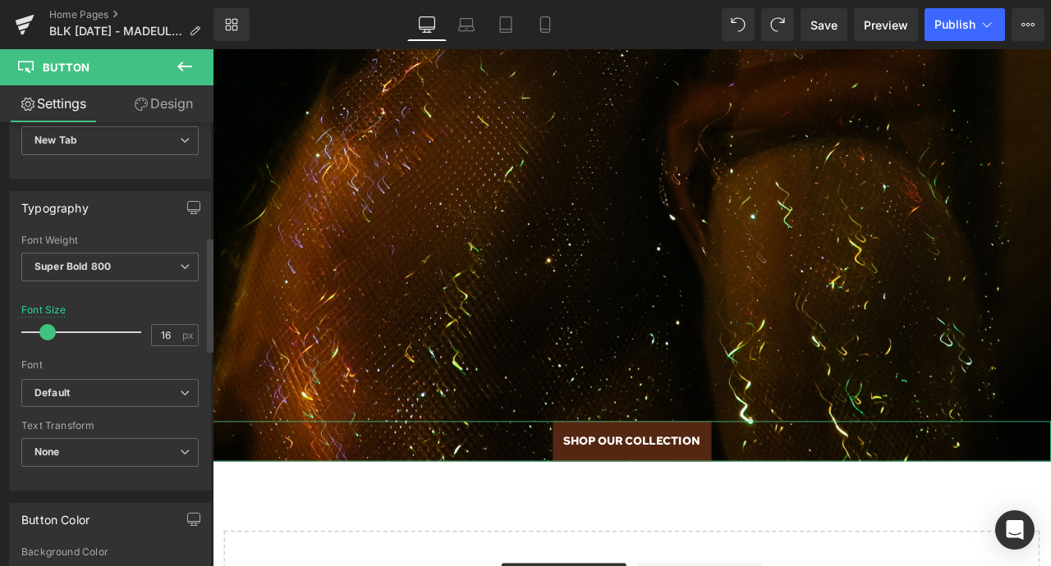
scroll to position [460, 0]
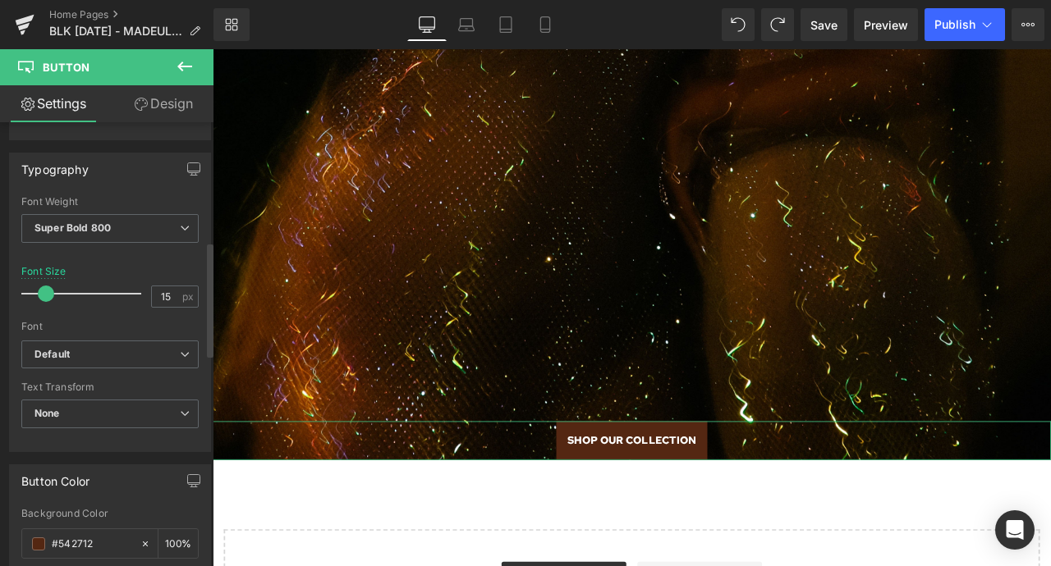
type input "14"
click at [43, 292] on span at bounding box center [46, 294] width 16 height 16
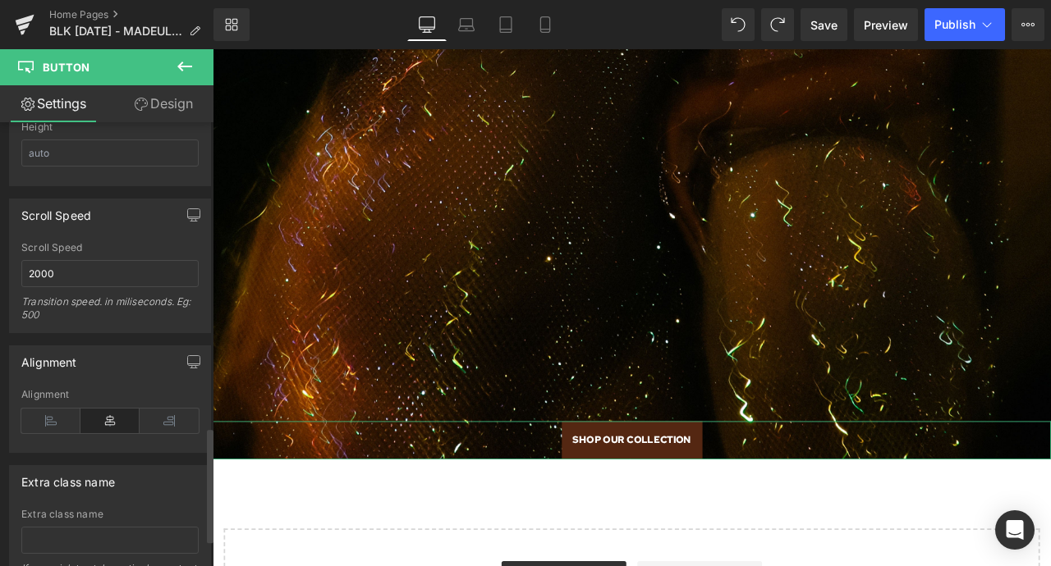
scroll to position [1284, 0]
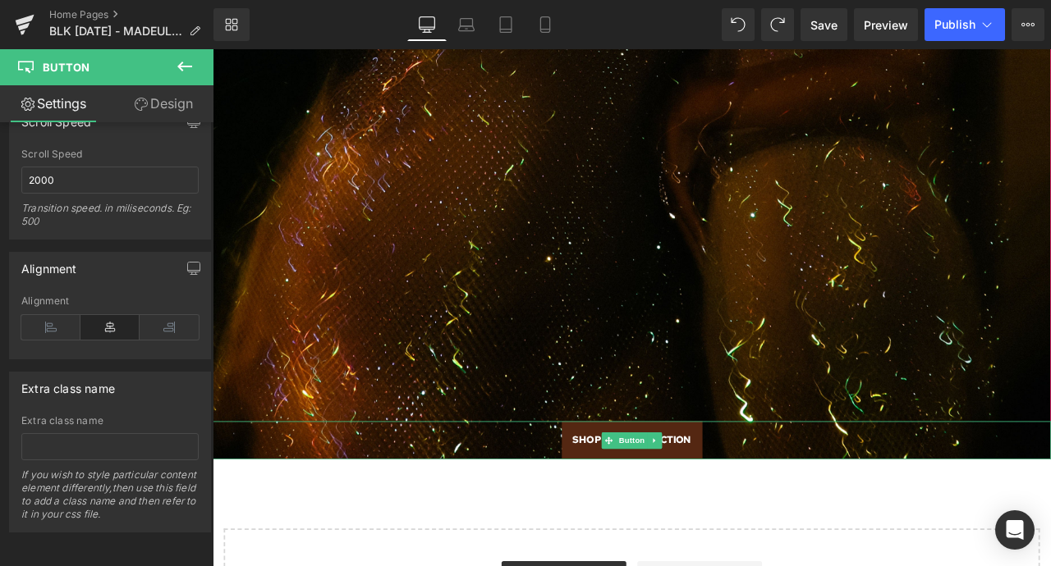
click at [634, 521] on link "SHOP OUR COLLECTION" at bounding box center [709, 512] width 167 height 44
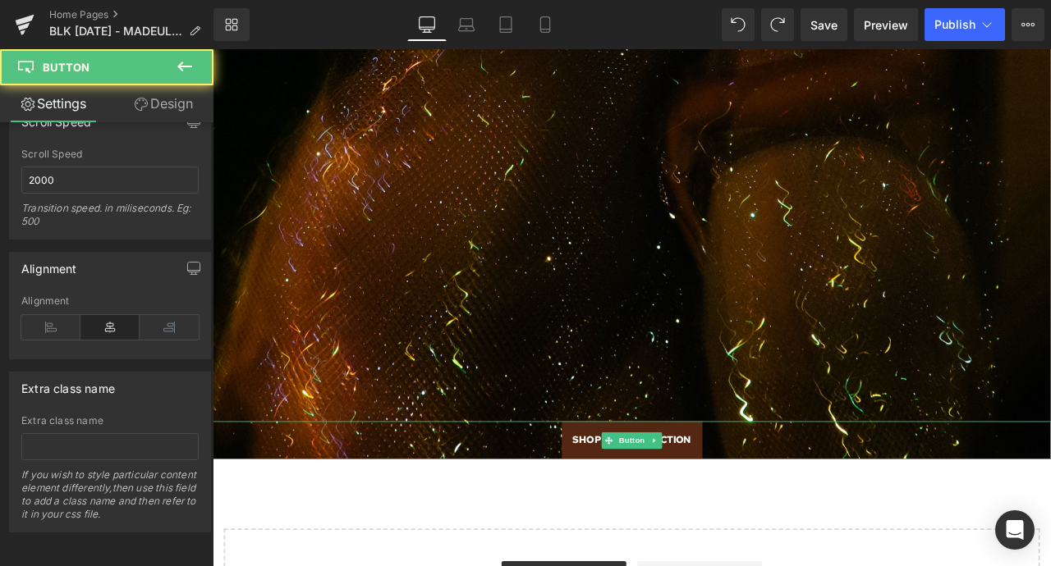
click at [639, 520] on span "SHOP OUR COLLECTION" at bounding box center [709, 512] width 140 height 18
click at [646, 515] on span "SHOP OUR COLLECTION" at bounding box center [709, 512] width 140 height 18
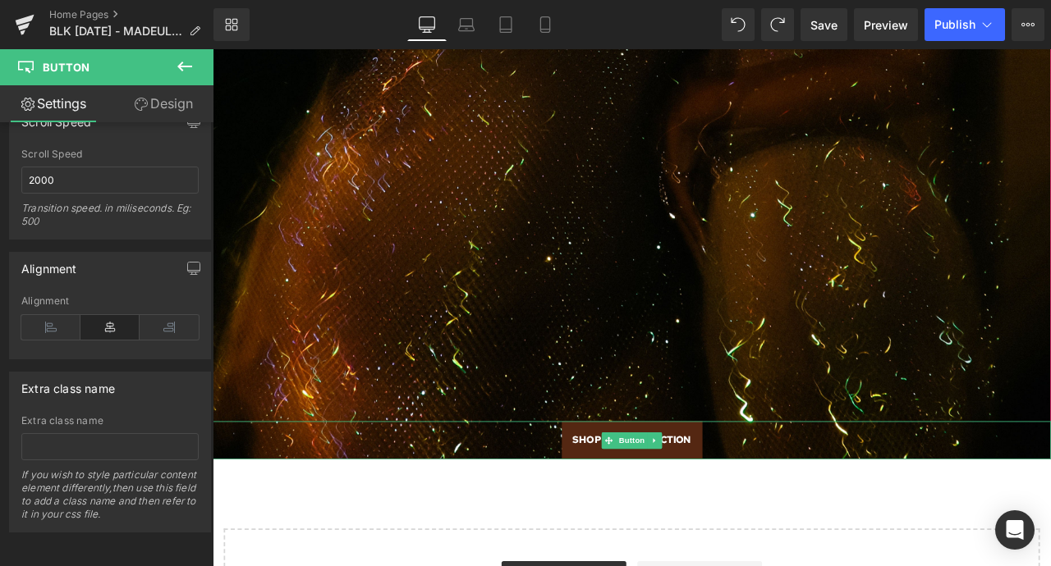
click at [646, 515] on span "SHOP OUR COLLECTION" at bounding box center [709, 512] width 140 height 18
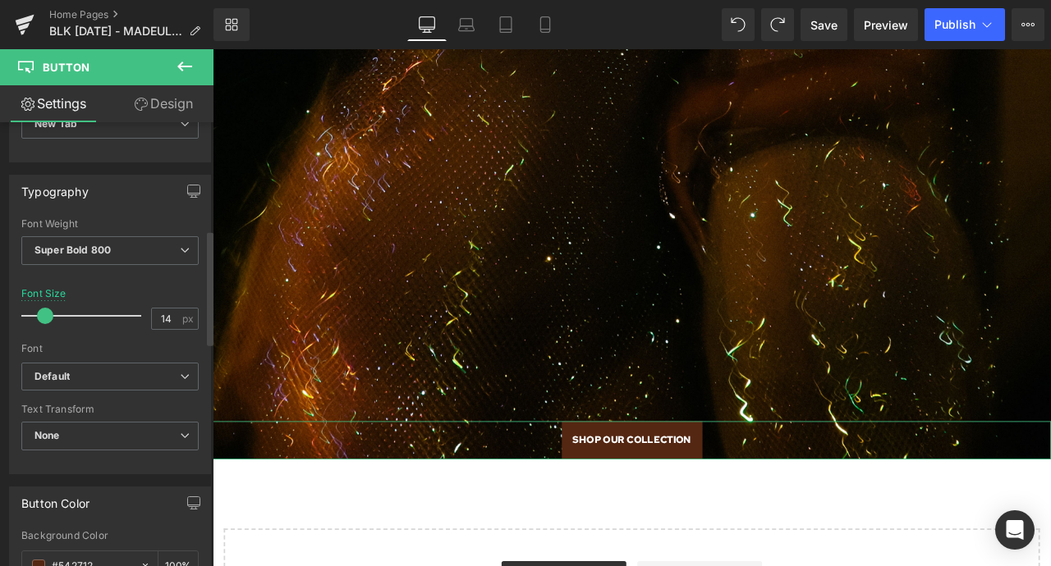
scroll to position [447, 0]
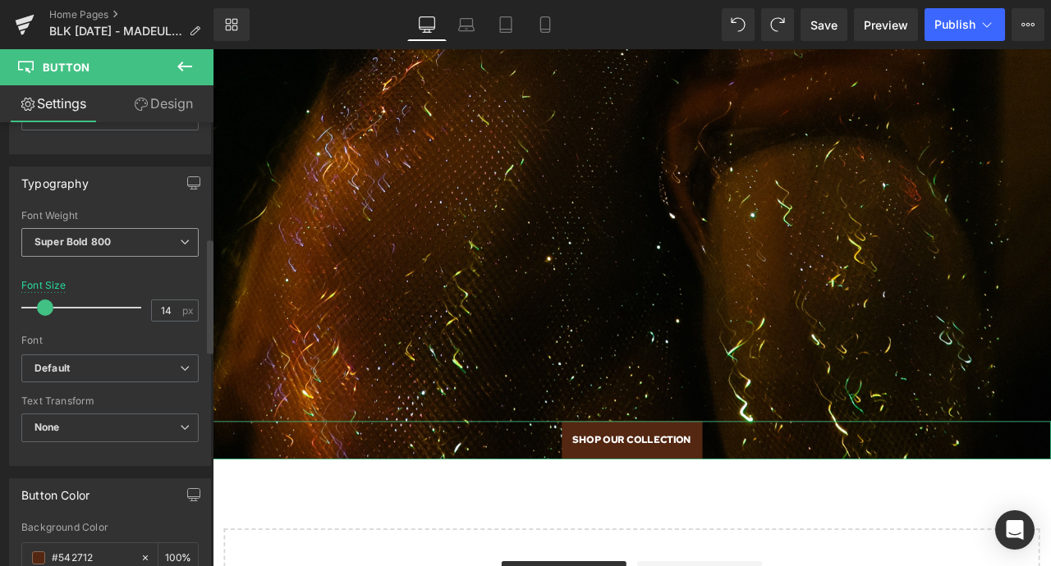
click at [156, 240] on span "Super Bold 800" at bounding box center [109, 242] width 177 height 29
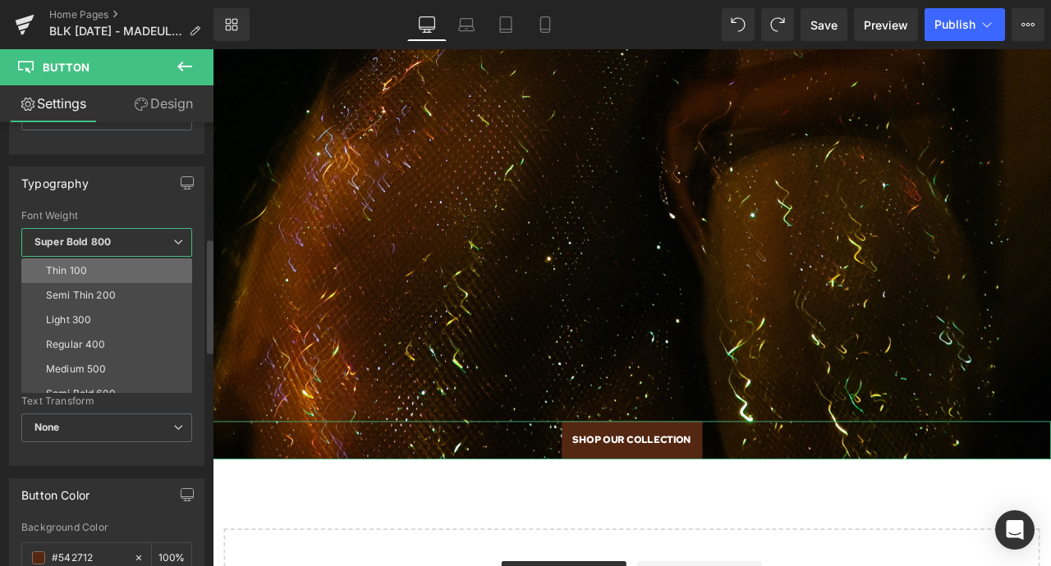
click at [110, 273] on li "Thin 100" at bounding box center [110, 271] width 178 height 25
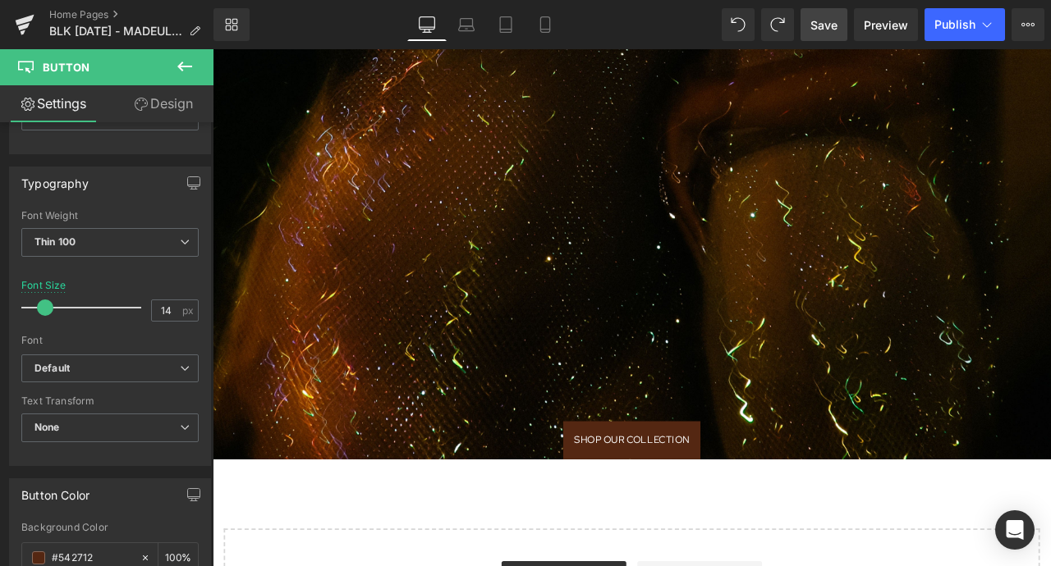
click at [827, 25] on span "Save" at bounding box center [823, 24] width 27 height 17
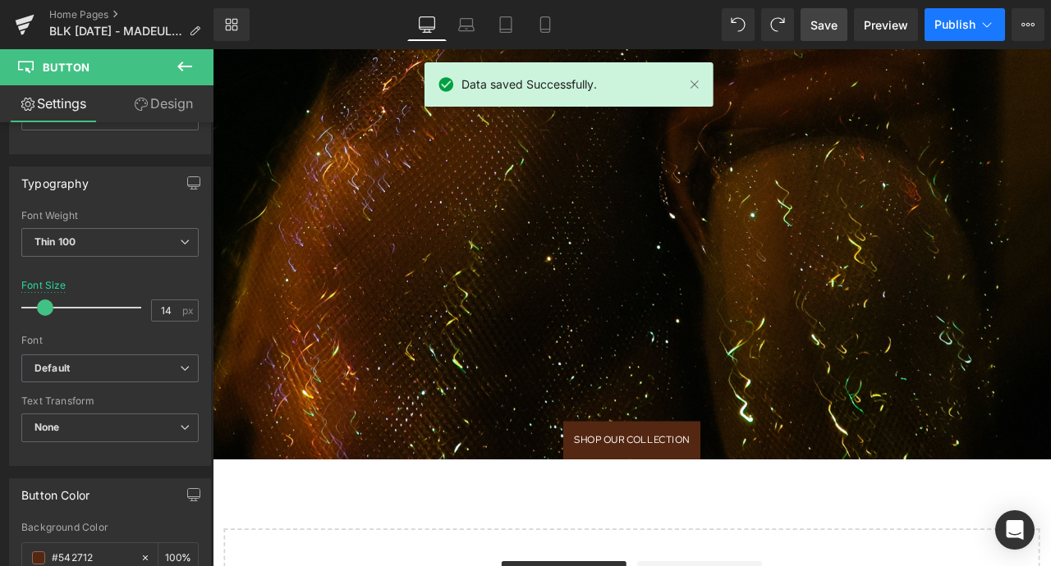
click at [948, 18] on span "Publish" at bounding box center [954, 24] width 41 height 13
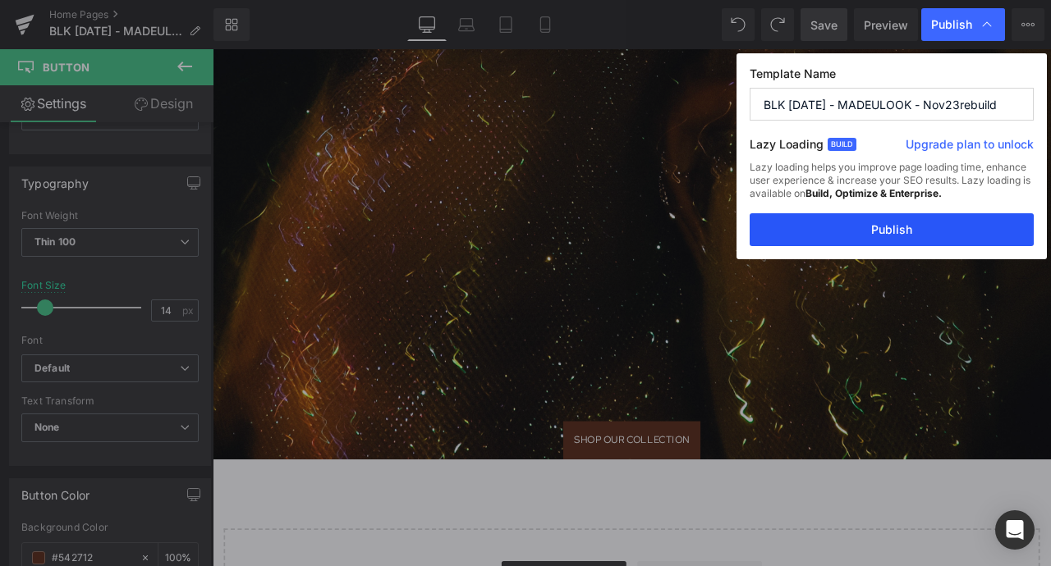
click at [862, 237] on button "Publish" at bounding box center [891, 229] width 284 height 33
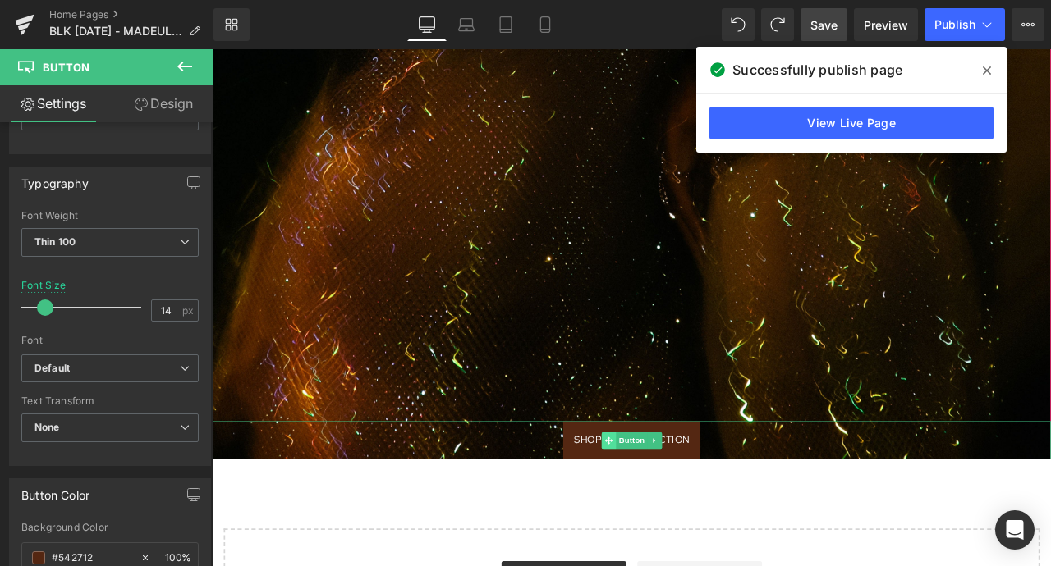
click at [689, 505] on span at bounding box center [681, 513] width 17 height 20
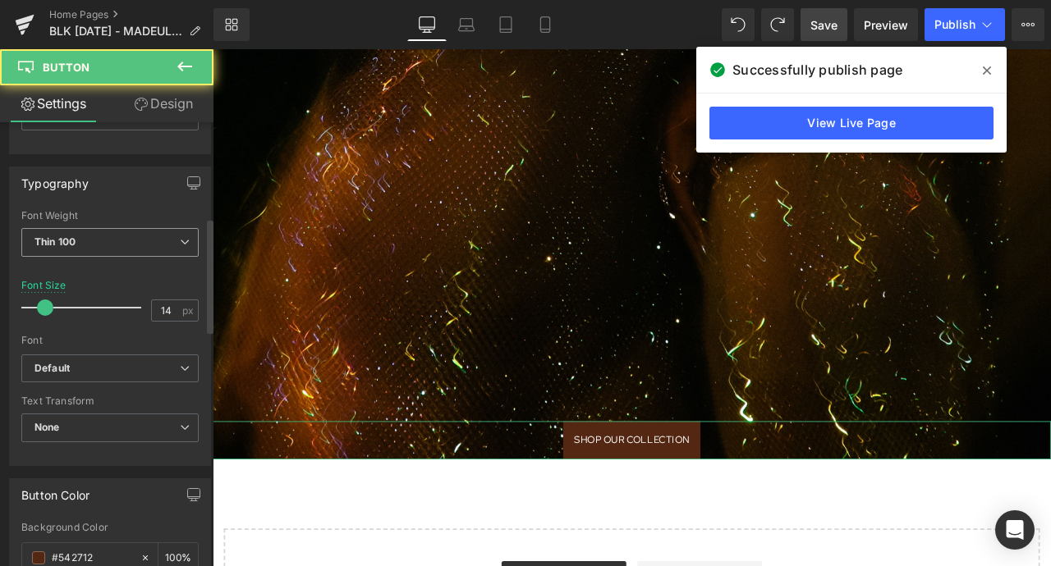
scroll to position [0, 0]
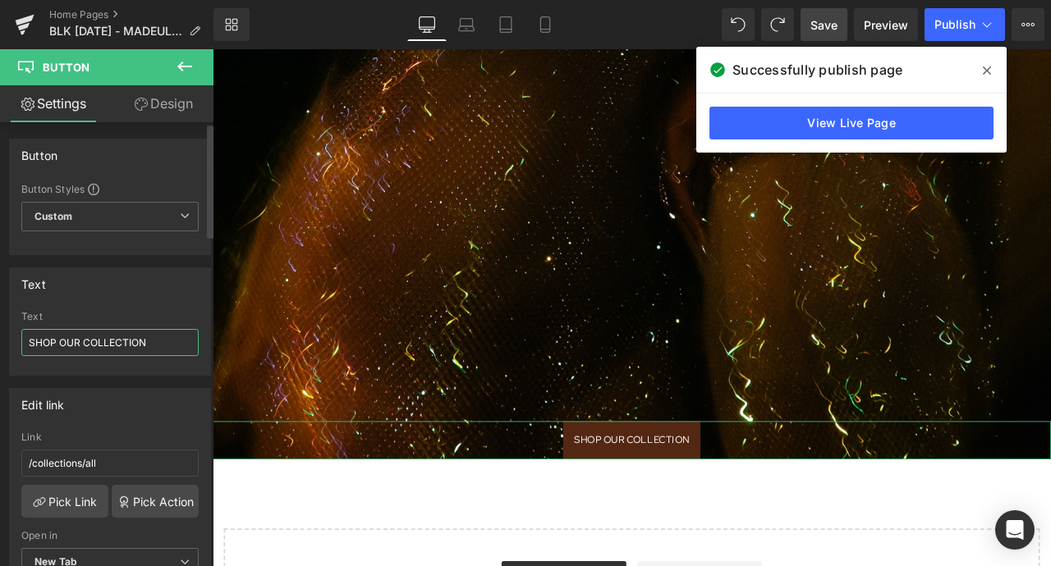
click at [63, 350] on input "SHOP OUR COLLECTION" at bounding box center [109, 342] width 177 height 27
click at [72, 337] on input "SHOP OUR COLLECTION" at bounding box center [109, 342] width 177 height 27
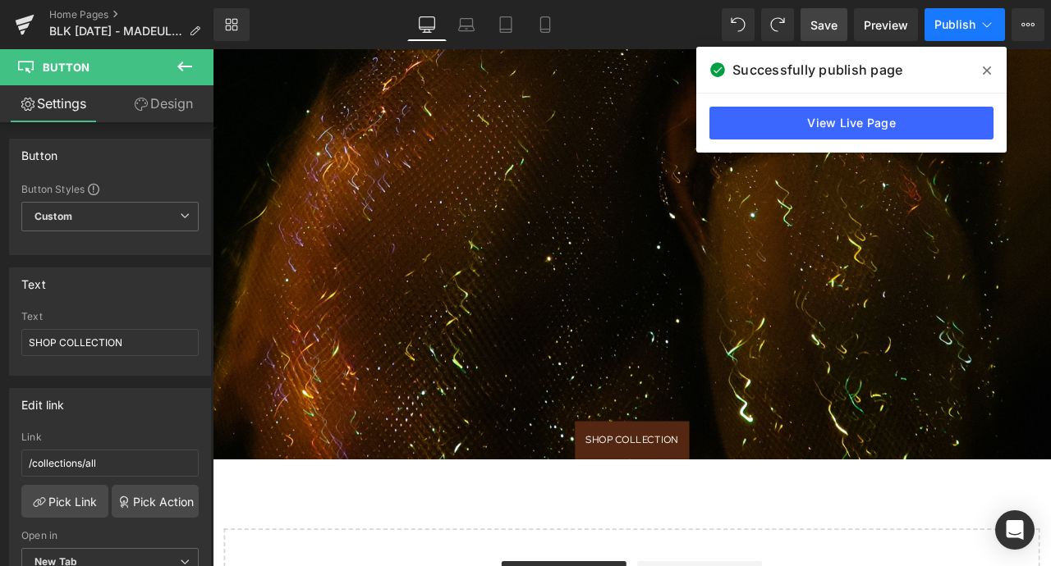
click at [949, 21] on span "Publish" at bounding box center [954, 24] width 41 height 13
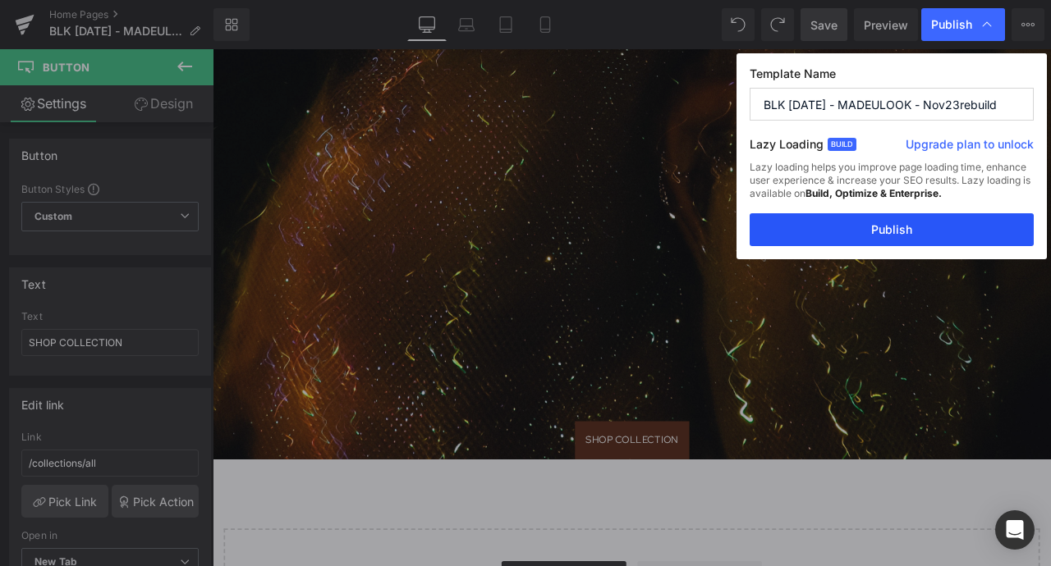
click at [840, 218] on button "Publish" at bounding box center [891, 229] width 284 height 33
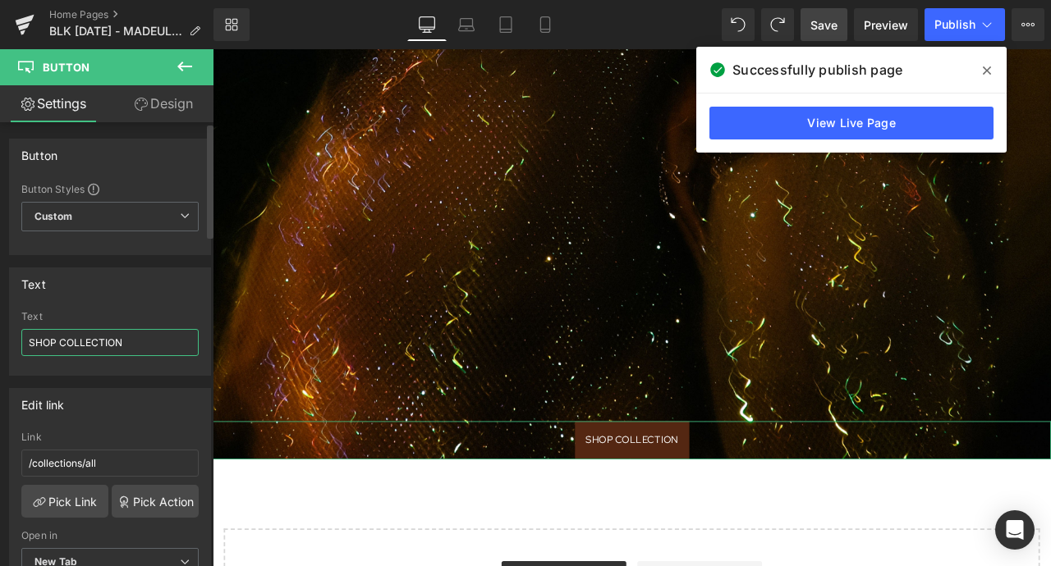
click at [55, 338] on input "SHOP COLLECTION" at bounding box center [109, 342] width 177 height 27
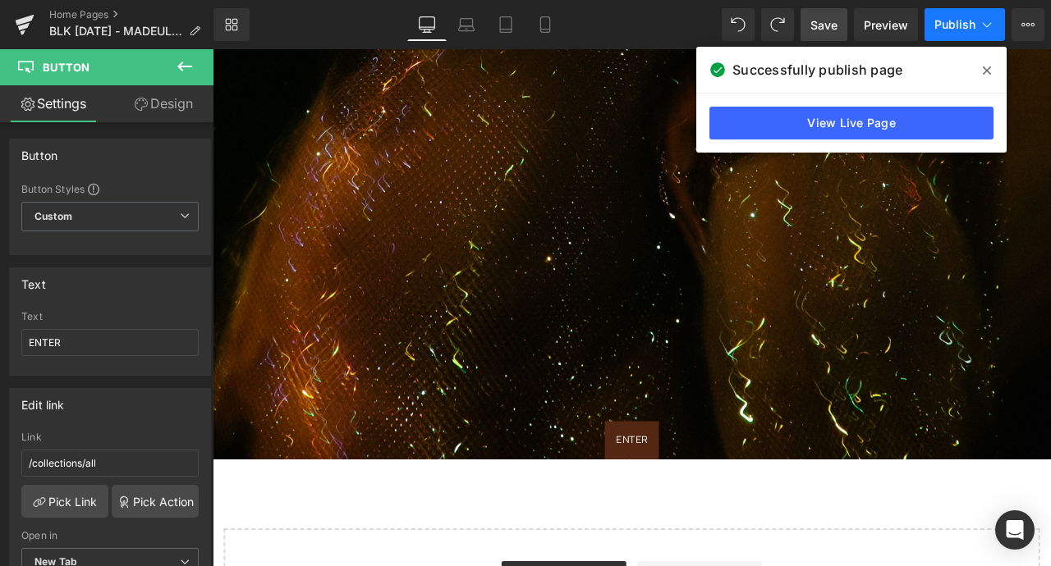
click at [957, 18] on span "Publish" at bounding box center [954, 24] width 41 height 13
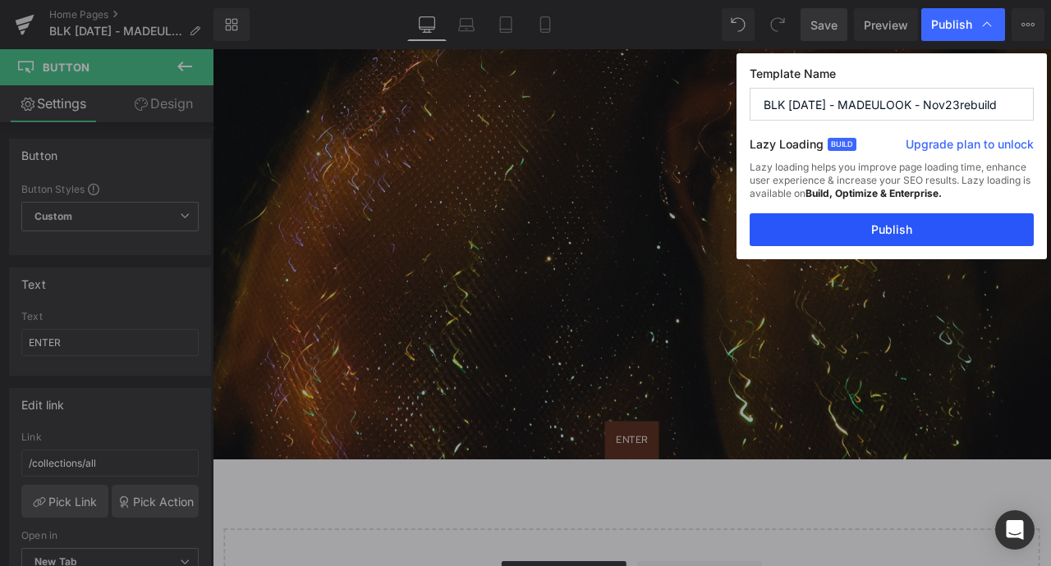
drag, startPoint x: 923, startPoint y: 230, endPoint x: 868, endPoint y: 222, distance: 55.6
click at [923, 230] on button "Publish" at bounding box center [891, 229] width 284 height 33
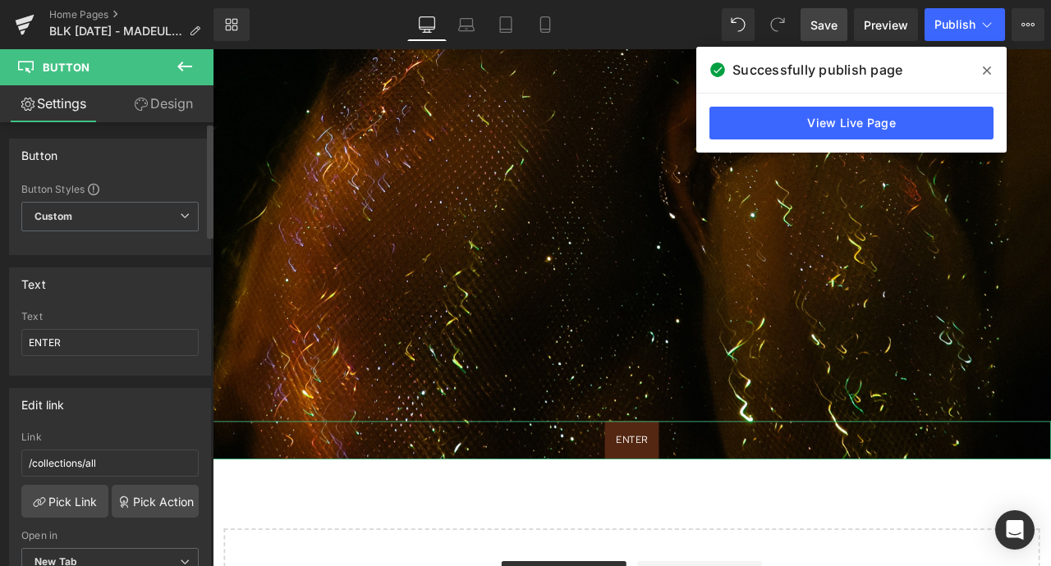
click at [96, 359] on div "Text ENTER" at bounding box center [109, 343] width 177 height 64
click at [96, 352] on input "ENTER" at bounding box center [109, 342] width 177 height 27
type input "s"
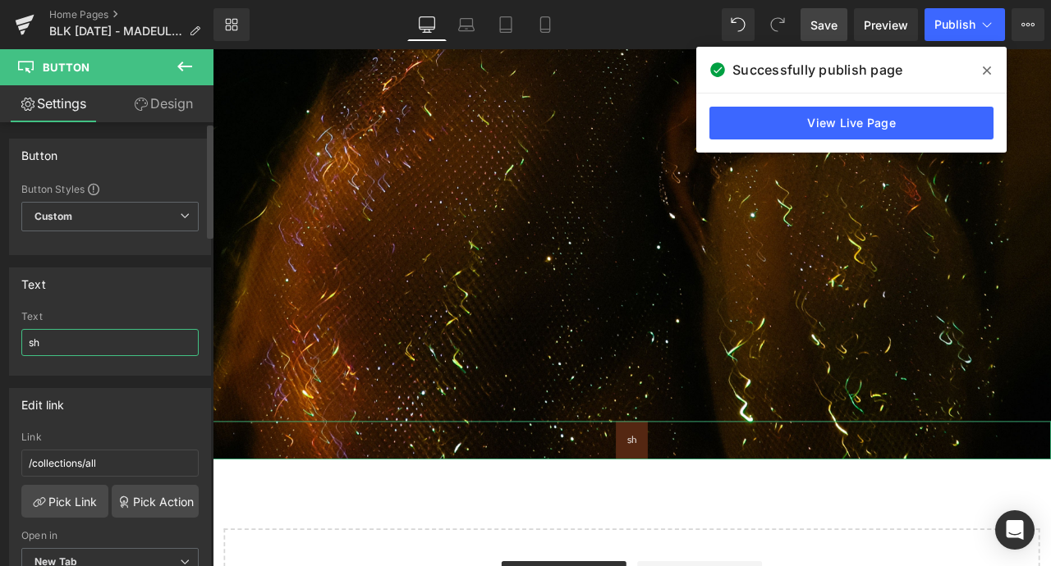
type input "s"
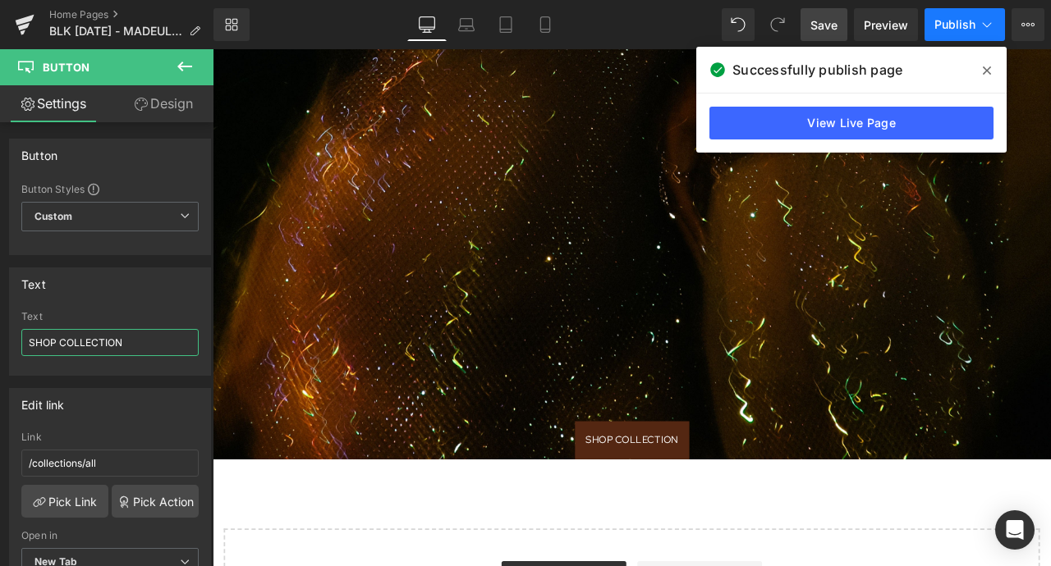
type input "SHOP COLLECTION"
click at [937, 27] on span "Publish" at bounding box center [954, 24] width 41 height 13
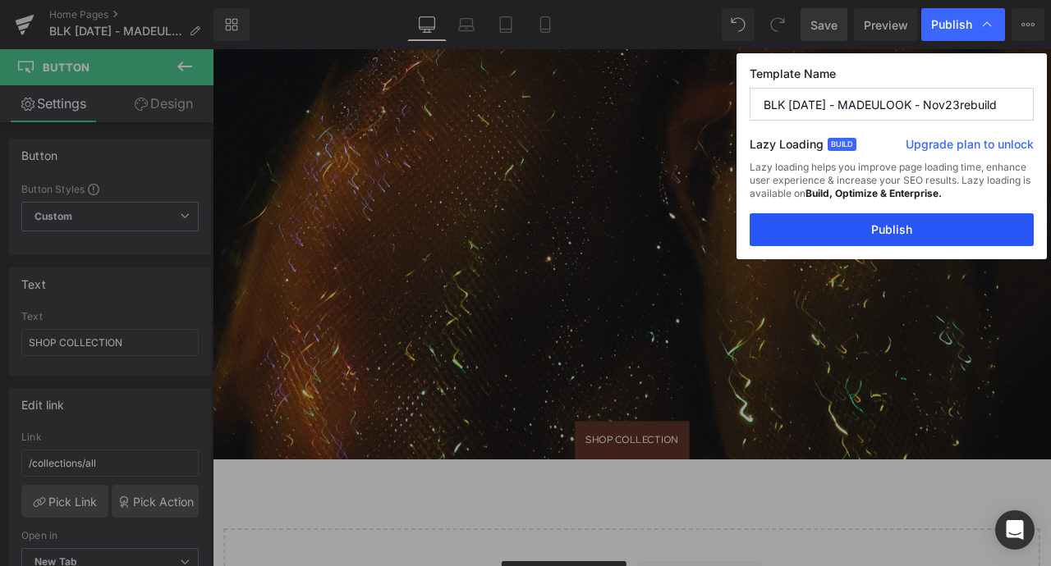
click at [874, 224] on button "Publish" at bounding box center [891, 229] width 284 height 33
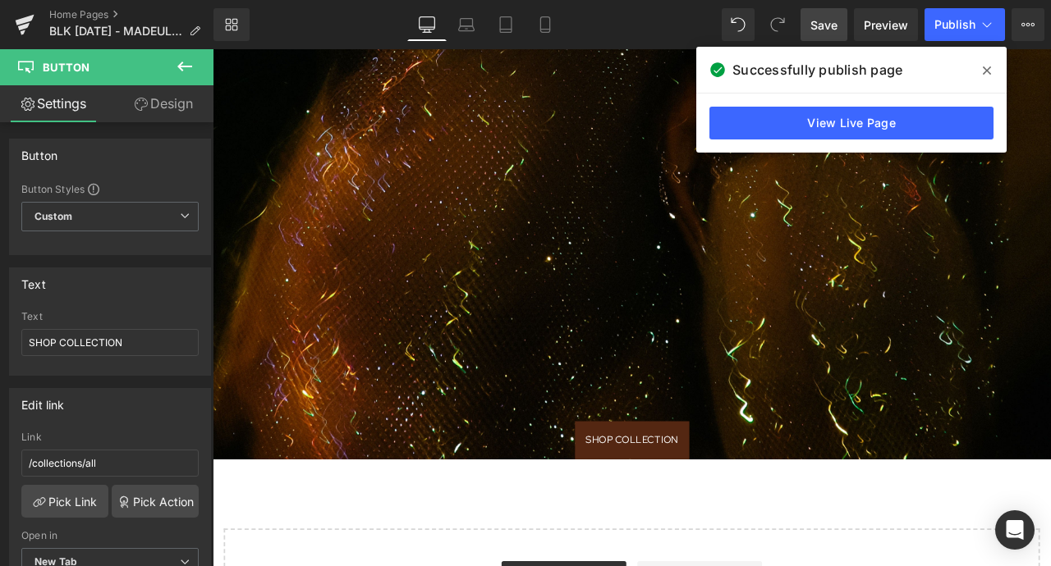
click at [991, 75] on span at bounding box center [986, 70] width 26 height 26
